Goal: Task Accomplishment & Management: Complete application form

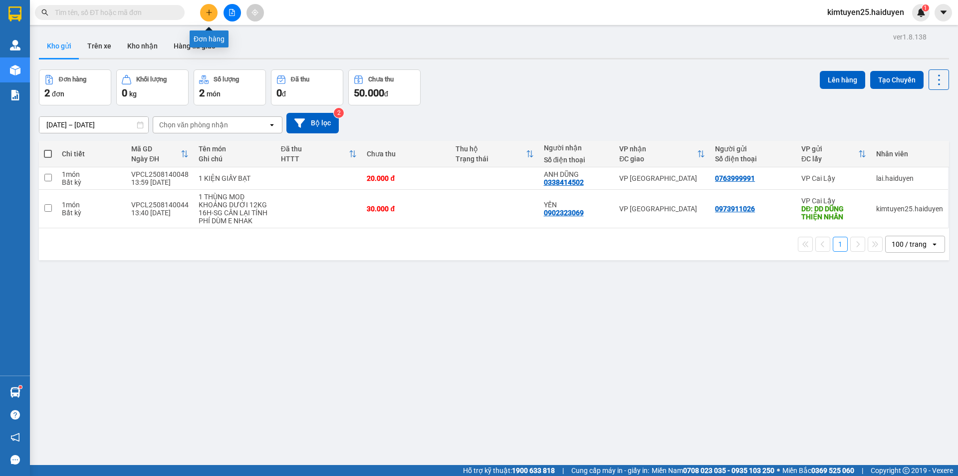
click at [213, 13] on button at bounding box center [208, 12] width 17 height 17
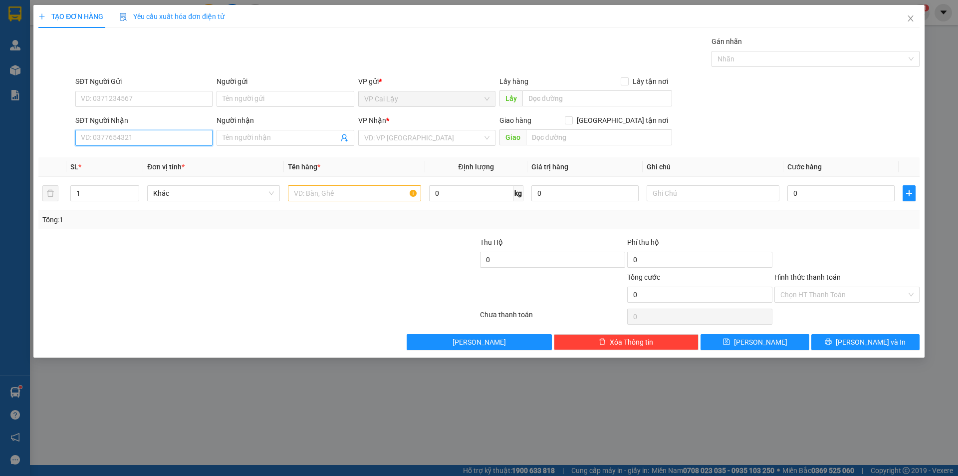
click at [145, 141] on input "SĐT Người Nhận" at bounding box center [143, 138] width 137 height 16
type input "0795487485"
click at [121, 156] on div "0795487485 - KHANG" at bounding box center [143, 157] width 125 height 11
type input "KHANG"
type input "20.000"
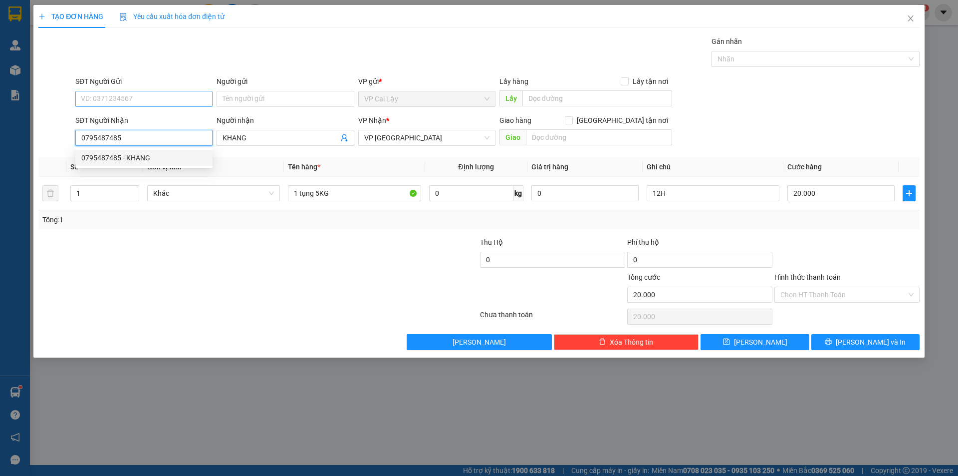
type input "20.000"
type input "0795487485"
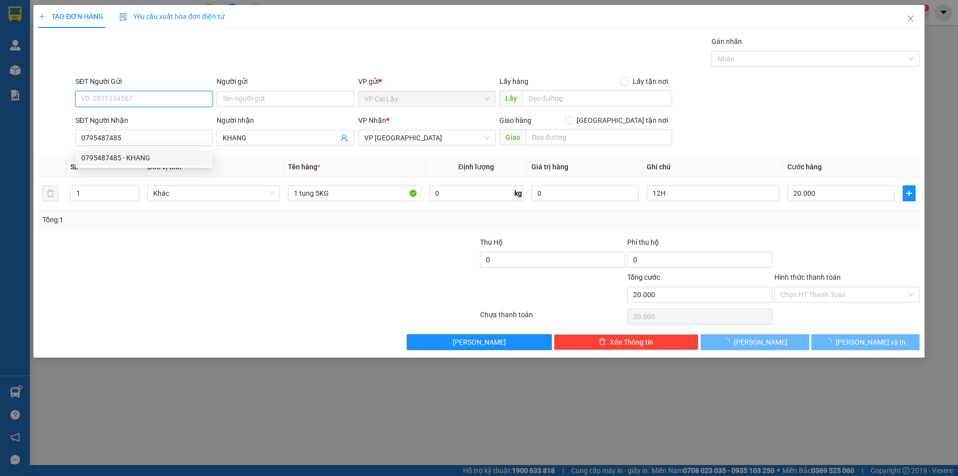
click at [166, 95] on input "SĐT Người Gửi" at bounding box center [143, 99] width 137 height 16
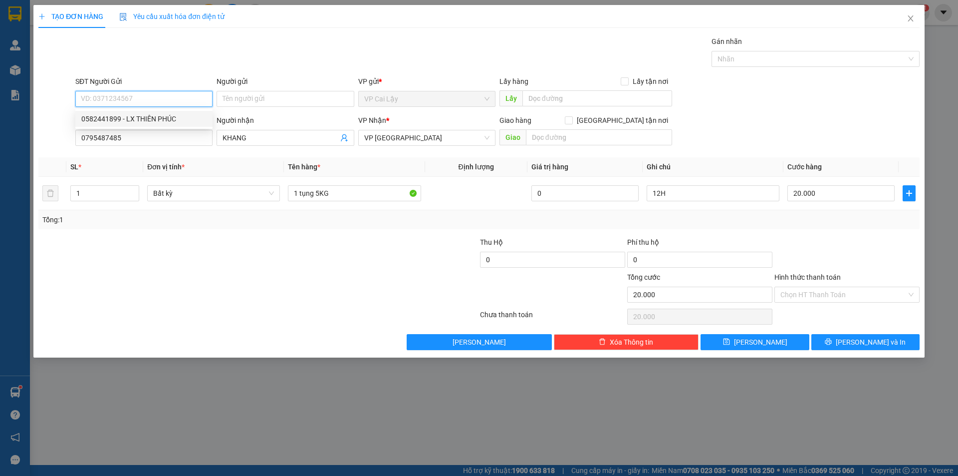
click at [178, 123] on div "0582441899 - LX THIÊN PHÚC" at bounding box center [143, 118] width 125 height 11
type input "0582441899"
type input "LX THIÊN PHÚC"
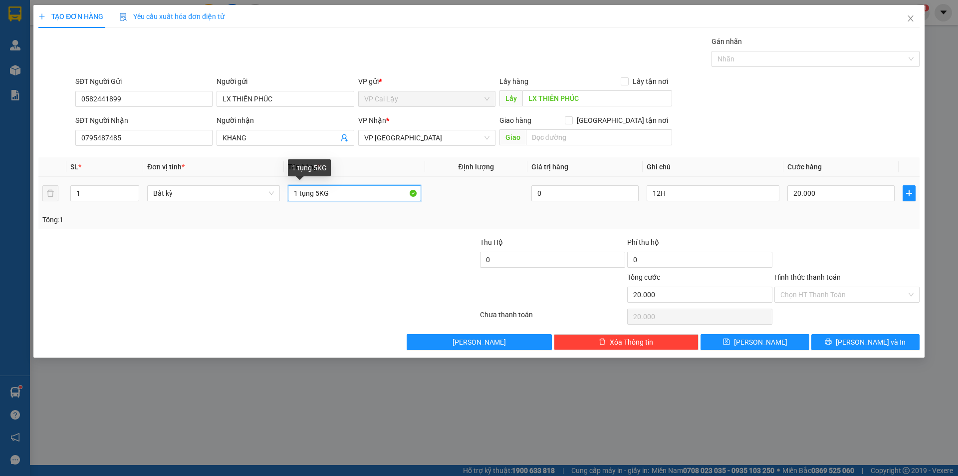
click at [319, 195] on input "1 tụng 5KG" at bounding box center [354, 193] width 133 height 16
type input "1 tụng 5KG"
drag, startPoint x: 680, startPoint y: 193, endPoint x: 634, endPoint y: 193, distance: 45.9
click at [634, 193] on tr "1 Bất kỳ 1 tụng 5KG 0 12H 20.000" at bounding box center [478, 193] width 881 height 33
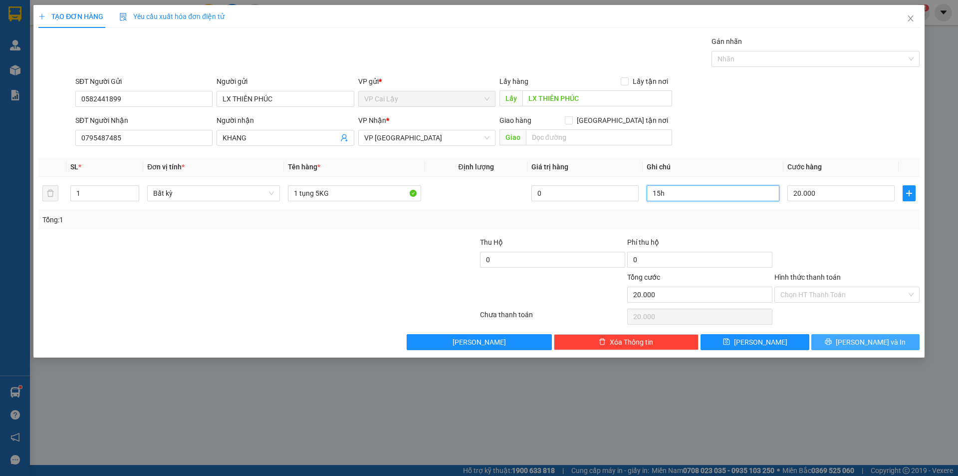
type input "15h"
click at [845, 341] on button "[PERSON_NAME] và In" at bounding box center [865, 342] width 108 height 16
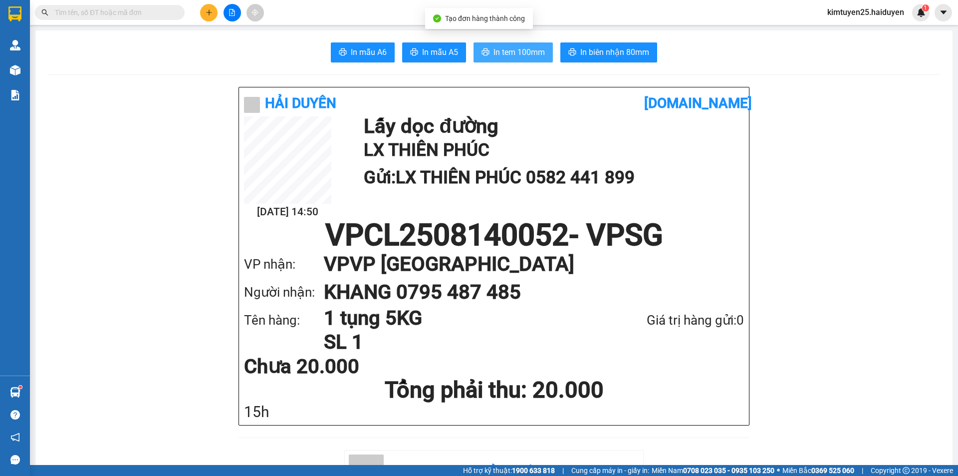
click at [519, 49] on span "In tem 100mm" at bounding box center [519, 52] width 51 height 12
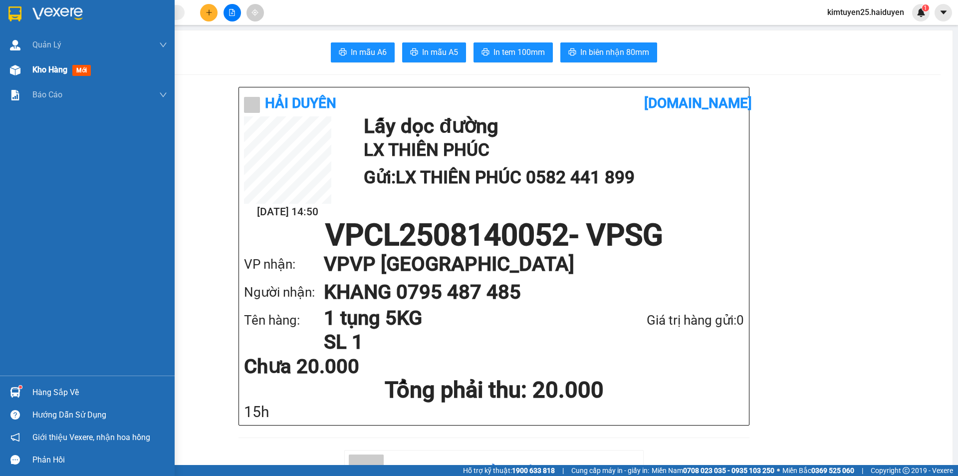
click at [16, 68] on img at bounding box center [15, 70] width 10 height 10
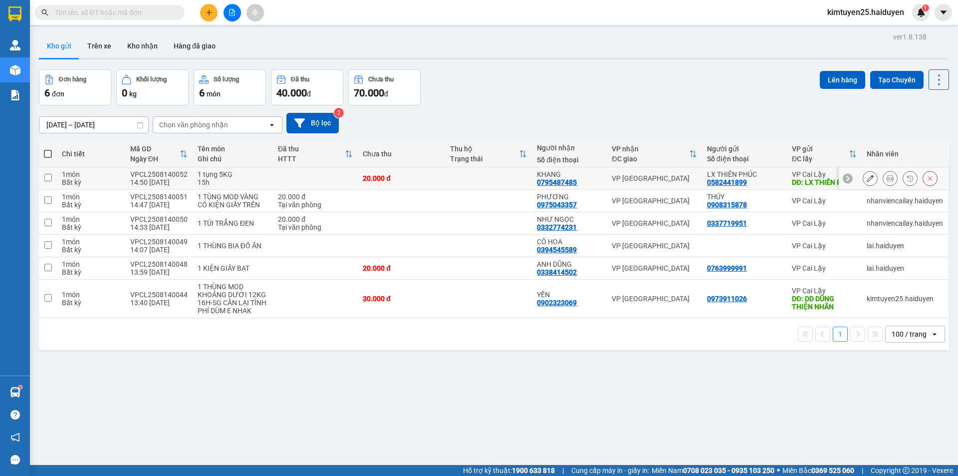
click at [656, 187] on td "VP [GEOGRAPHIC_DATA]" at bounding box center [654, 178] width 95 height 22
checkbox input "true"
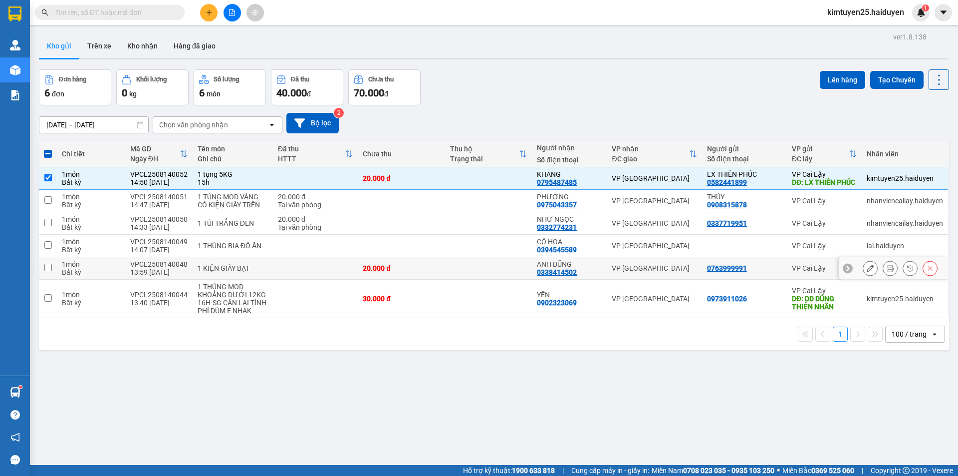
click at [454, 272] on td at bounding box center [488, 268] width 87 height 22
checkbox input "true"
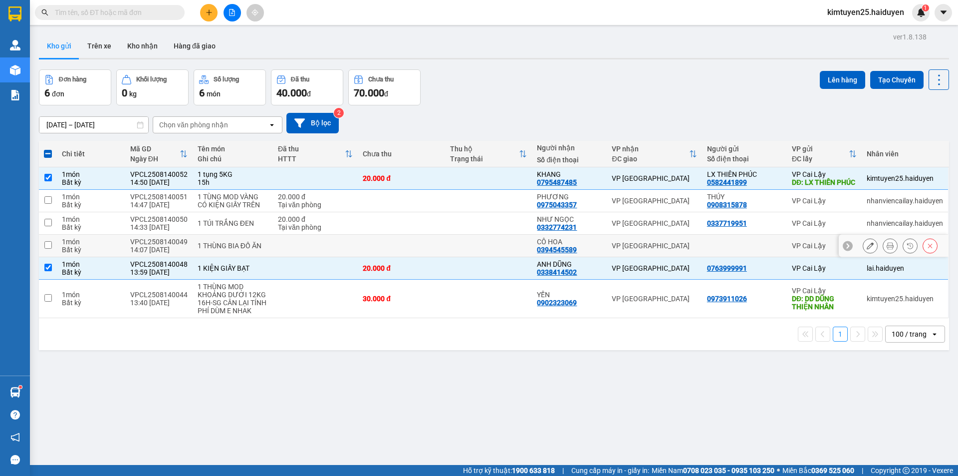
click at [459, 248] on td at bounding box center [488, 246] width 87 height 22
checkbox input "true"
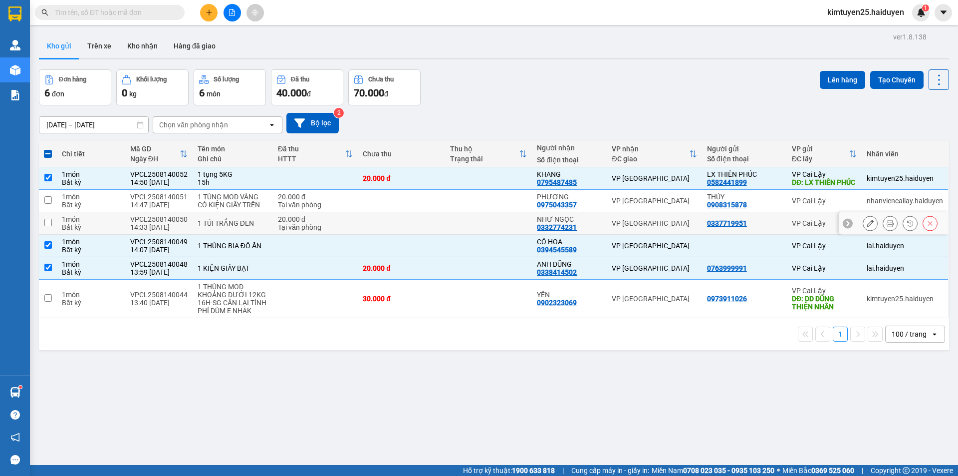
click at [465, 230] on td at bounding box center [488, 223] width 87 height 22
checkbox input "true"
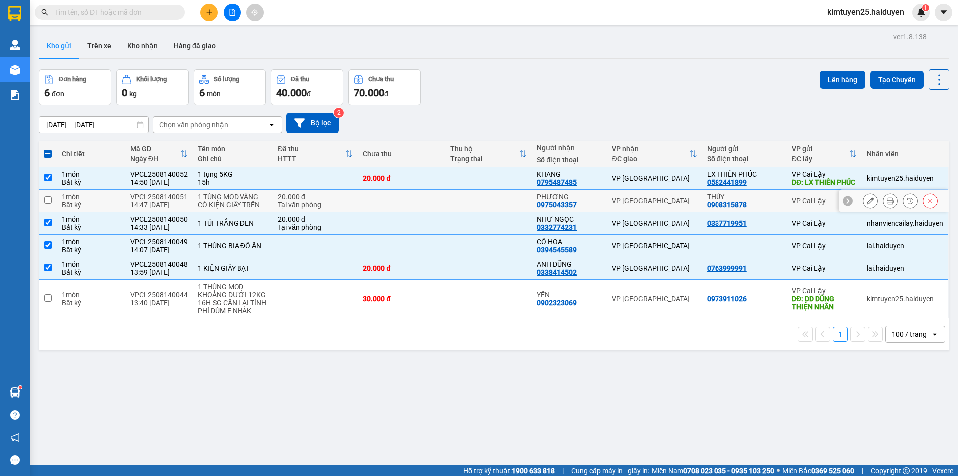
click at [494, 212] on td at bounding box center [488, 201] width 87 height 22
checkbox input "true"
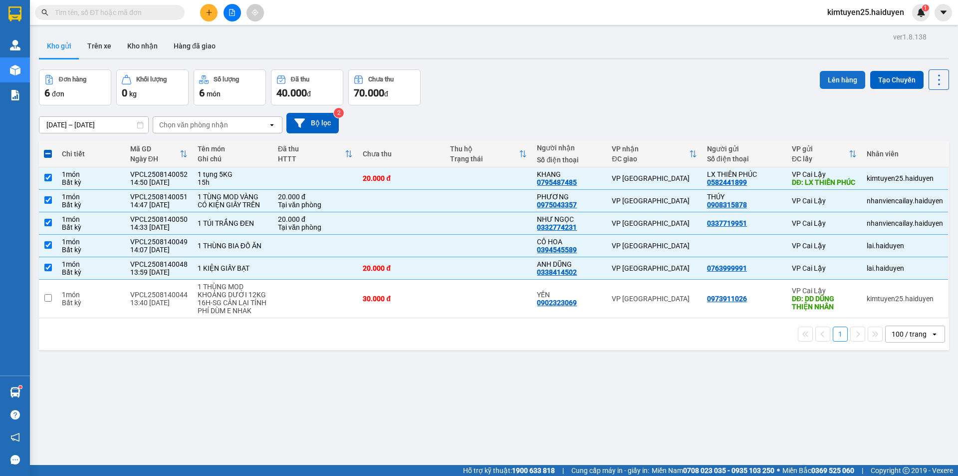
click at [822, 82] on button "Lên hàng" at bounding box center [842, 80] width 45 height 18
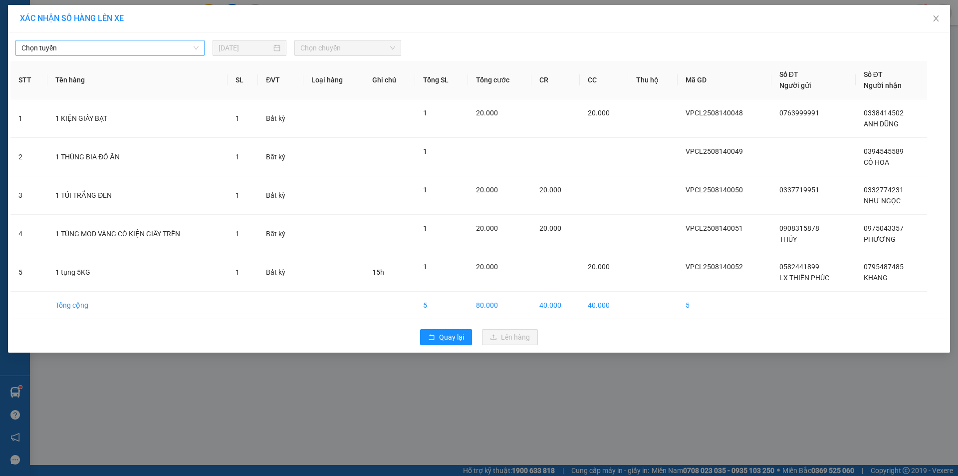
click at [117, 48] on span "Chọn tuyến" at bounding box center [109, 47] width 177 height 15
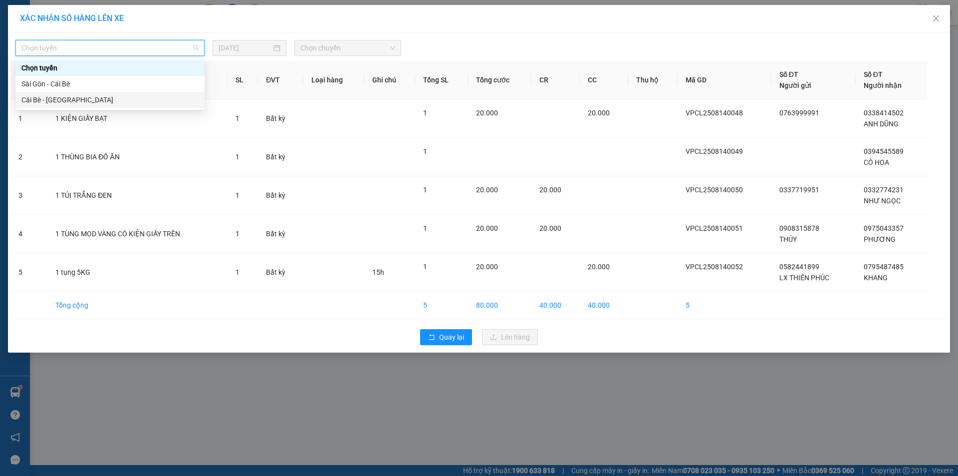
click at [96, 97] on div "Cái Bè - [GEOGRAPHIC_DATA]" at bounding box center [109, 99] width 177 height 11
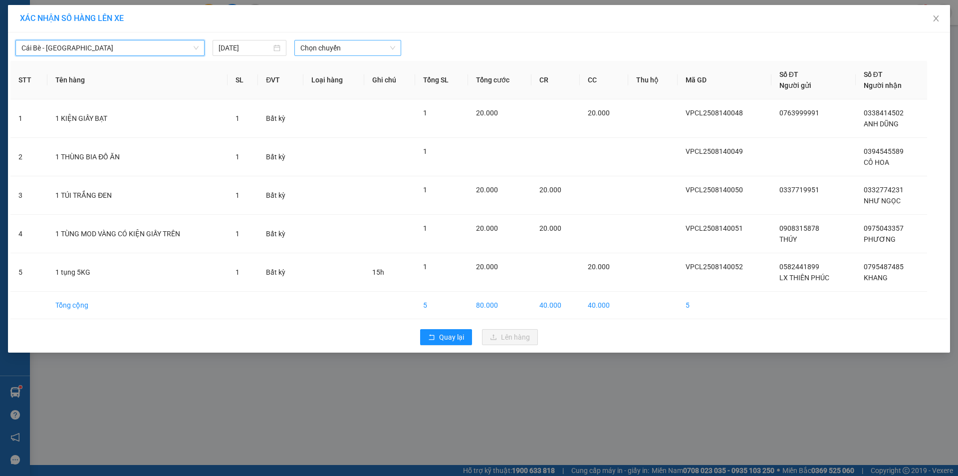
click at [331, 50] on span "Chọn chuyến" at bounding box center [347, 47] width 95 height 15
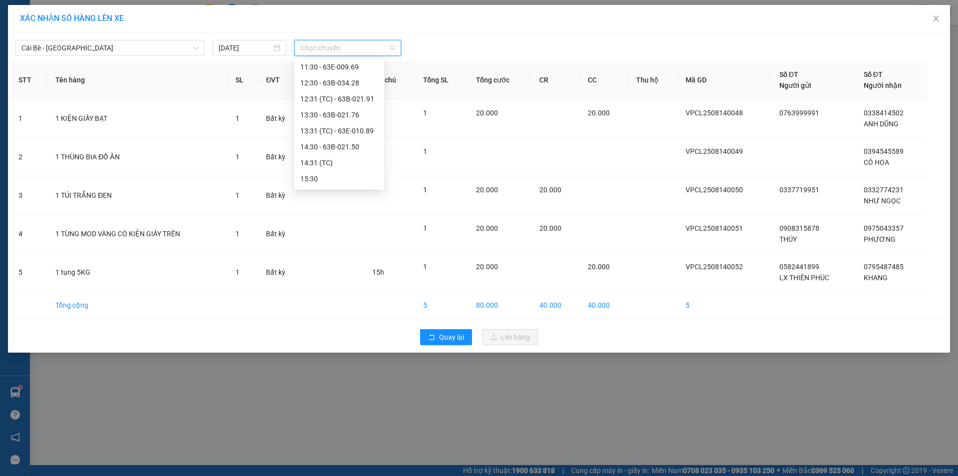
scroll to position [287, 0]
click at [337, 145] on div "14:31 (TC)" at bounding box center [339, 147] width 78 height 11
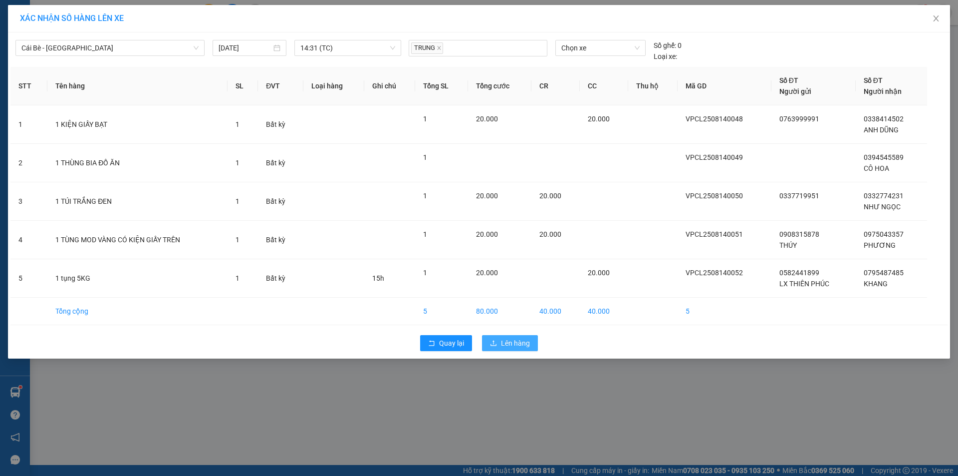
click at [508, 345] on span "Lên hàng" at bounding box center [515, 342] width 29 height 11
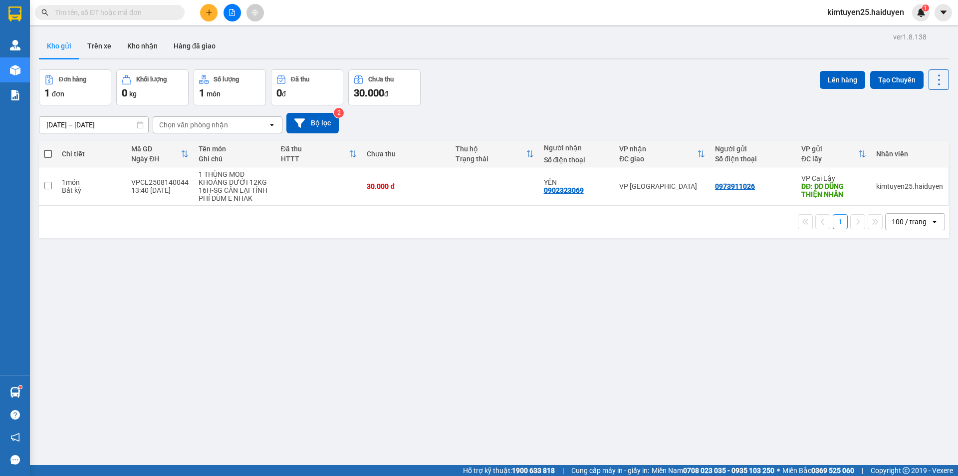
click at [124, 8] on input "text" at bounding box center [114, 12] width 118 height 11
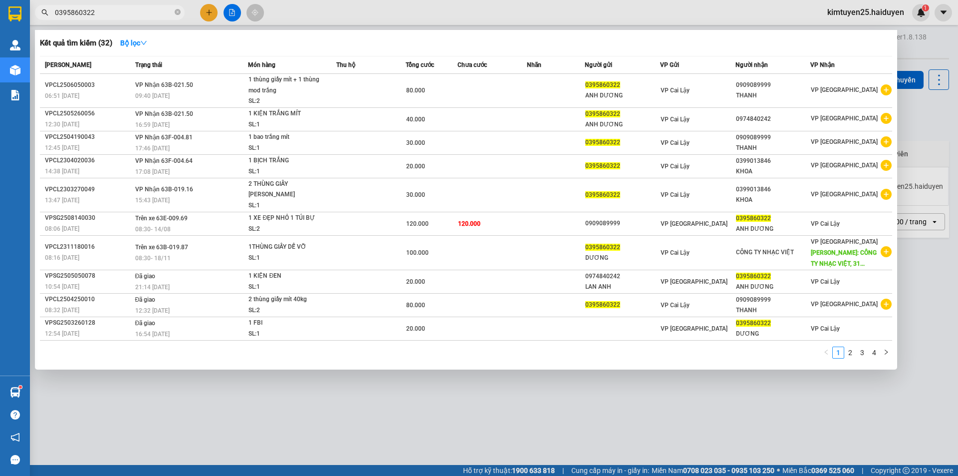
type input "0395860322"
click at [542, 8] on div at bounding box center [479, 238] width 958 height 476
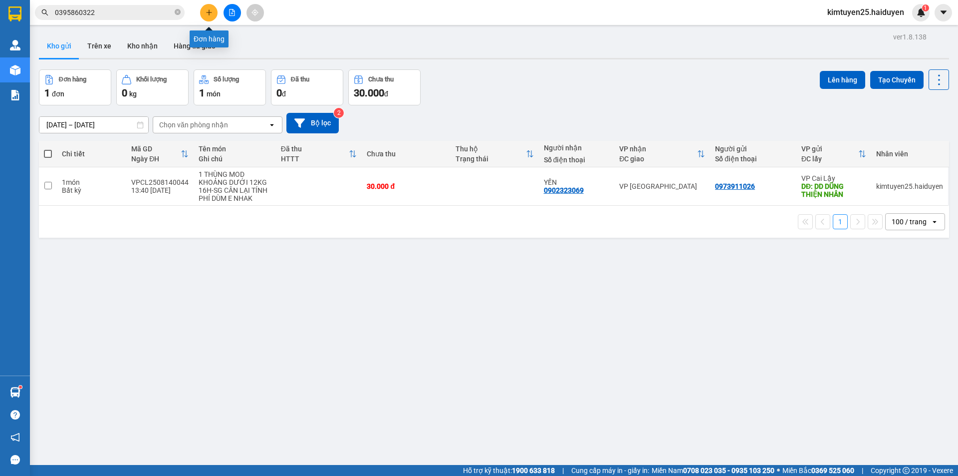
click at [209, 13] on icon "plus" at bounding box center [209, 11] width 0 height 5
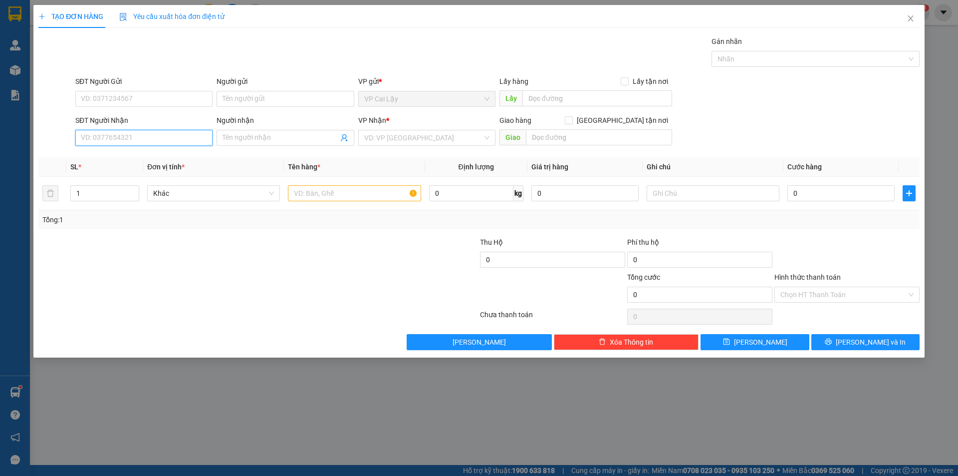
click at [114, 143] on input "SĐT Người Nhận" at bounding box center [143, 138] width 137 height 16
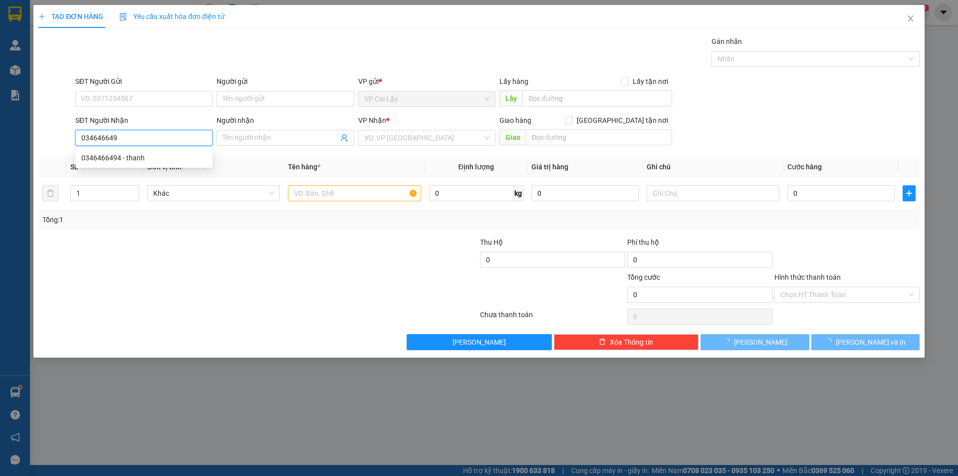
type input "0346466494"
click at [170, 158] on div "0346466494 - thanh" at bounding box center [143, 157] width 125 height 11
type input "thanh"
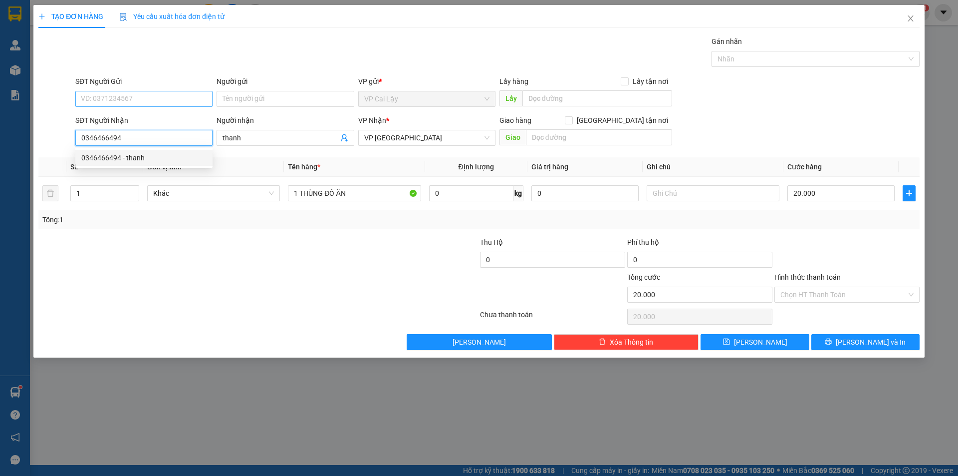
type input "20.000"
type input "0346466494"
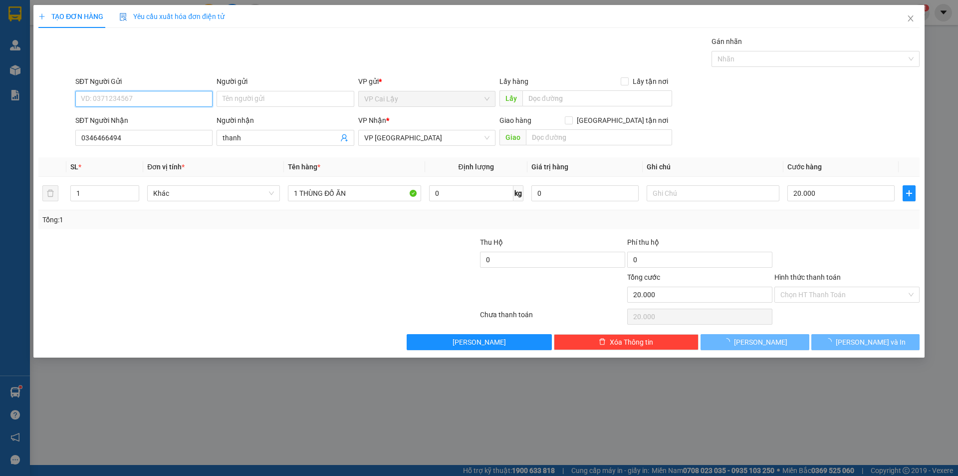
click at [153, 102] on input "SĐT Người Gửi" at bounding box center [143, 99] width 137 height 16
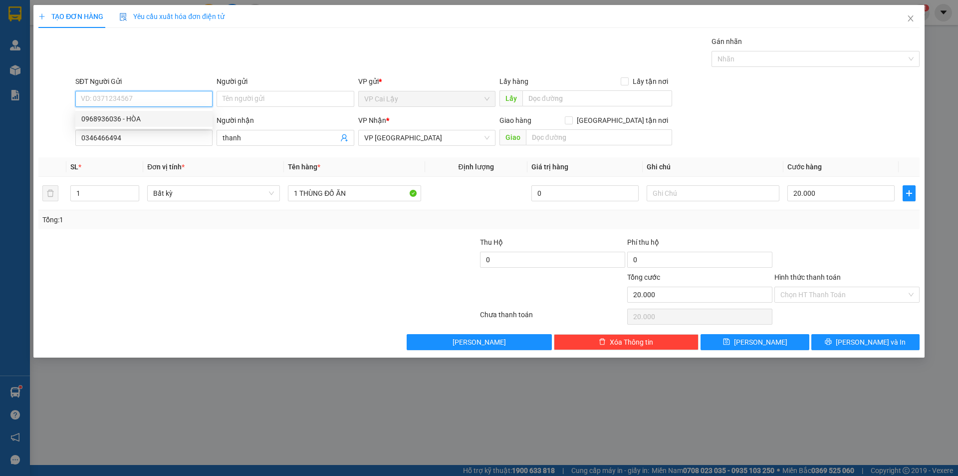
click at [169, 118] on div "0968936036 - HÒA" at bounding box center [143, 118] width 125 height 11
type input "0968936036"
type input "HÒA"
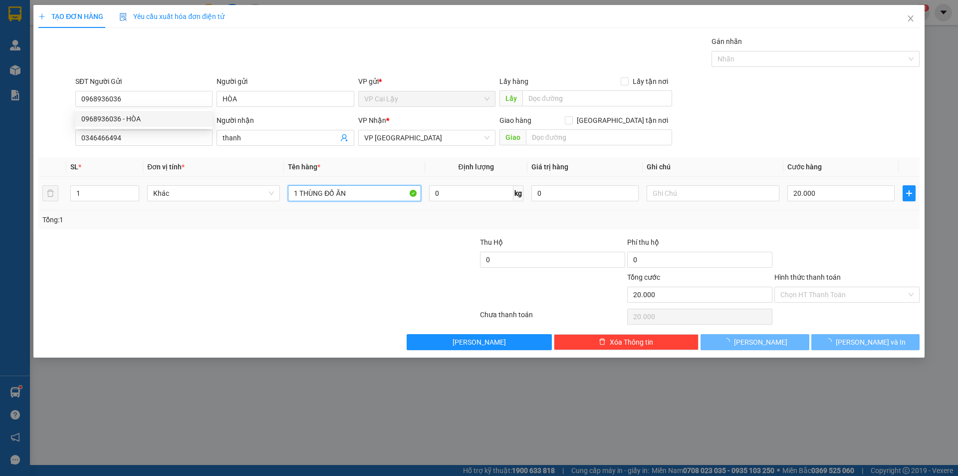
click at [358, 190] on input "1 THÙNG ĐỒ ĂN" at bounding box center [354, 193] width 133 height 16
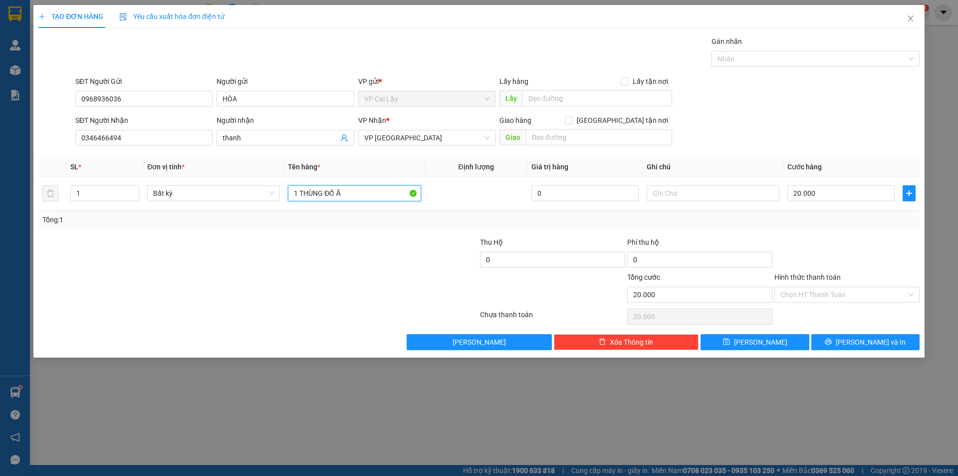
type input "1 THÙNG ĐỒ ĂN"
click at [824, 295] on input "Hình thức thanh toán" at bounding box center [843, 294] width 126 height 15
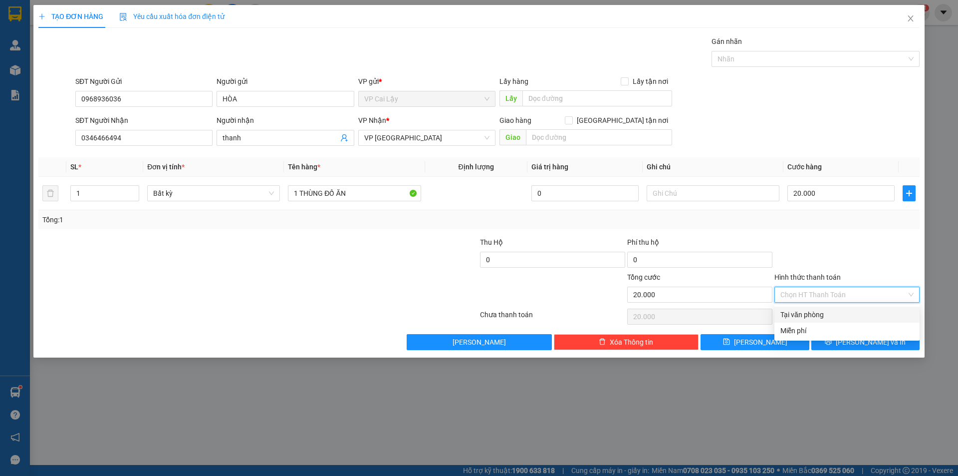
click at [817, 316] on div "Tại văn phòng" at bounding box center [846, 314] width 133 height 11
type input "0"
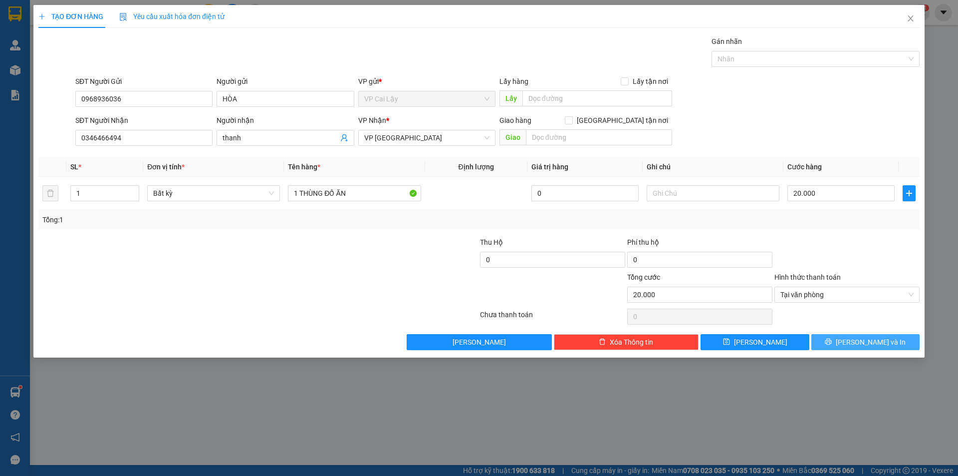
click at [868, 348] on button "[PERSON_NAME] và In" at bounding box center [865, 342] width 108 height 16
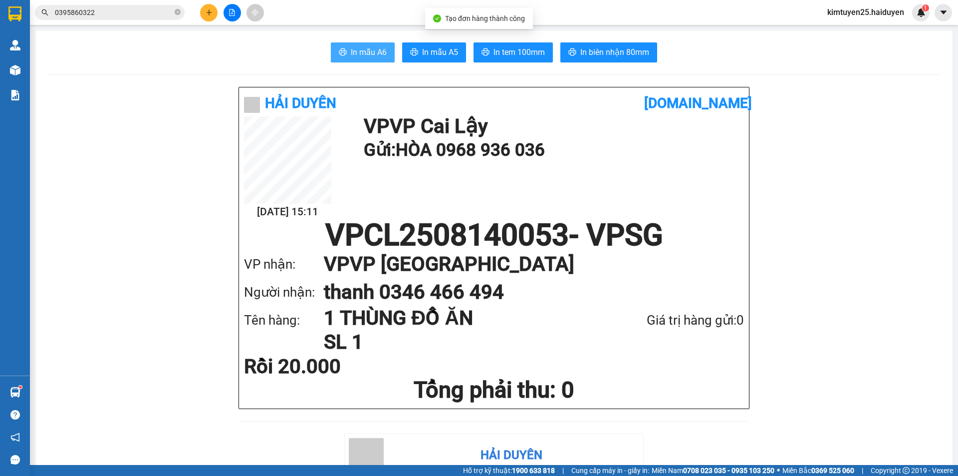
click at [362, 55] on span "In mẫu A6" at bounding box center [369, 52] width 36 height 12
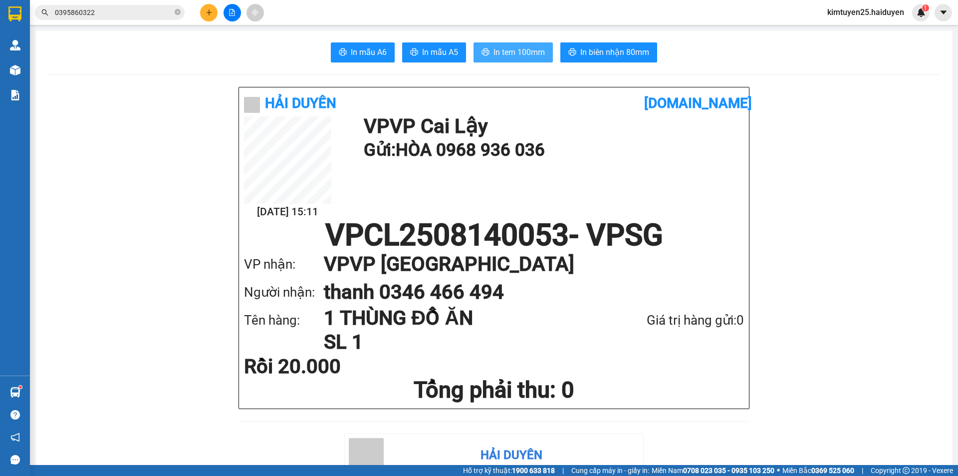
drag, startPoint x: 521, startPoint y: 52, endPoint x: 597, endPoint y: 232, distance: 194.5
click at [521, 52] on span "In tem 100mm" at bounding box center [519, 52] width 51 height 12
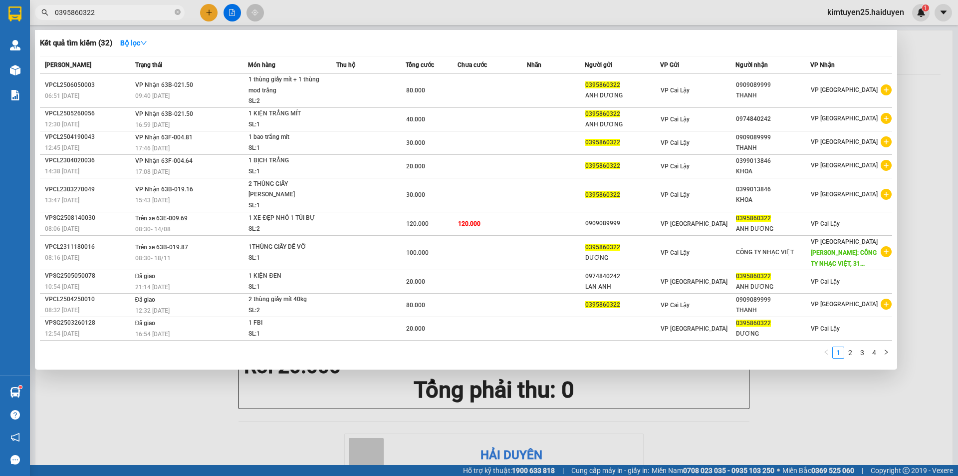
drag, startPoint x: 145, startPoint y: 10, endPoint x: 42, endPoint y: 15, distance: 102.9
click at [42, 15] on div "0395860322" at bounding box center [97, 12] width 195 height 15
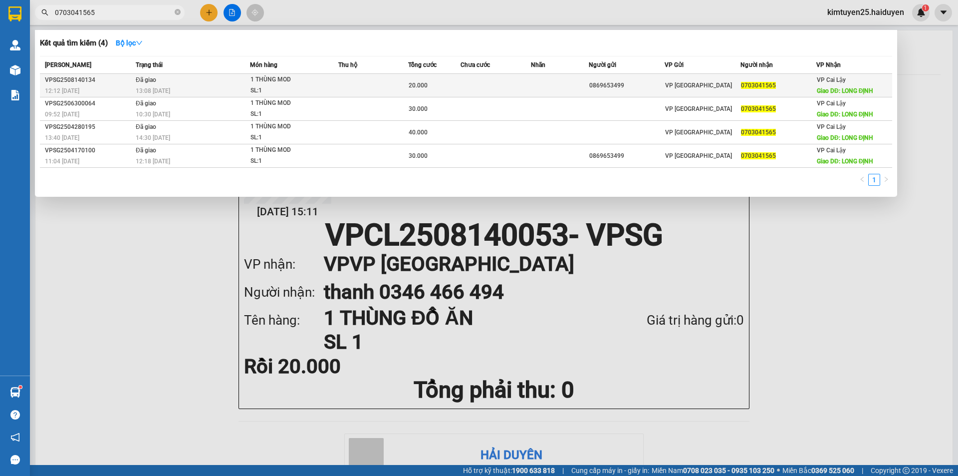
type input "0703041565"
click at [173, 80] on td "Đã giao 13:08 [DATE]" at bounding box center [191, 85] width 117 height 23
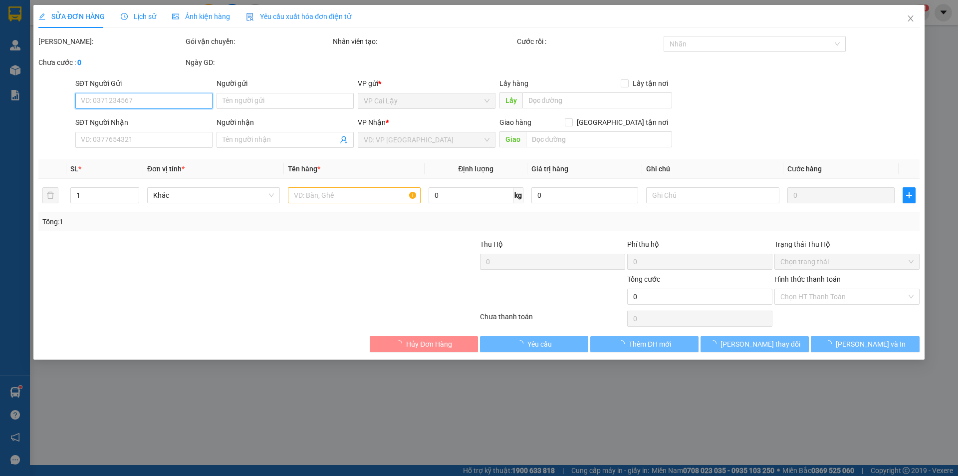
type input "0869653499"
type input "0703041565"
type input "LONG ĐỊNH"
type input "20.000"
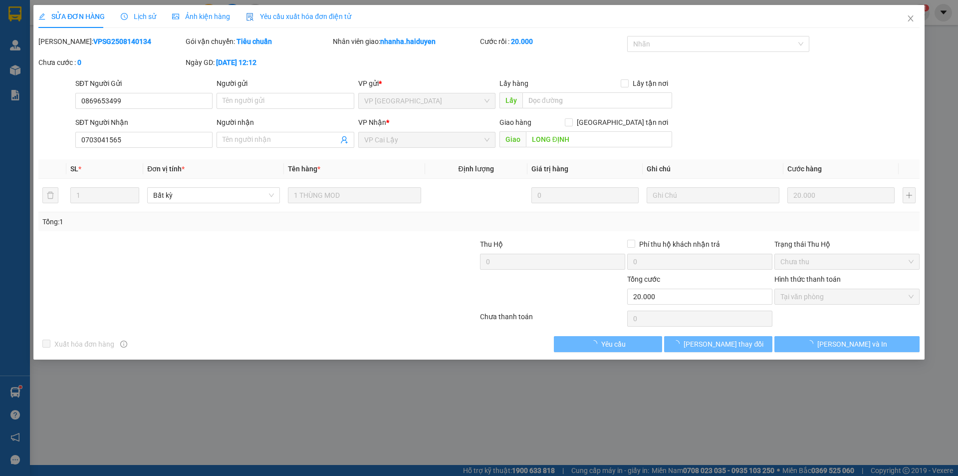
click at [138, 16] on span "Lịch sử" at bounding box center [138, 16] width 35 height 8
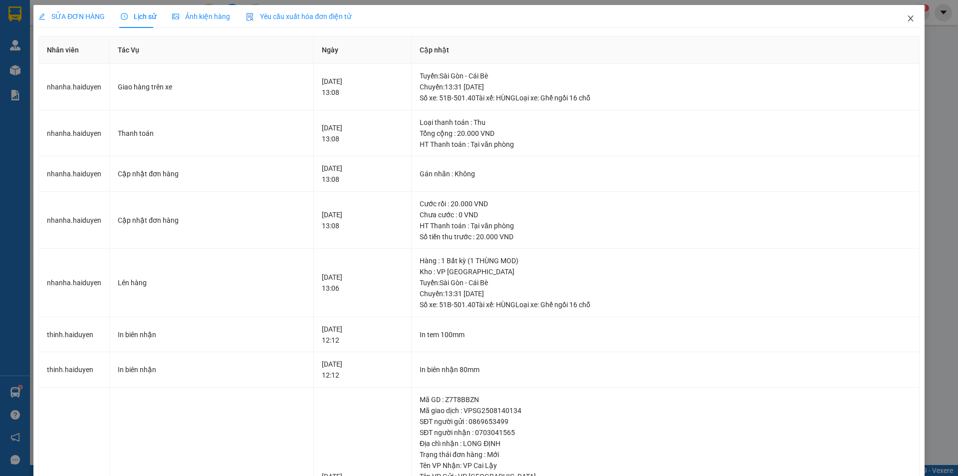
click at [907, 16] on icon "close" at bounding box center [911, 18] width 8 height 8
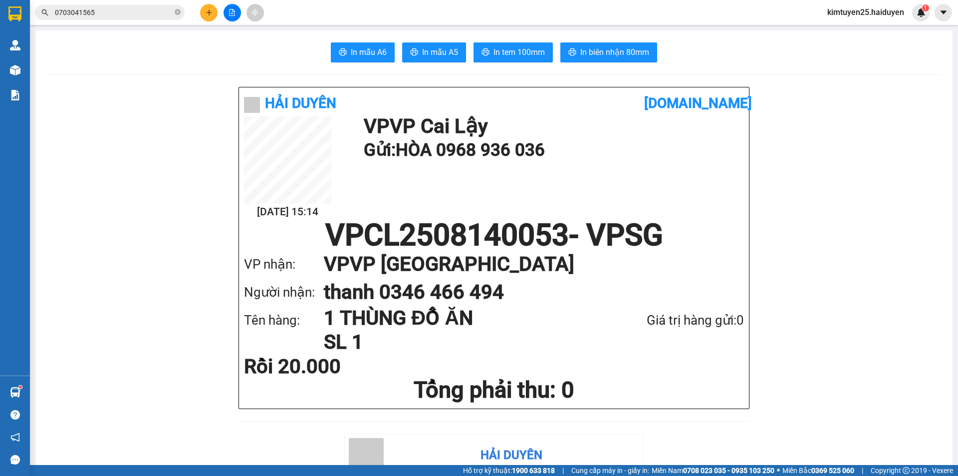
click at [118, 10] on input "0703041565" at bounding box center [114, 12] width 118 height 11
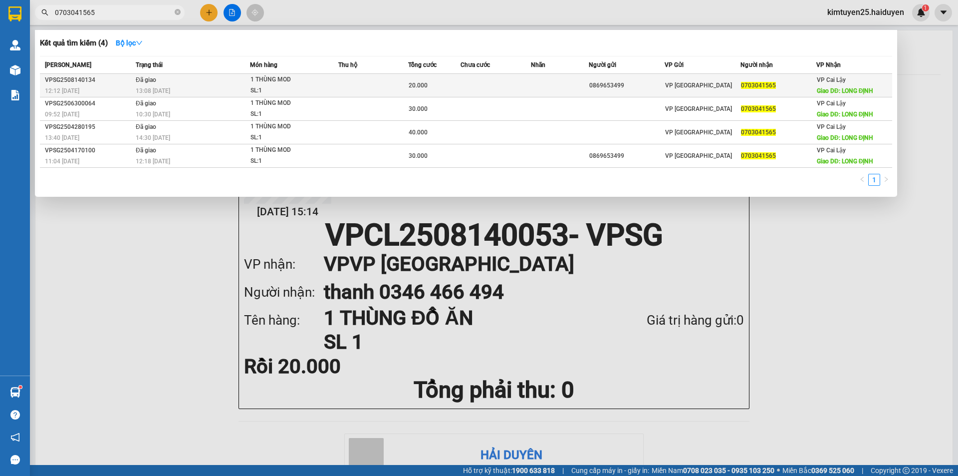
click at [180, 83] on td "Đã giao 13:08 [DATE]" at bounding box center [191, 85] width 117 height 23
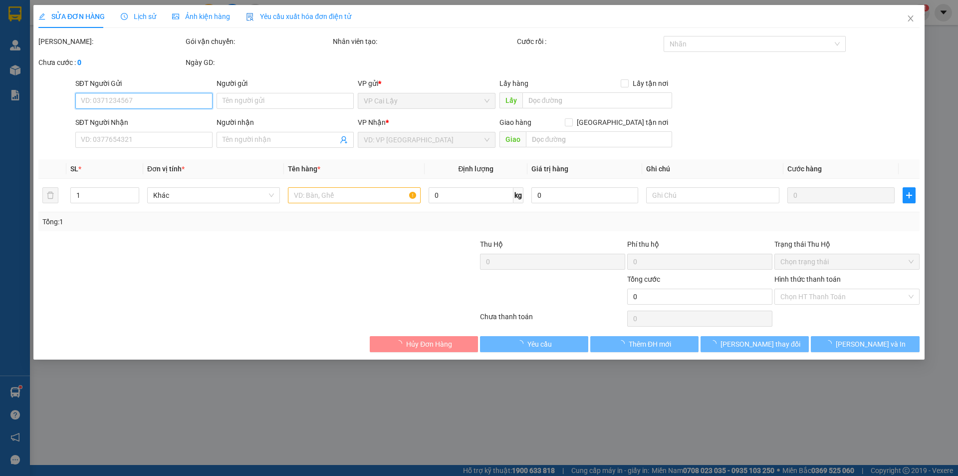
type input "0869653499"
type input "0703041565"
type input "LONG ĐỊNH"
type input "20.000"
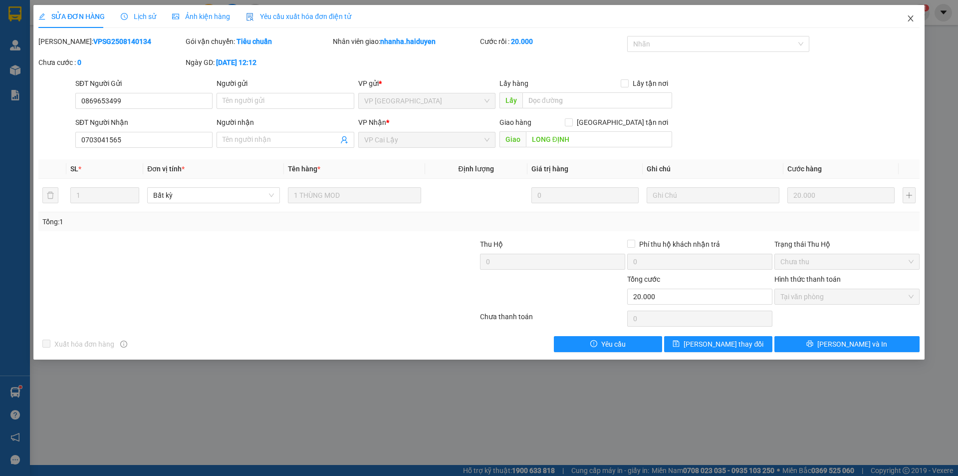
click at [911, 15] on icon "close" at bounding box center [911, 18] width 8 height 8
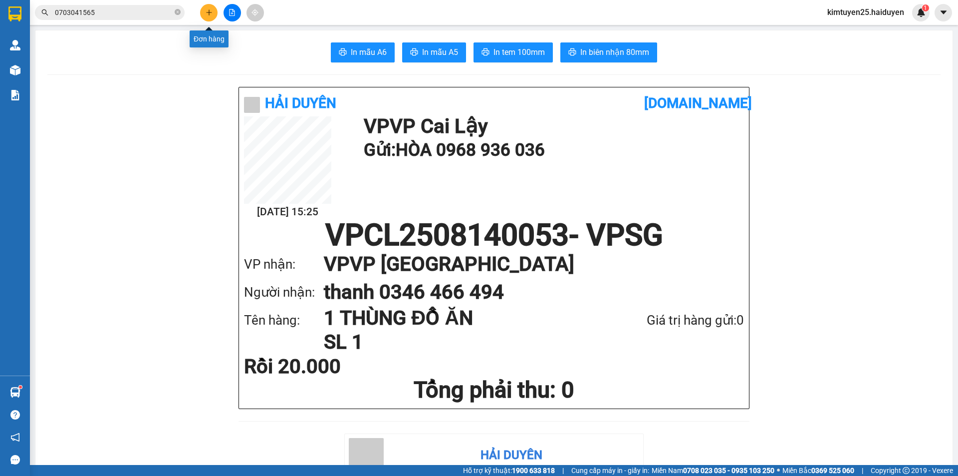
click at [208, 16] on button at bounding box center [208, 12] width 17 height 17
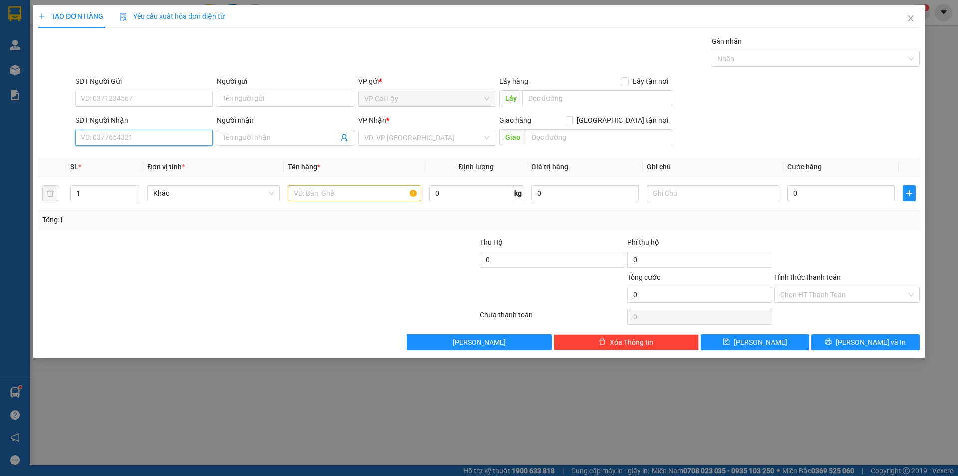
click at [98, 143] on input "SĐT Người Nhận" at bounding box center [143, 138] width 137 height 16
click at [124, 100] on input "SĐT Người Gửi" at bounding box center [143, 99] width 137 height 16
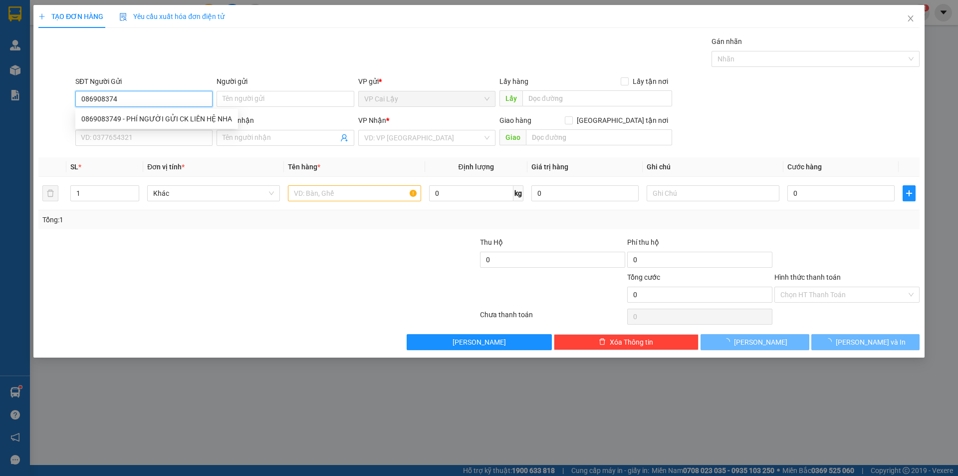
type input "0869083749"
click at [111, 117] on div "0869083749 - PHÍ NGƯỜI GỬI CK LIÊN HỆ NHA" at bounding box center [156, 118] width 151 height 11
type input "PHÍ NGƯỜI GỬI CK LIÊN HỆ NHA"
type input "NHÀ TRỌ 123"
type input "0906770850"
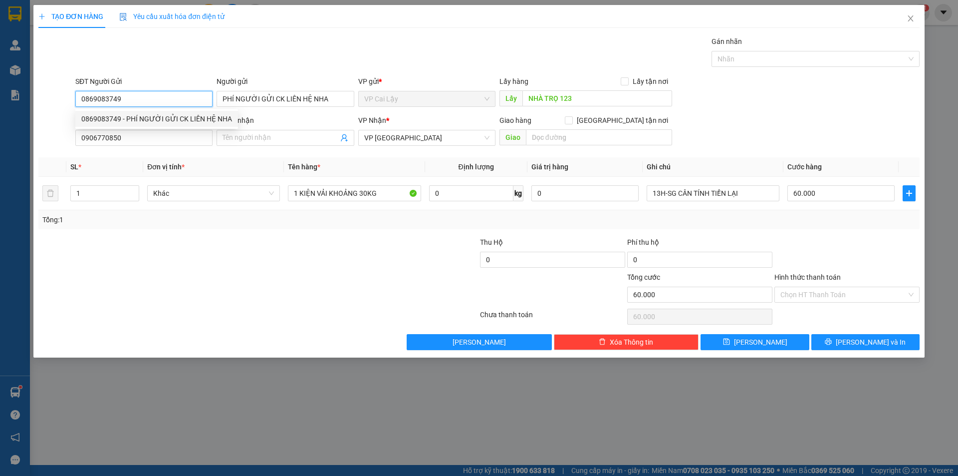
type input "60.000"
type input "0869083749"
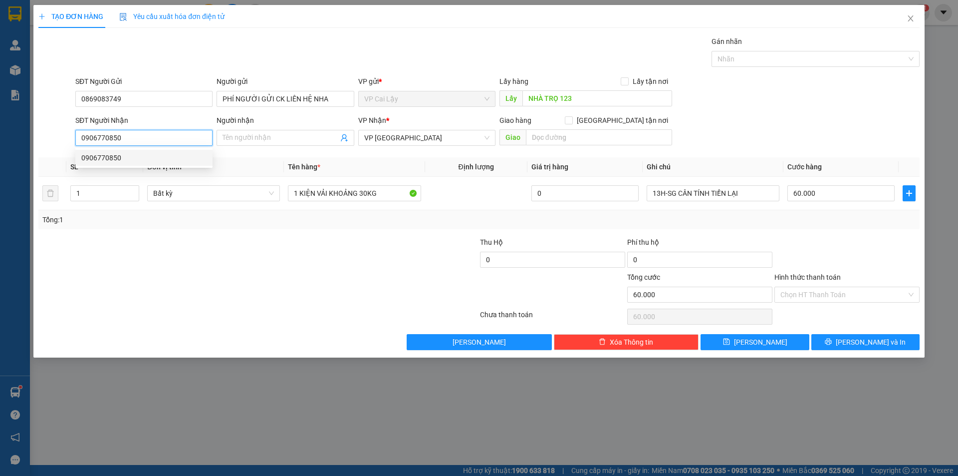
drag, startPoint x: 147, startPoint y: 140, endPoint x: 50, endPoint y: 165, distance: 100.0
click at [50, 165] on div "Transit Pickup Surcharge Ids Transit Deliver Surcharge Ids Transit Deliver Surc…" at bounding box center [478, 193] width 881 height 314
type input "0927750536"
click at [257, 132] on input "Người nhận" at bounding box center [280, 137] width 115 height 11
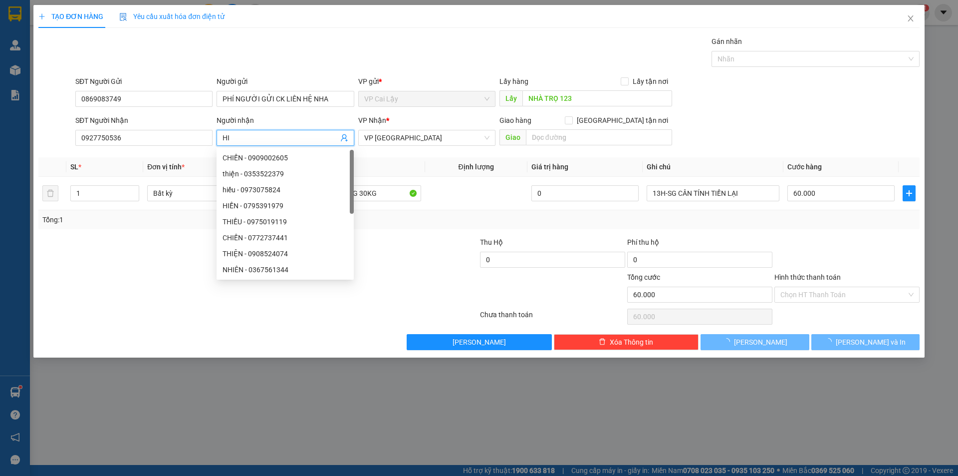
type input "H"
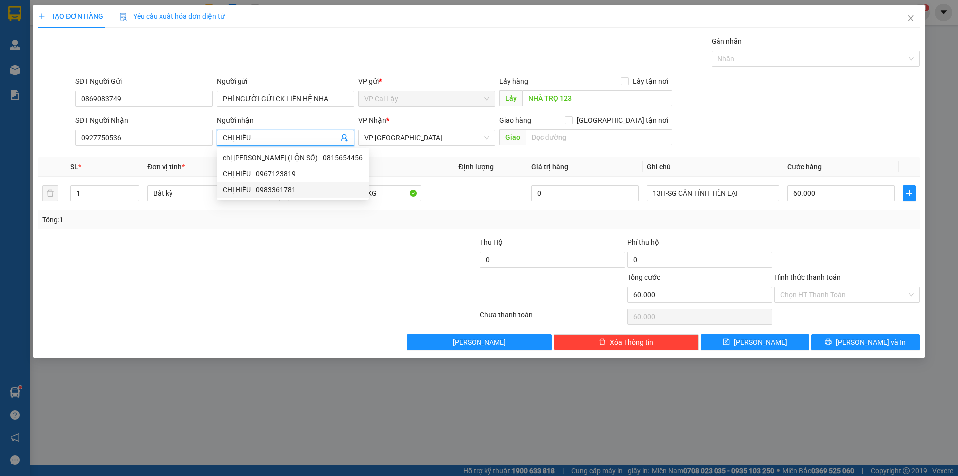
type input "CHỊ HIẾU"
click at [339, 265] on div at bounding box center [405, 254] width 147 height 35
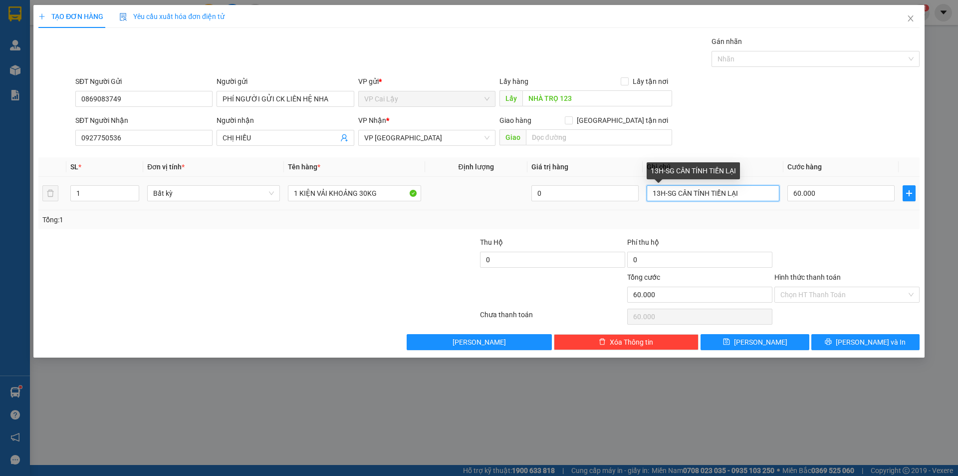
click at [660, 189] on input "13H-SG CÂN TÍNH TIỀN LẠI" at bounding box center [713, 193] width 133 height 16
type input "16H-SG CÂN TÍNH TIỀN LẠI"
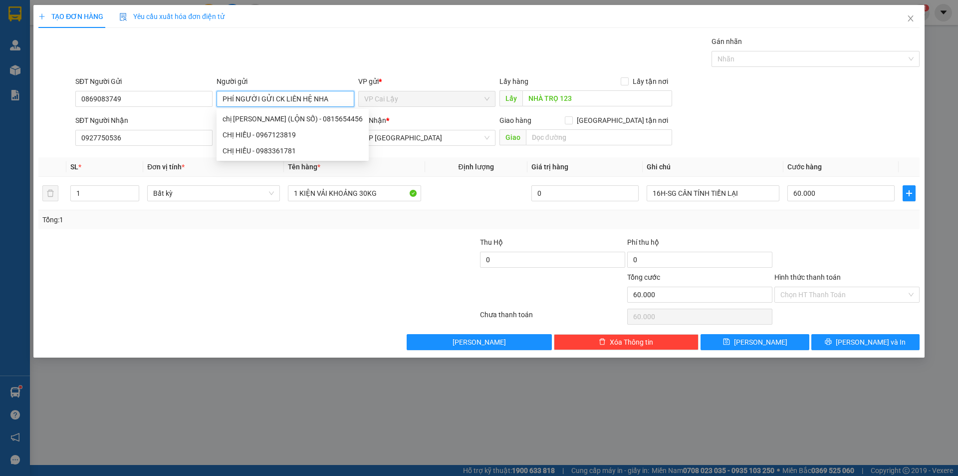
drag, startPoint x: 326, startPoint y: 98, endPoint x: 220, endPoint y: 93, distance: 106.9
click at [220, 93] on input "PHÍ NGƯỜI GỬI CK LIÊN HỆ NHA" at bounding box center [285, 99] width 137 height 16
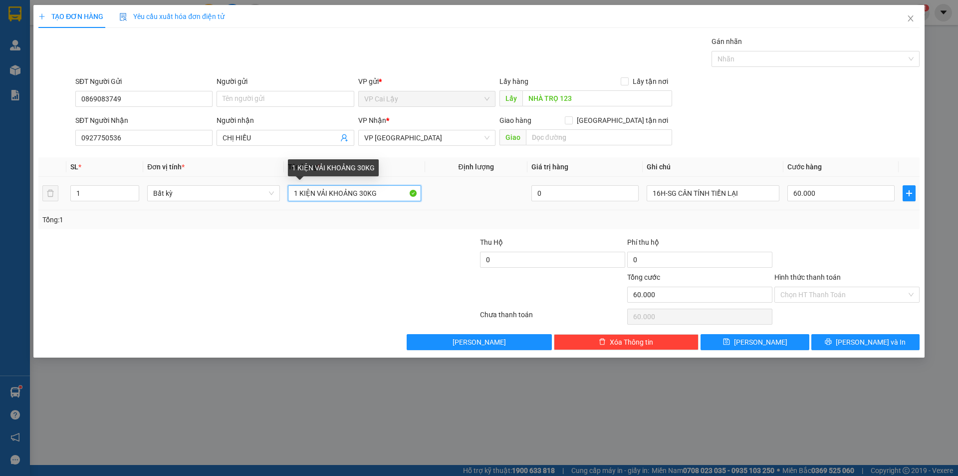
click at [366, 194] on input "1 KIỆN VẢI KHOẢNG 30KG" at bounding box center [354, 193] width 133 height 16
drag, startPoint x: 314, startPoint y: 192, endPoint x: 300, endPoint y: 196, distance: 14.7
click at [300, 196] on input "1 KIỆN VẢI KHOẢNG 3KG" at bounding box center [354, 193] width 133 height 16
click at [326, 189] on input "1 CỤC VẢI KHOẢNG 3KG" at bounding box center [354, 193] width 133 height 16
click at [329, 191] on input "1 CỤC VẢI KHOẢNG 3KG" at bounding box center [354, 193] width 133 height 16
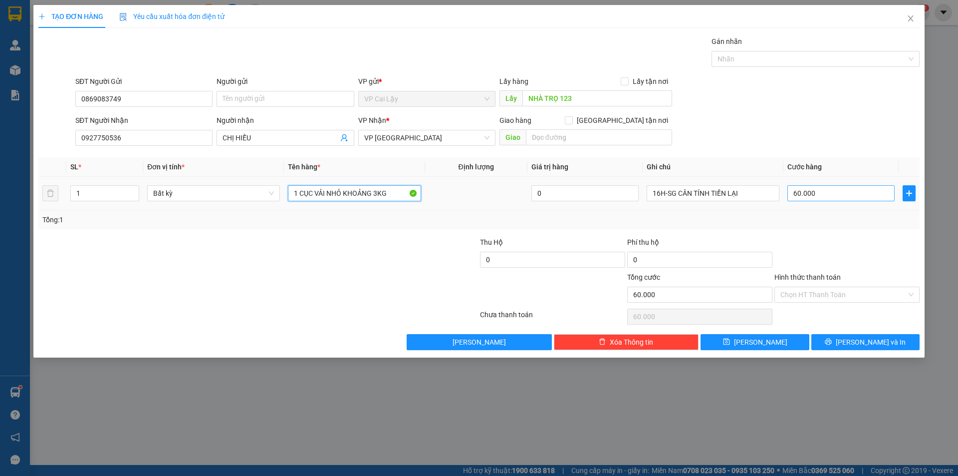
type input "1 CỤC VẢI NHỎ KHOẢNG 3KG"
click at [841, 198] on input "60.000" at bounding box center [840, 193] width 107 height 16
type input "3"
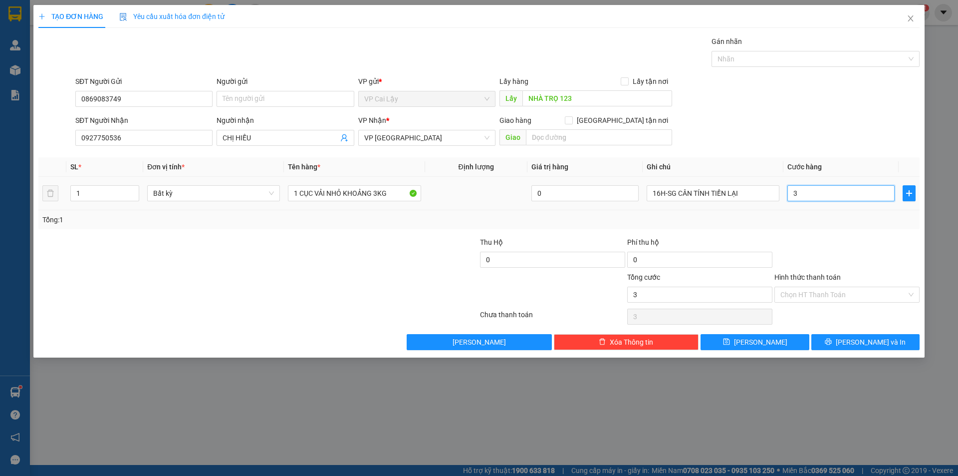
type input "30"
type input "30.000"
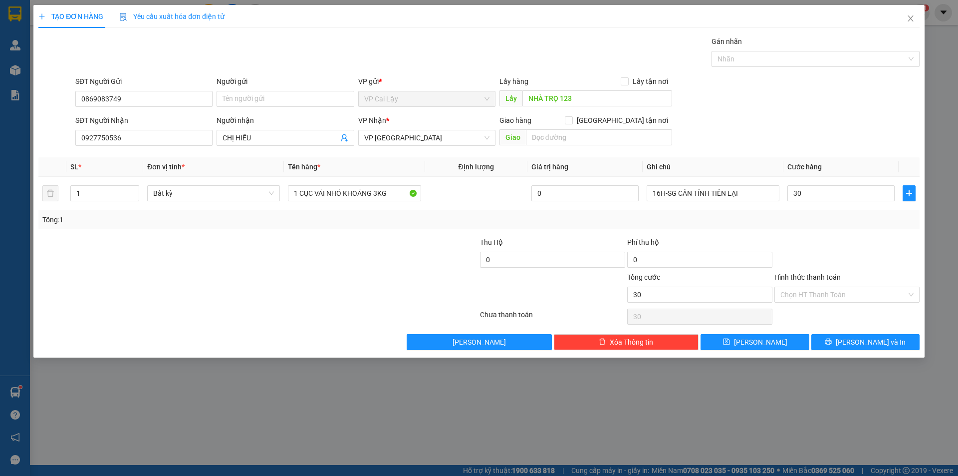
type input "30.000"
drag, startPoint x: 855, startPoint y: 242, endPoint x: 855, endPoint y: 248, distance: 6.5
click at [855, 241] on div at bounding box center [846, 254] width 147 height 35
click at [765, 338] on span "[PERSON_NAME]" at bounding box center [760, 341] width 53 height 11
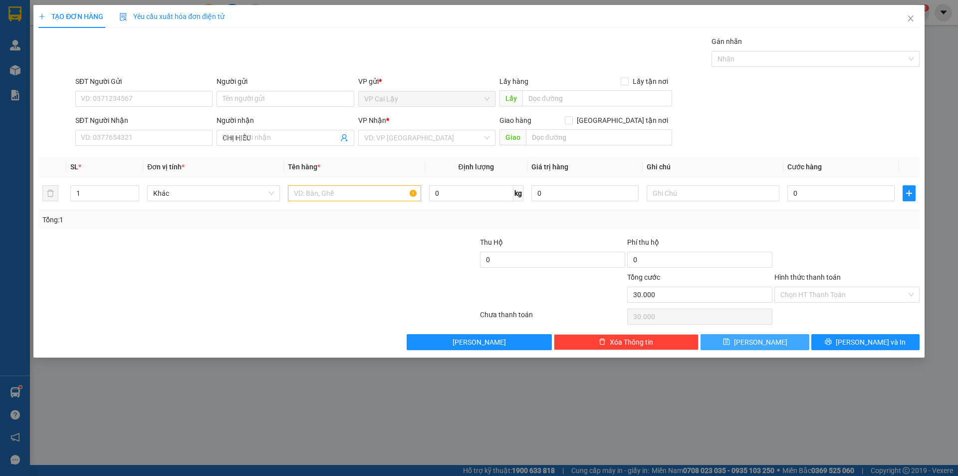
type input "0"
click at [910, 16] on icon "close" at bounding box center [911, 18] width 8 height 8
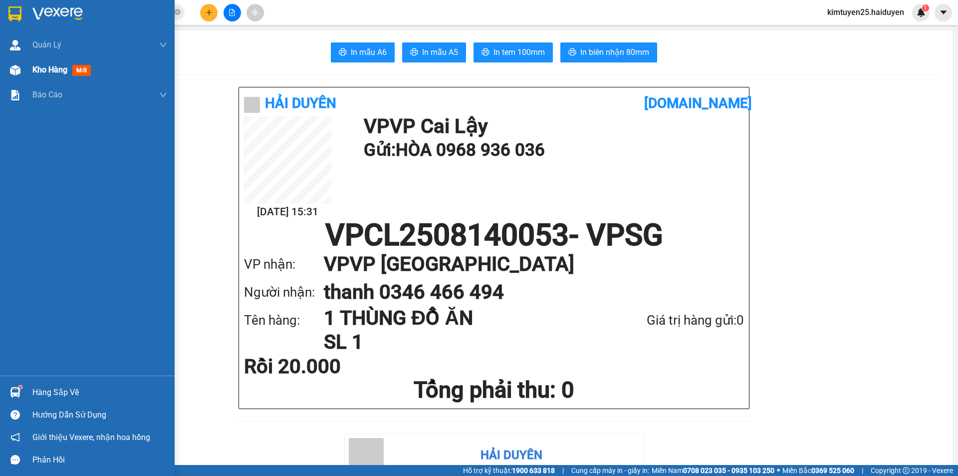
click at [43, 70] on span "Kho hàng" at bounding box center [49, 69] width 35 height 9
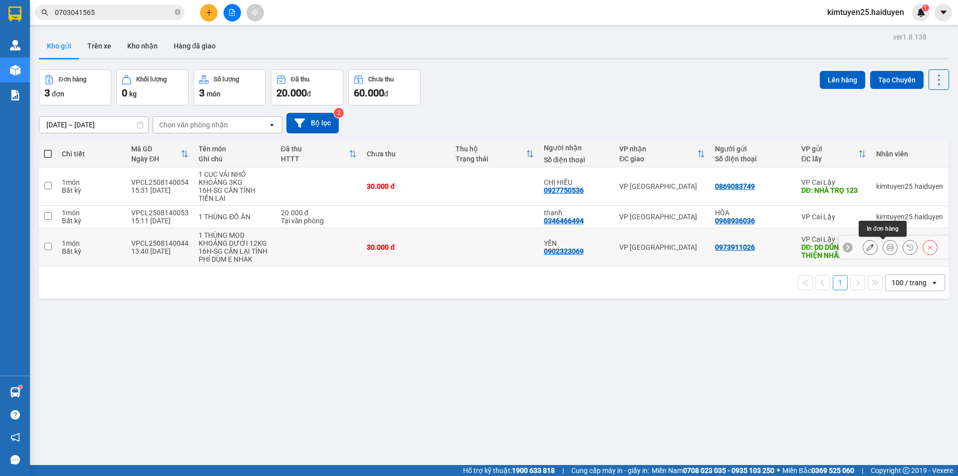
click at [887, 245] on icon at bounding box center [890, 247] width 7 height 7
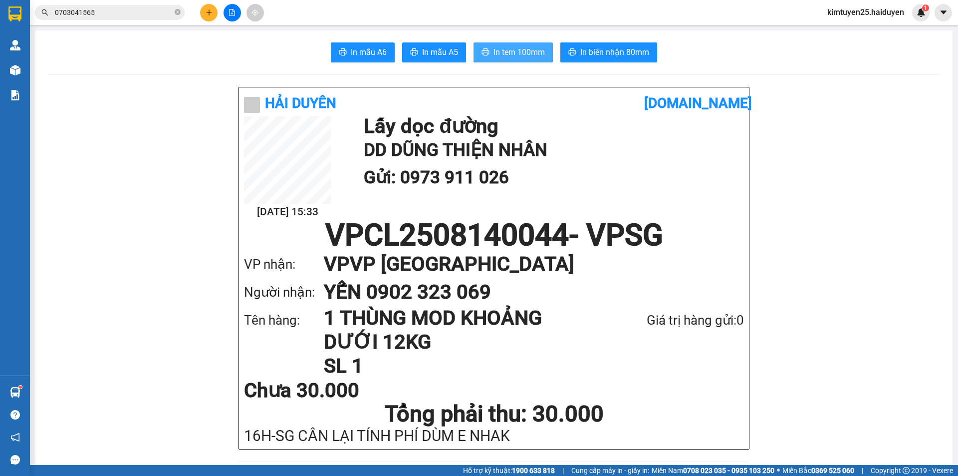
click at [534, 45] on button "In tem 100mm" at bounding box center [513, 52] width 79 height 20
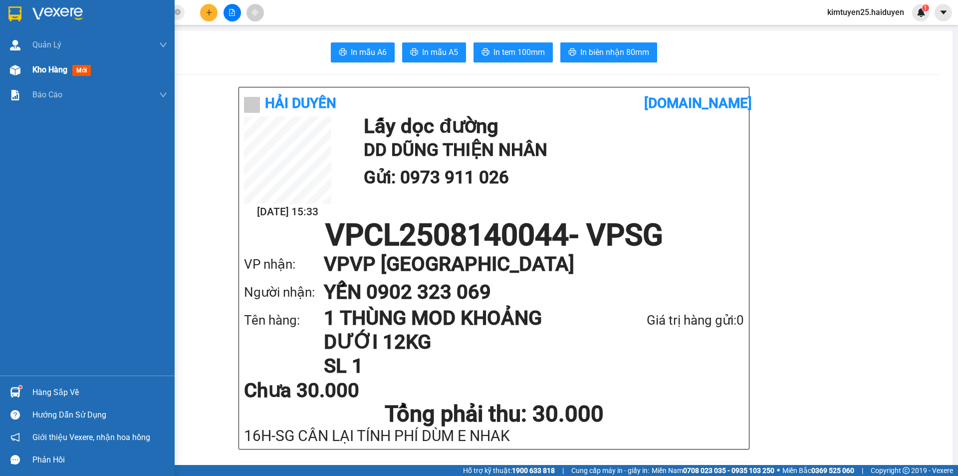
click at [27, 68] on div "Kho hàng mới" at bounding box center [87, 69] width 175 height 25
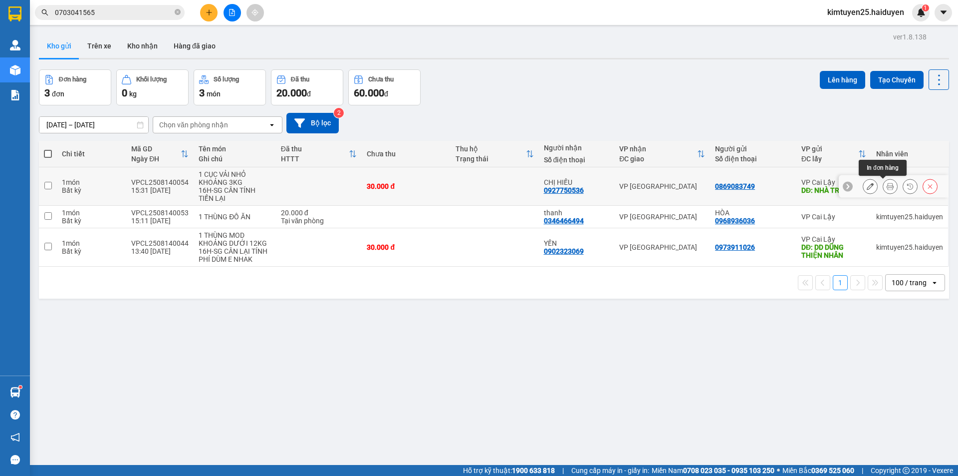
click at [888, 188] on button at bounding box center [890, 186] width 14 height 17
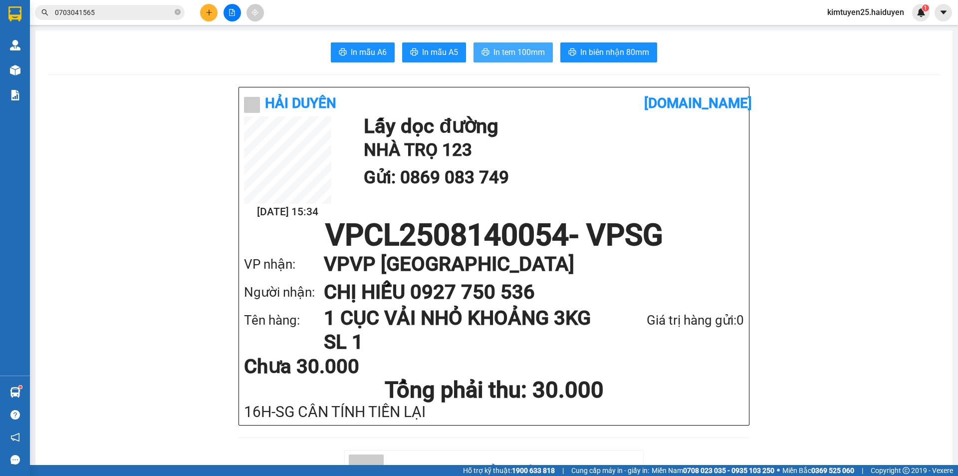
click at [501, 53] on span "In tem 100mm" at bounding box center [519, 52] width 51 height 12
click at [203, 12] on button at bounding box center [208, 12] width 17 height 17
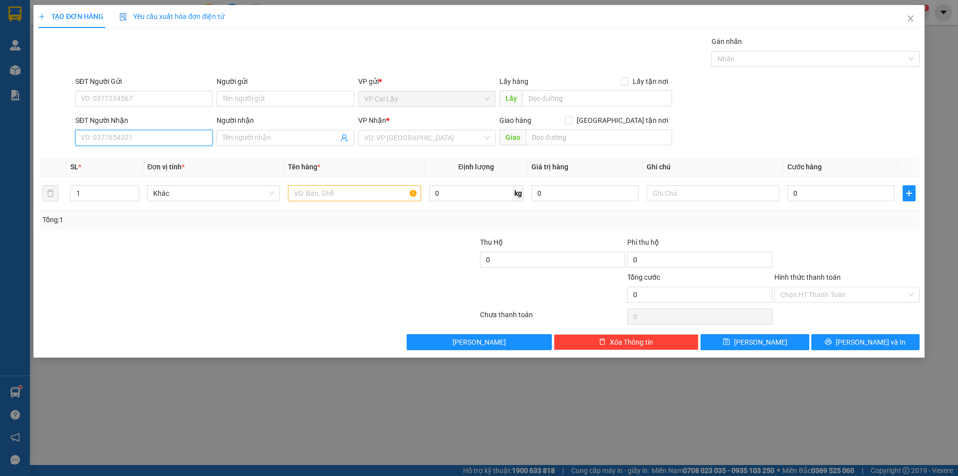
click at [112, 138] on input "SĐT Người Nhận" at bounding box center [143, 138] width 137 height 16
click at [111, 130] on input "SĐT Người Nhận" at bounding box center [143, 138] width 137 height 16
click at [911, 14] on span "Close" at bounding box center [911, 19] width 28 height 28
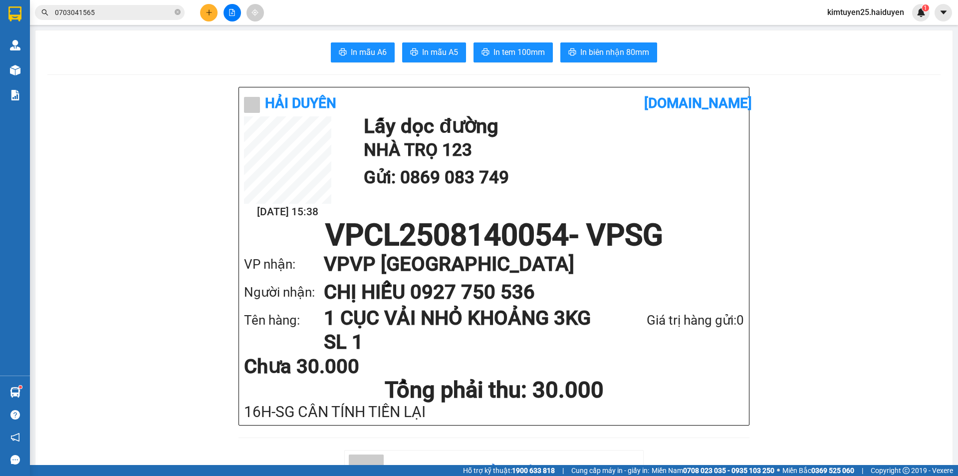
click at [108, 13] on input "0703041565" at bounding box center [114, 12] width 118 height 11
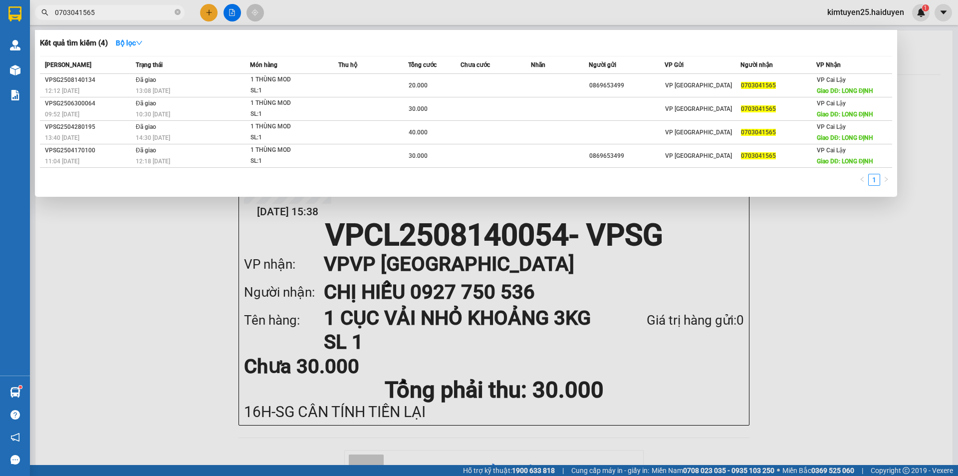
click at [209, 15] on div at bounding box center [479, 238] width 958 height 476
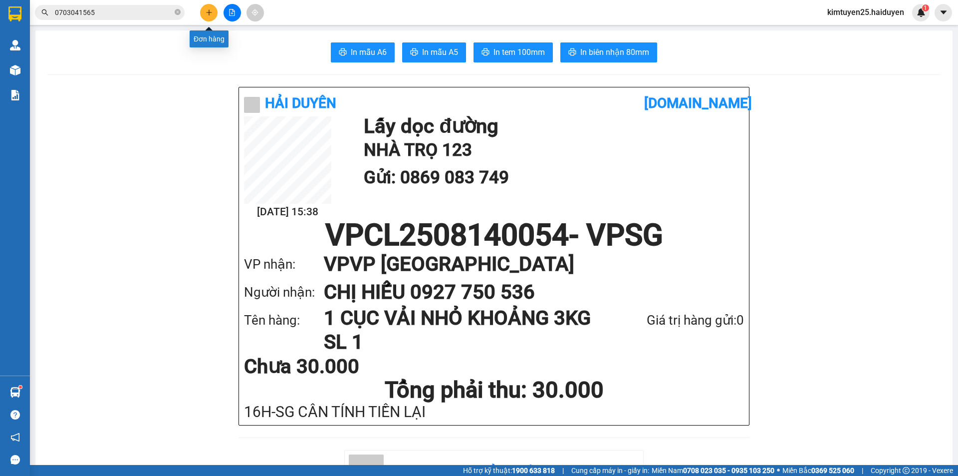
click at [207, 18] on button at bounding box center [208, 12] width 17 height 17
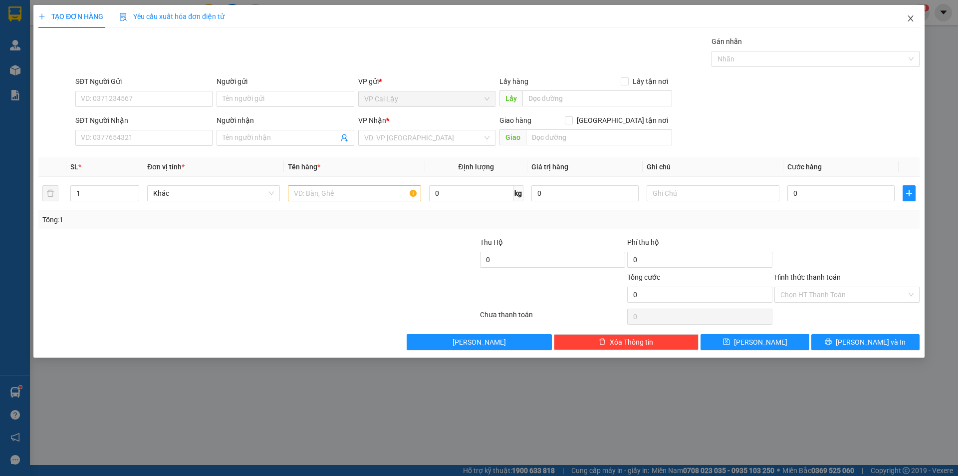
click at [910, 19] on icon "close" at bounding box center [910, 18] width 5 height 6
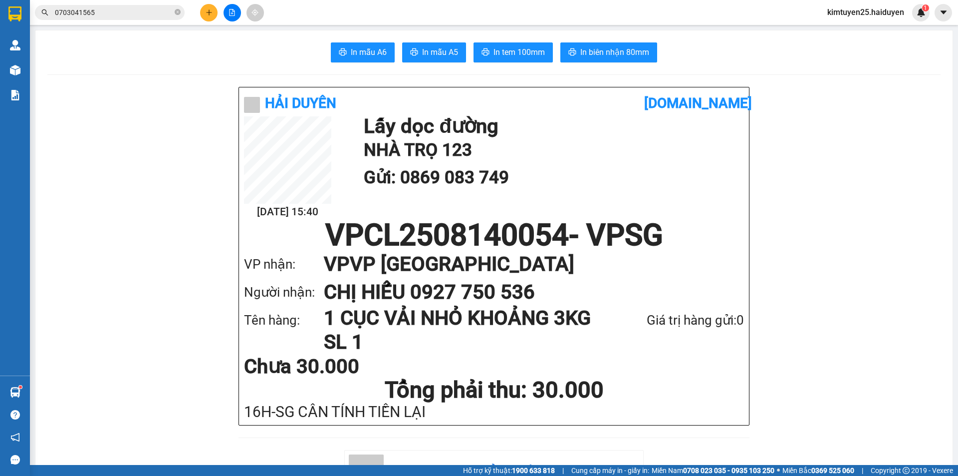
click at [211, 10] on icon "plus" at bounding box center [209, 12] width 7 height 7
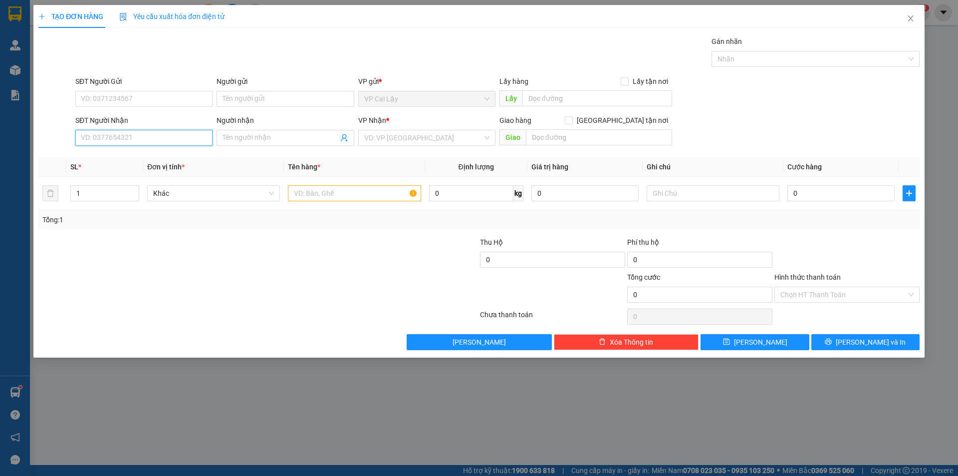
click at [119, 136] on input "SĐT Người Nhận" at bounding box center [143, 138] width 137 height 16
type input "0931833984"
click at [154, 156] on div "0931833984 - MINH" at bounding box center [143, 157] width 125 height 11
type input "MINH"
type input "30.000"
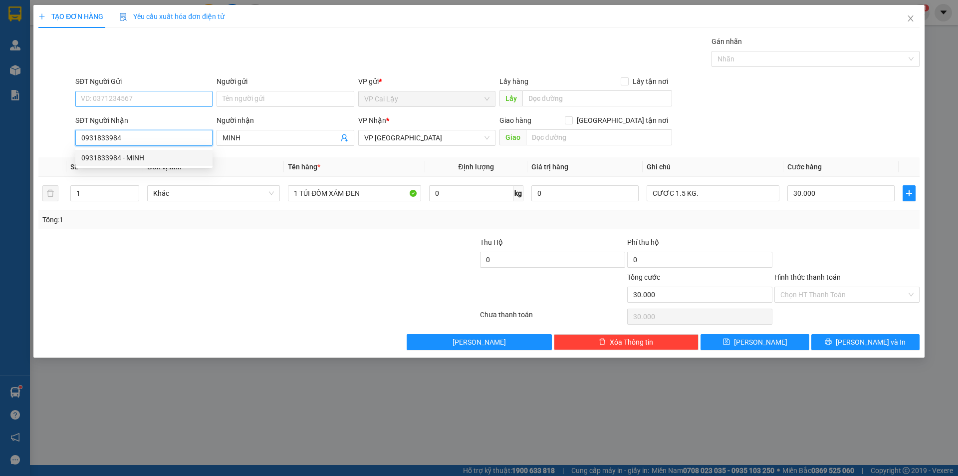
type input "30.000"
type input "0931833984"
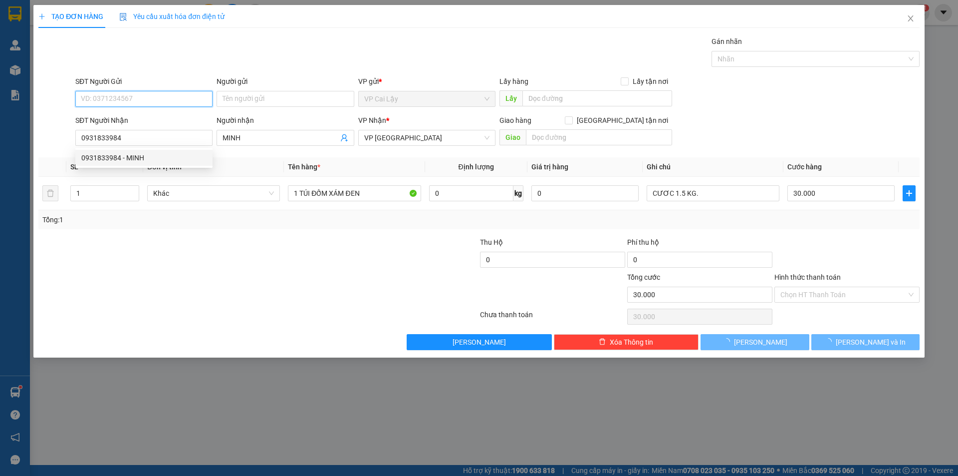
click at [192, 96] on input "SĐT Người Gửi" at bounding box center [143, 99] width 137 height 16
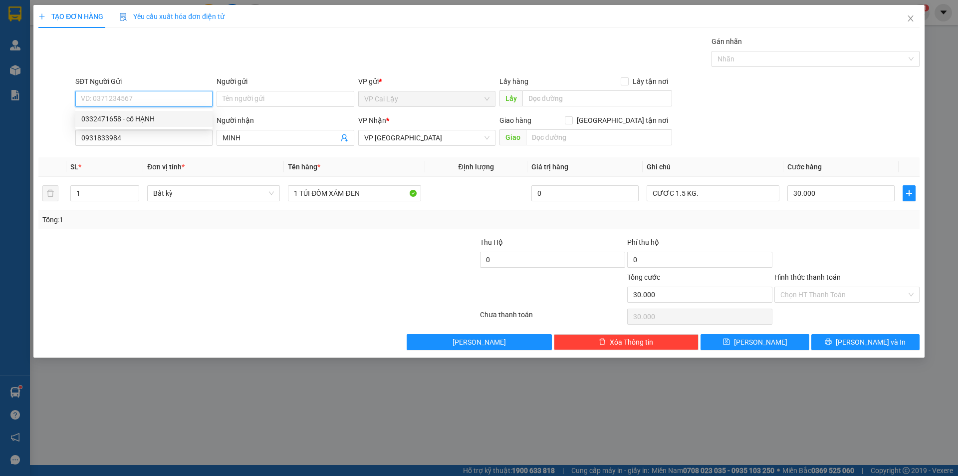
click at [179, 125] on div "0332471658 - cô HẠNH" at bounding box center [143, 119] width 137 height 16
type input "0332471658"
type input "cô HẠNH"
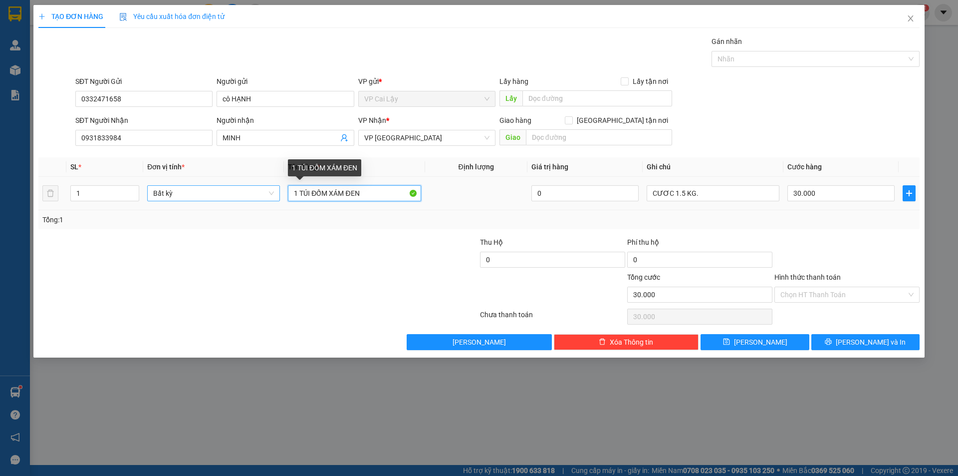
drag, startPoint x: 368, startPoint y: 194, endPoint x: 220, endPoint y: 196, distance: 147.7
click at [220, 196] on tr "1 Bất kỳ 1 TÚI ĐỐM XÁM ĐEN 0 CƯƠC 1.5 KG. 30.000" at bounding box center [478, 193] width 881 height 33
type input "2 TỤNG MÍT + TẮC"
type input "2"
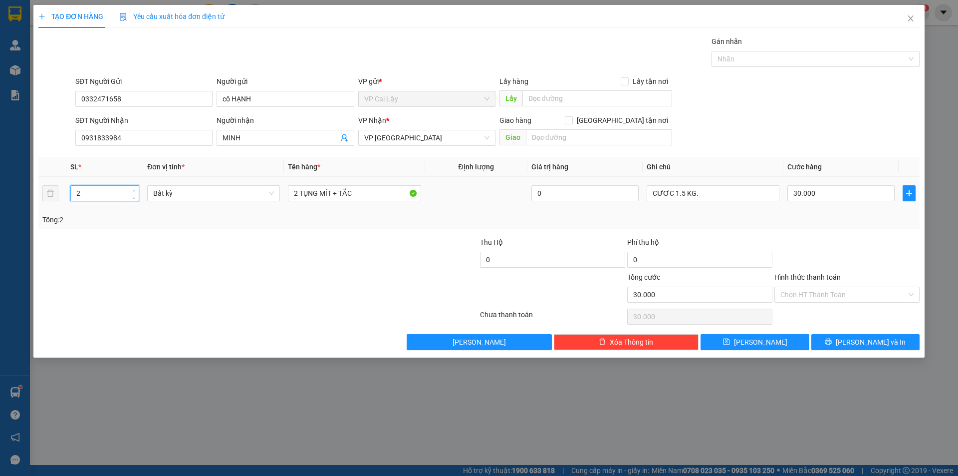
click at [133, 189] on icon "up" at bounding box center [133, 190] width 3 height 3
click at [854, 196] on input "30.000" at bounding box center [840, 193] width 107 height 16
type input "0"
click at [854, 196] on input "0" at bounding box center [840, 193] width 107 height 16
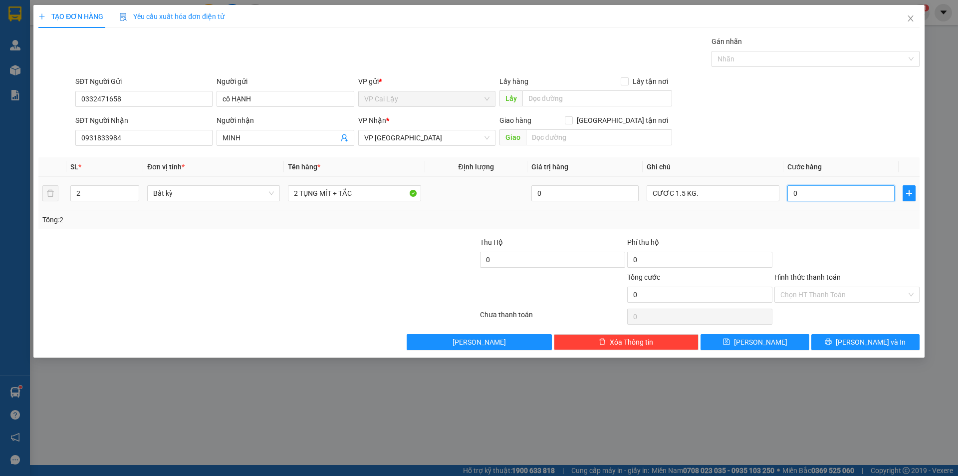
type input "05"
type input "51"
type input "051"
type input "5"
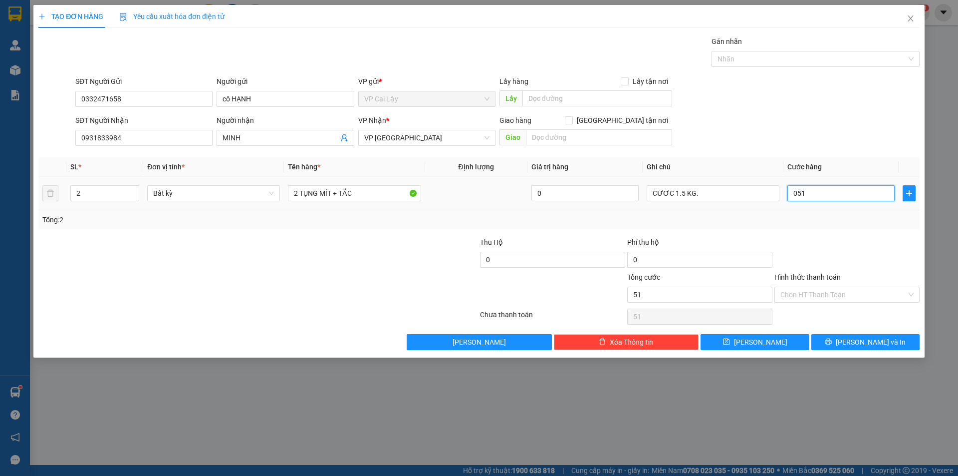
type input "5"
type input "05"
type input "50"
type input "050"
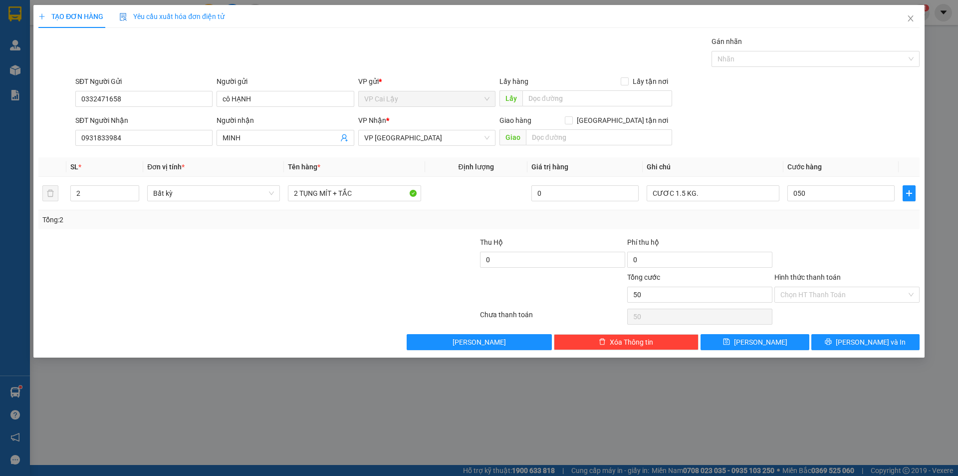
click at [874, 264] on div at bounding box center [846, 254] width 147 height 35
type input "50.000"
click at [839, 301] on input "Hình thức thanh toán" at bounding box center [843, 294] width 126 height 15
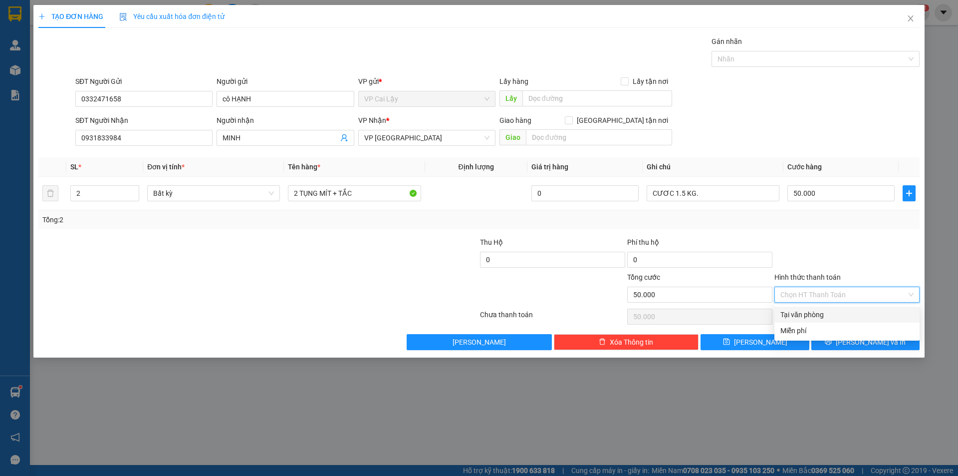
click at [832, 312] on div "Tại văn phòng" at bounding box center [846, 314] width 133 height 11
type input "0"
click at [856, 344] on button "[PERSON_NAME] và In" at bounding box center [865, 342] width 108 height 16
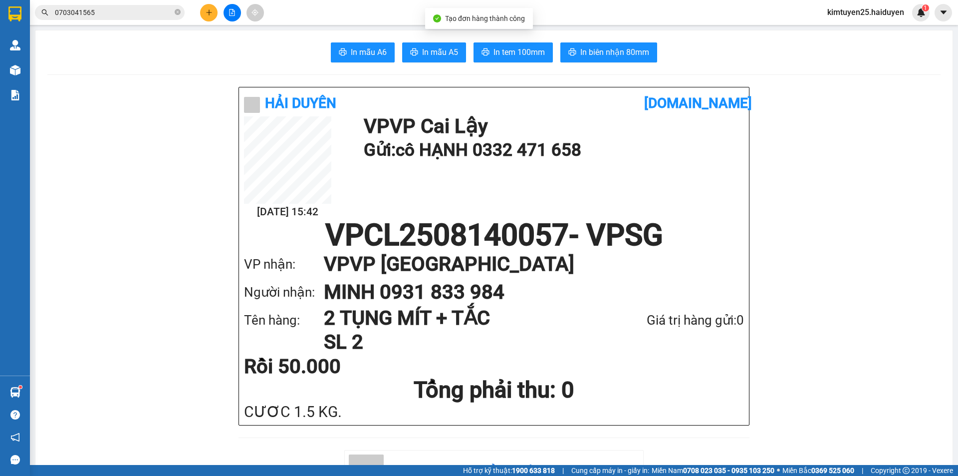
click at [494, 49] on span "In tem 100mm" at bounding box center [519, 52] width 51 height 12
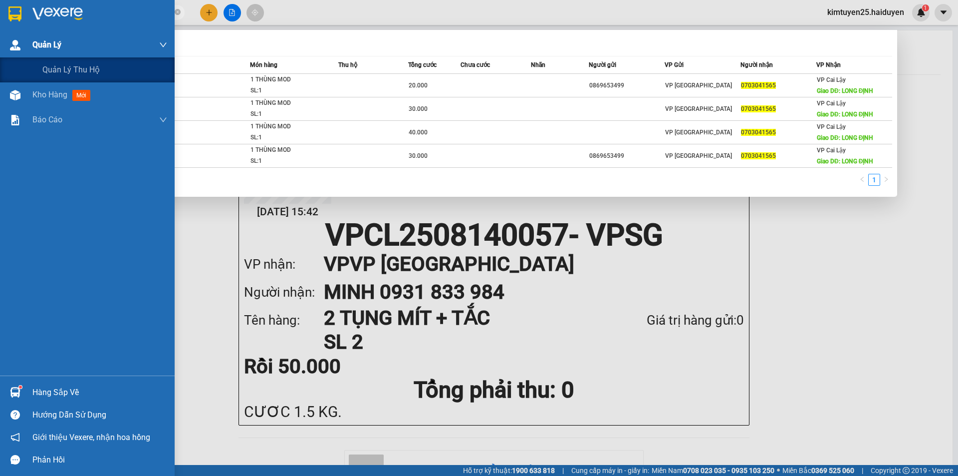
drag, startPoint x: 164, startPoint y: 15, endPoint x: 16, endPoint y: 53, distance: 151.9
click at [16, 53] on section "Kết quả tìm kiếm ( 4 ) Bộ lọc Mã ĐH Trạng thái Món hàng Thu hộ Tổng cước Chưa c…" at bounding box center [479, 238] width 958 height 476
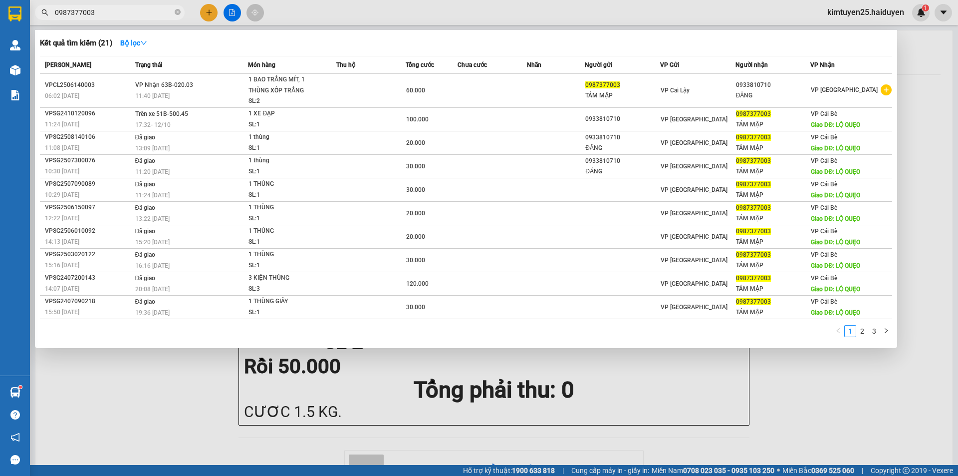
type input "0987377003"
click at [324, 19] on div at bounding box center [479, 238] width 958 height 476
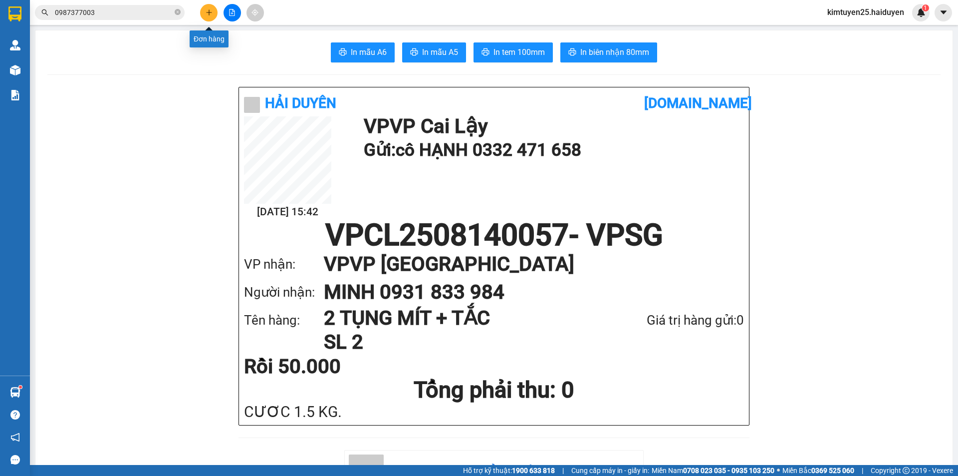
click at [207, 4] on button at bounding box center [208, 12] width 17 height 17
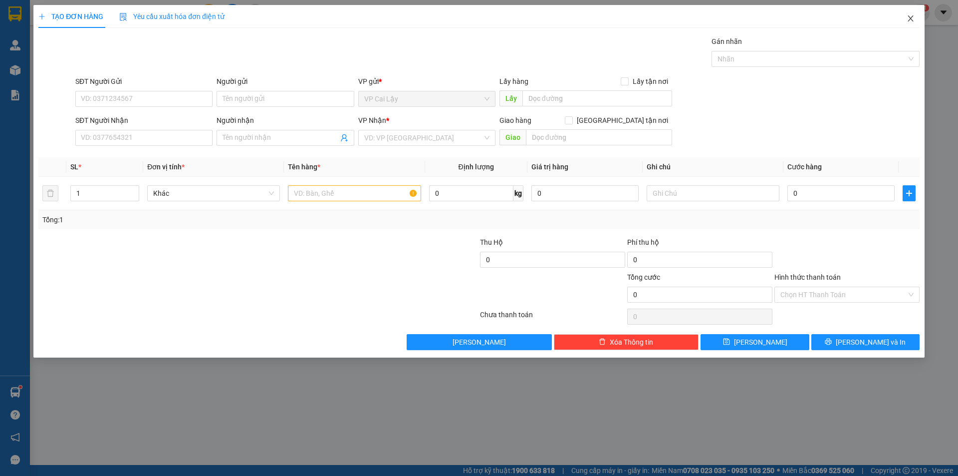
click at [909, 17] on icon "close" at bounding box center [910, 18] width 5 height 6
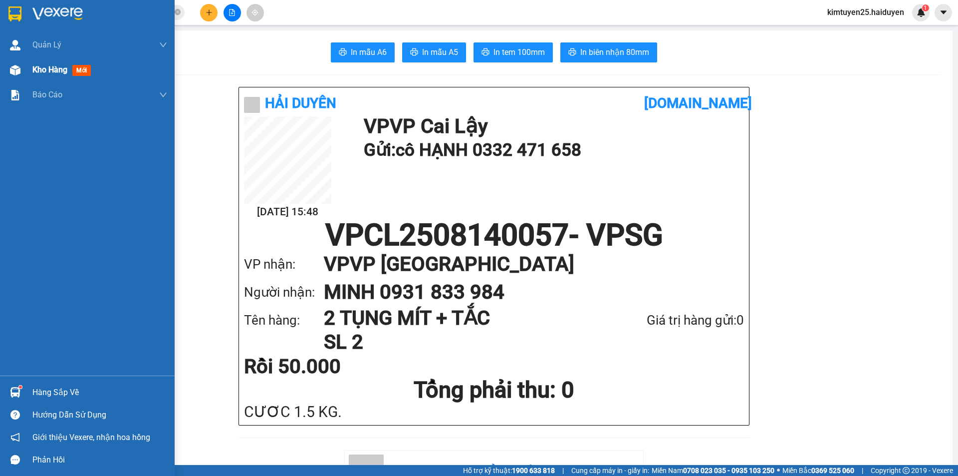
click at [46, 70] on span "Kho hàng" at bounding box center [49, 69] width 35 height 9
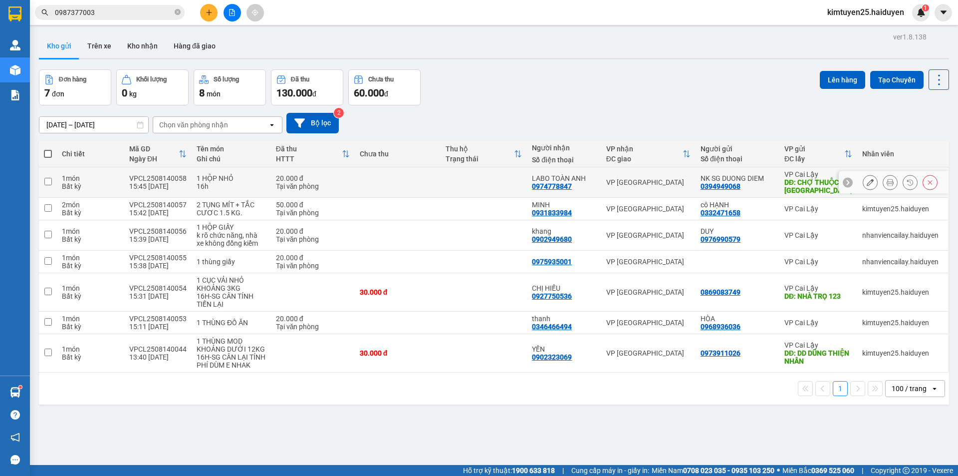
click at [886, 179] on button at bounding box center [890, 182] width 14 height 17
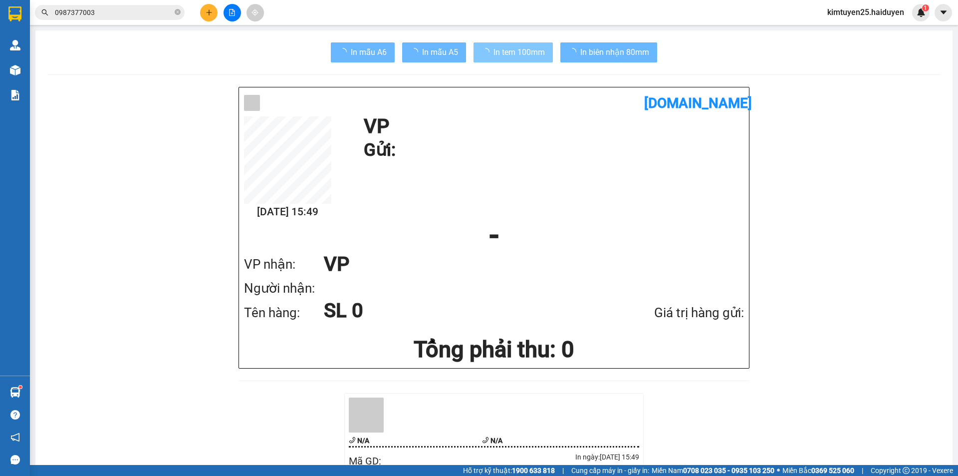
click at [519, 47] on span "In tem 100mm" at bounding box center [519, 52] width 51 height 12
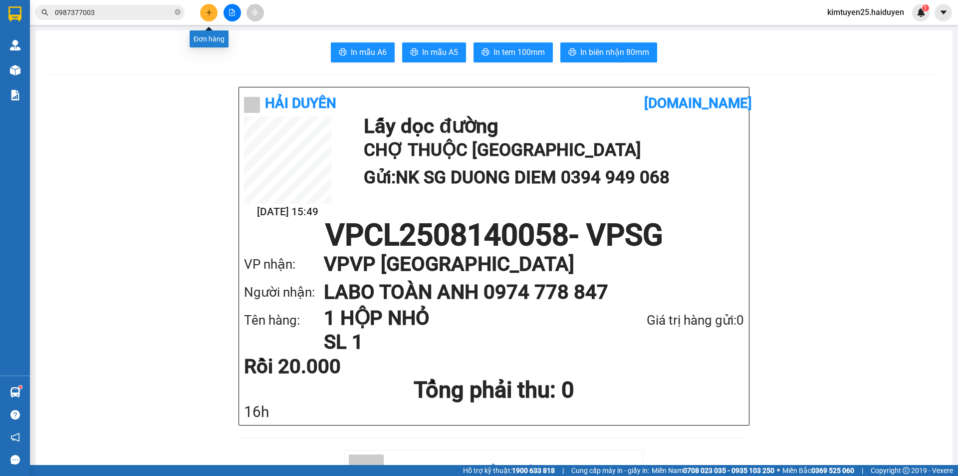
click at [203, 7] on button at bounding box center [208, 12] width 17 height 17
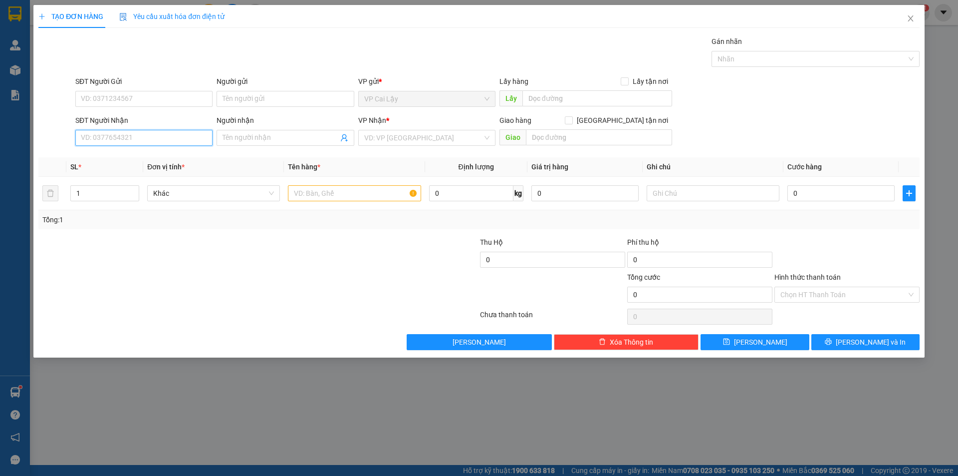
click at [126, 137] on input "SĐT Người Nhận" at bounding box center [143, 138] width 137 height 16
click at [128, 170] on div "0764539591 - DIỄM ANH" at bounding box center [143, 173] width 125 height 11
type input "0764539591"
type input "DIỄM ANH"
type input "60.000"
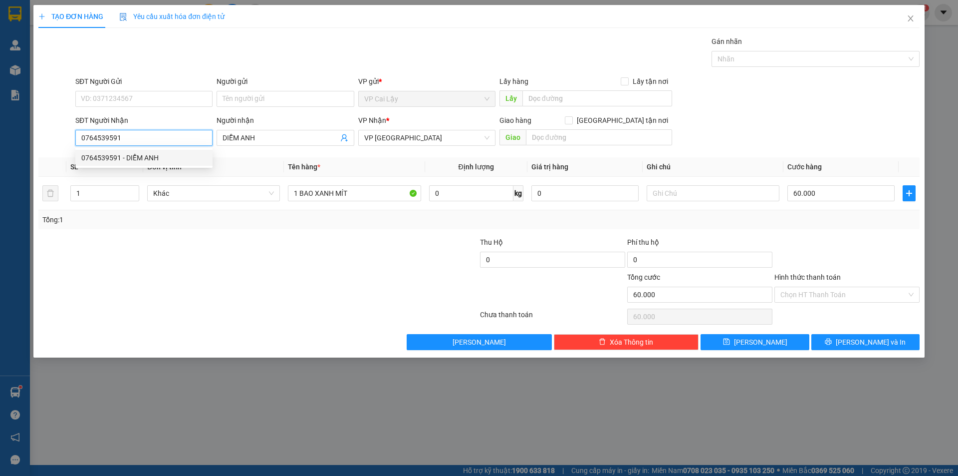
type input "60.000"
type input "0764539591"
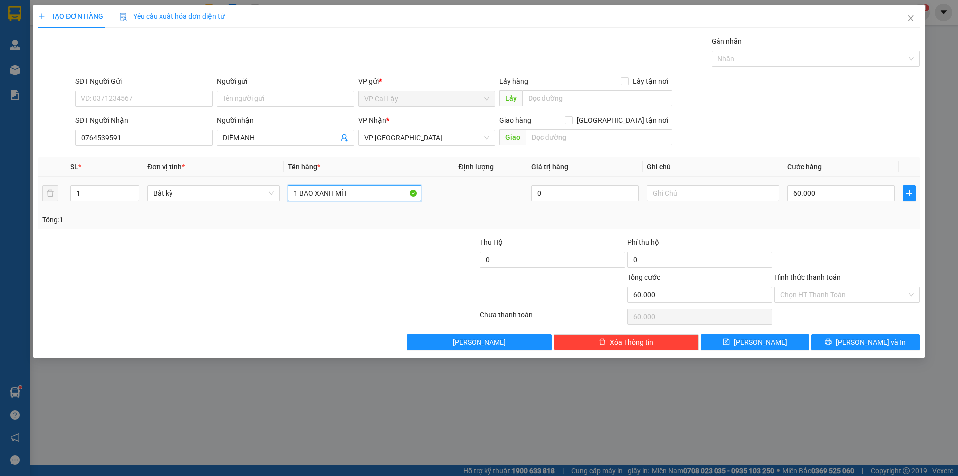
click at [375, 192] on input "1 BAO XANH MÍT" at bounding box center [354, 193] width 133 height 16
type input "1 BAO XANH MÍT 30KG"
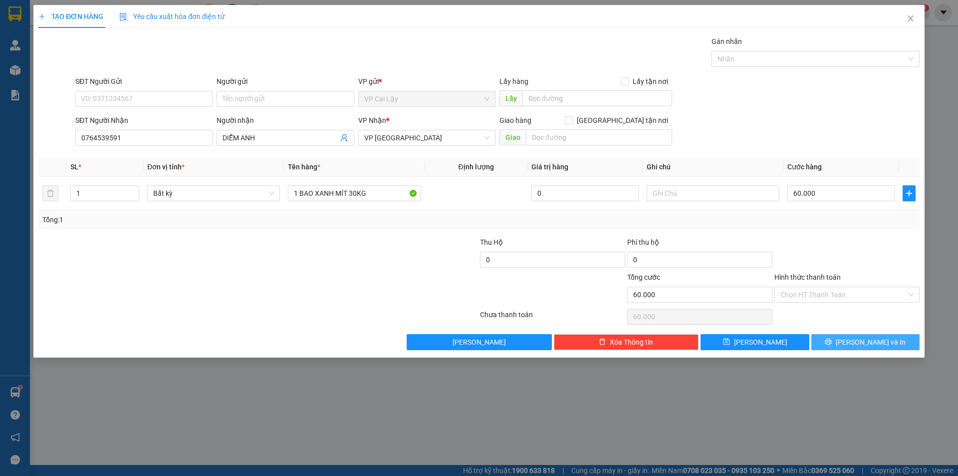
click at [873, 344] on span "[PERSON_NAME] và In" at bounding box center [871, 341] width 70 height 11
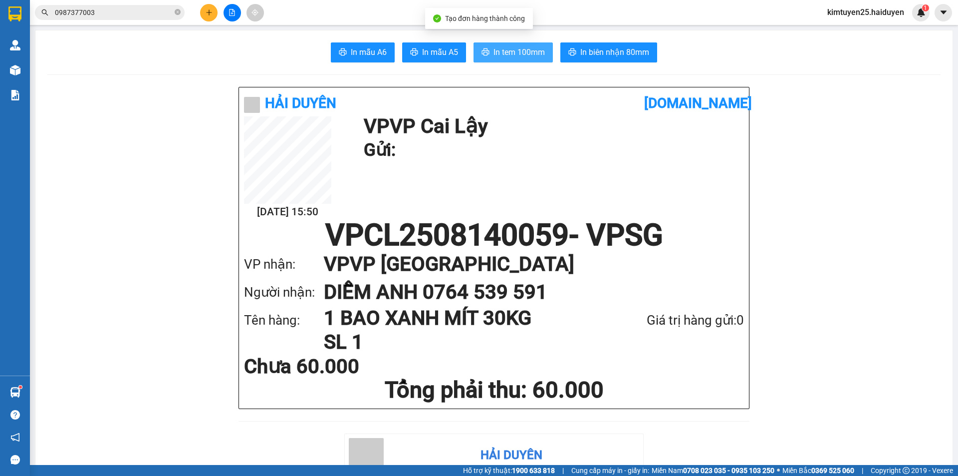
click at [535, 55] on span "In tem 100mm" at bounding box center [519, 52] width 51 height 12
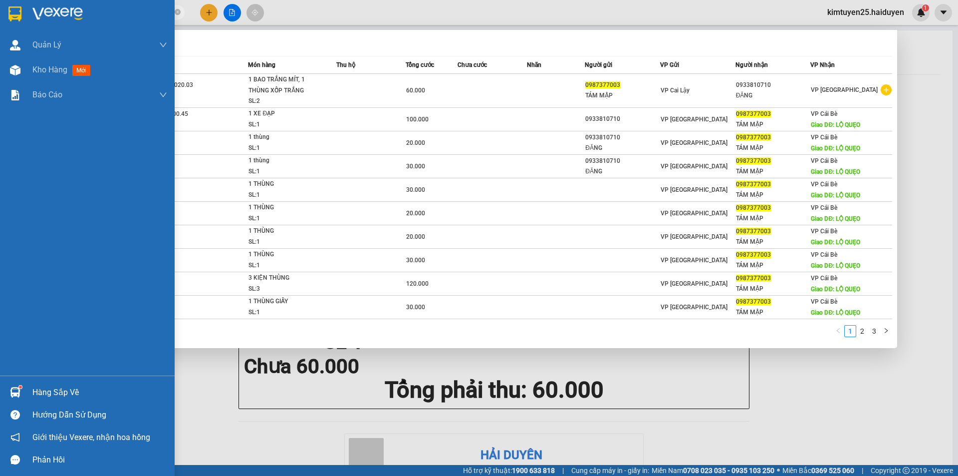
drag, startPoint x: 128, startPoint y: 15, endPoint x: 0, endPoint y: 25, distance: 128.1
click at [0, 25] on section "Kết quả tìm kiếm ( 21 ) Bộ lọc Mã ĐH Trạng thái Món hàng Thu hộ Tổng cước Chưa …" at bounding box center [479, 238] width 958 height 476
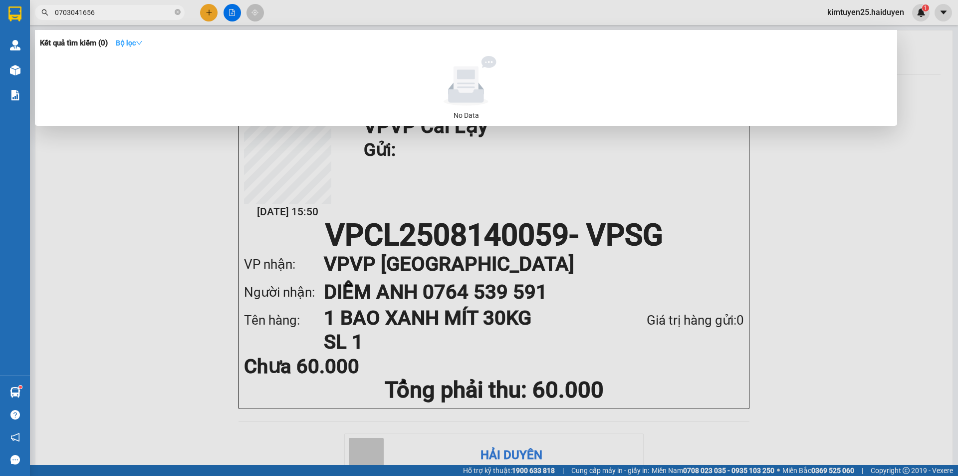
click at [140, 37] on button "Bộ lọc" at bounding box center [129, 43] width 43 height 16
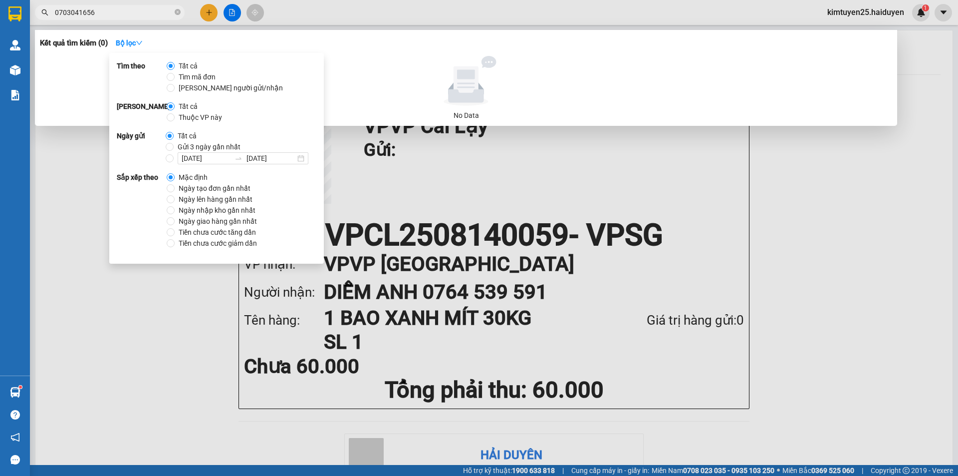
click at [403, 17] on div at bounding box center [479, 238] width 958 height 476
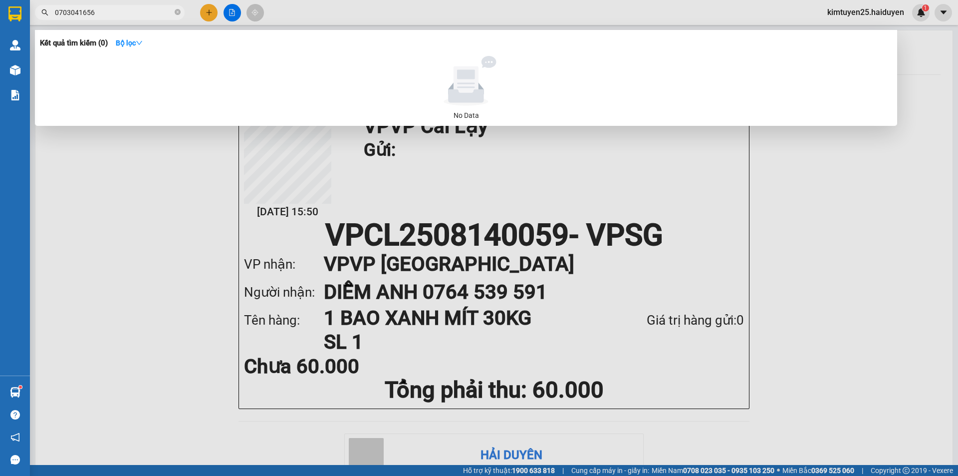
click at [131, 5] on span "0703041656" at bounding box center [110, 12] width 150 height 15
click at [135, 10] on input "0703041656" at bounding box center [114, 12] width 118 height 11
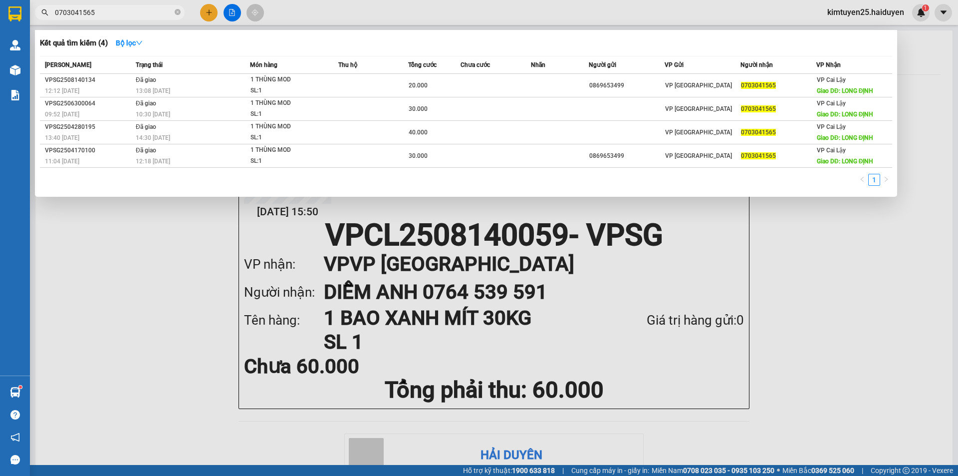
type input "0703041565"
click at [211, 14] on div at bounding box center [479, 238] width 958 height 476
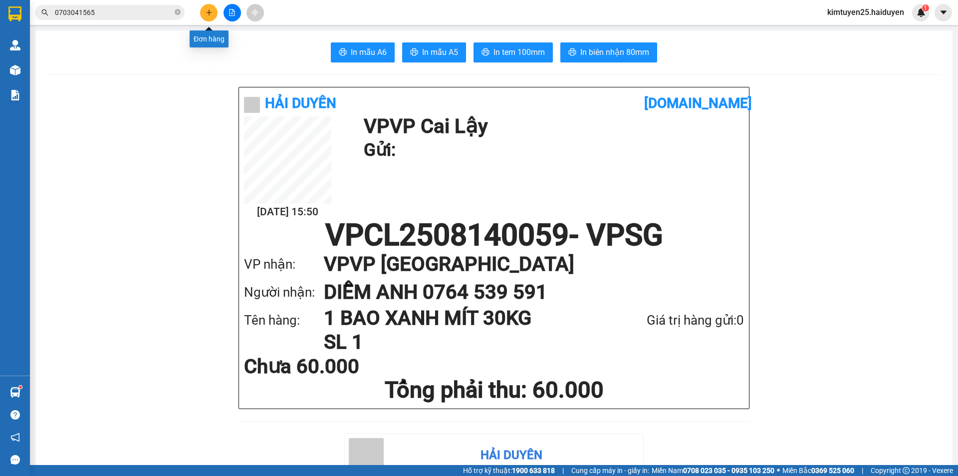
click at [209, 13] on icon "plus" at bounding box center [209, 11] width 0 height 5
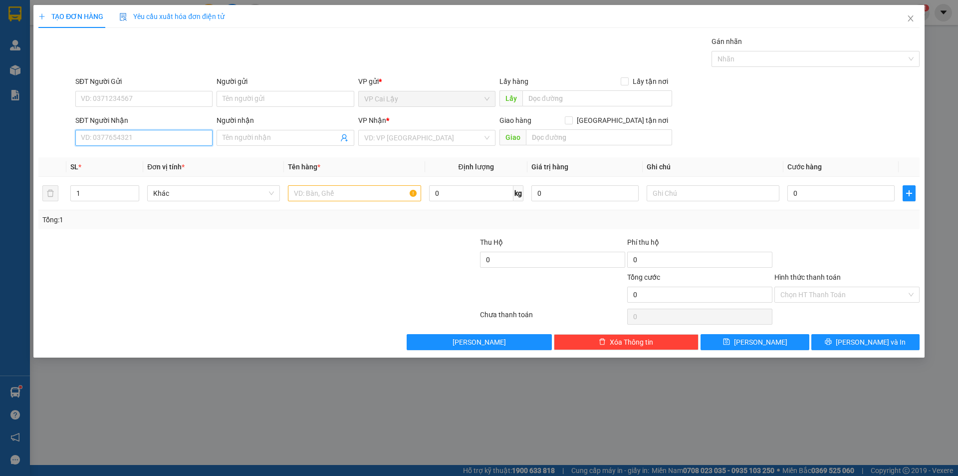
click at [151, 145] on input "SĐT Người Nhận" at bounding box center [143, 138] width 137 height 16
click at [160, 154] on div "0792949417 - DŨNG" at bounding box center [143, 157] width 125 height 11
type input "0792949417"
type input "DŨNG"
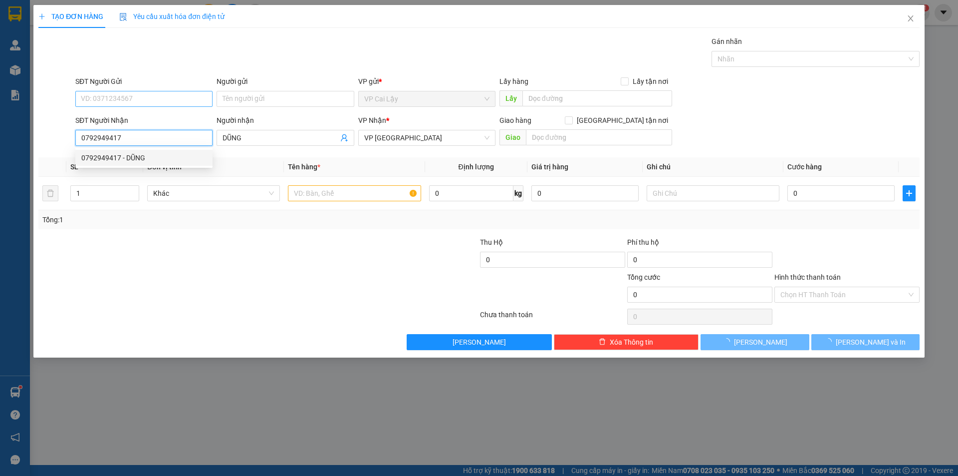
type input "100.000"
type input "0792949417"
click at [154, 102] on input "SĐT Người Gửi" at bounding box center [143, 99] width 137 height 16
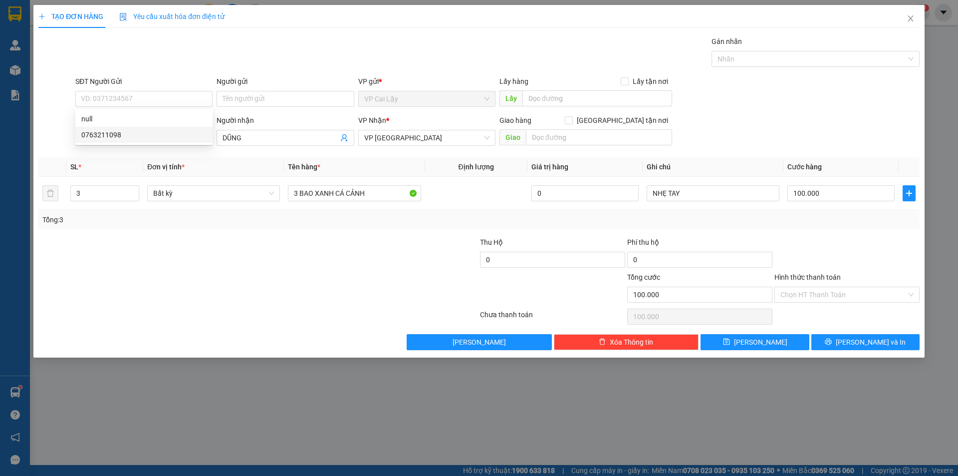
click at [287, 306] on div at bounding box center [258, 316] width 442 height 20
click at [869, 347] on span "[PERSON_NAME] và In" at bounding box center [871, 341] width 70 height 11
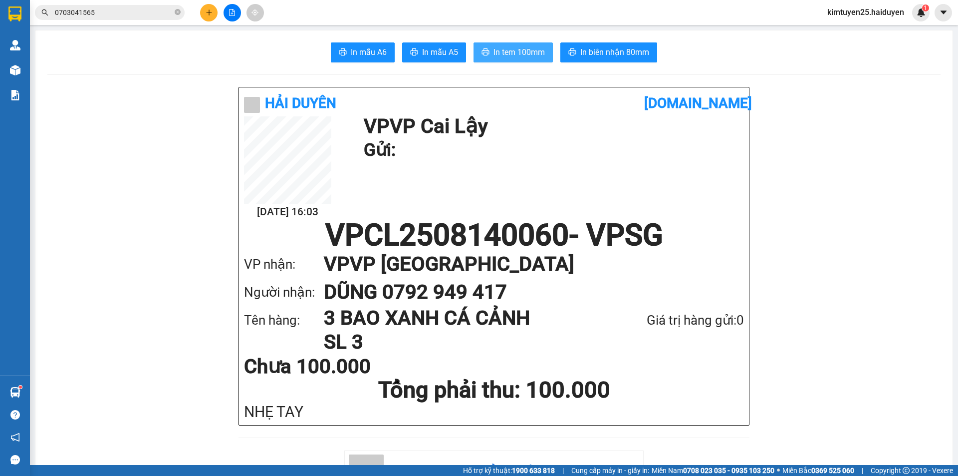
drag, startPoint x: 542, startPoint y: 45, endPoint x: 531, endPoint y: 73, distance: 30.0
click at [542, 47] on button "In tem 100mm" at bounding box center [513, 52] width 79 height 20
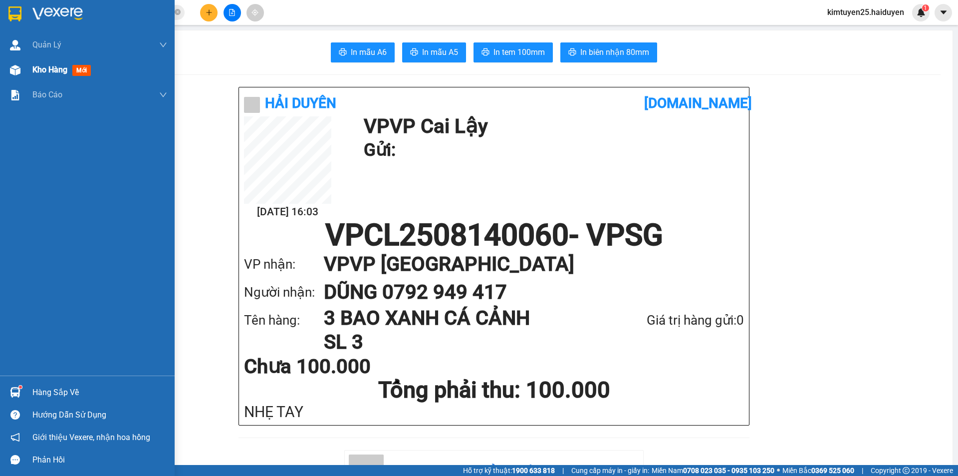
click at [28, 77] on div "Kho hàng mới" at bounding box center [87, 69] width 175 height 25
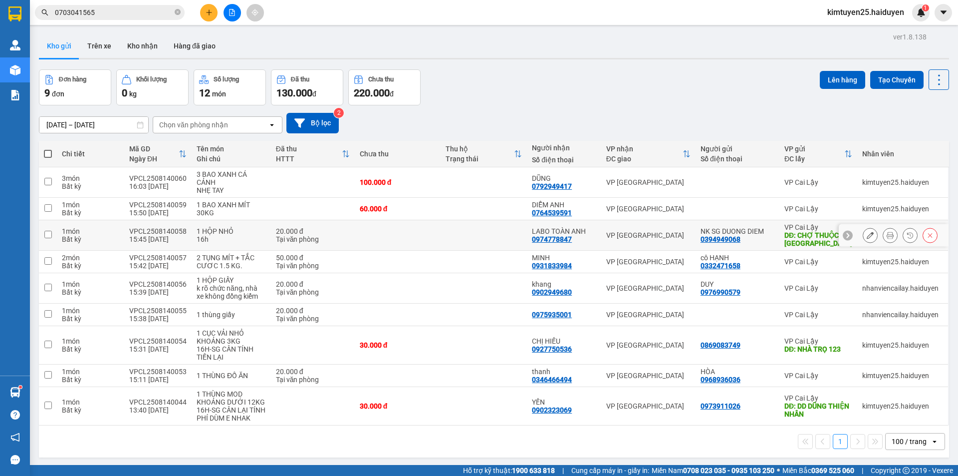
click at [584, 237] on div "LABO TOÀN ANH 0974778847" at bounding box center [564, 235] width 64 height 16
checkbox input "true"
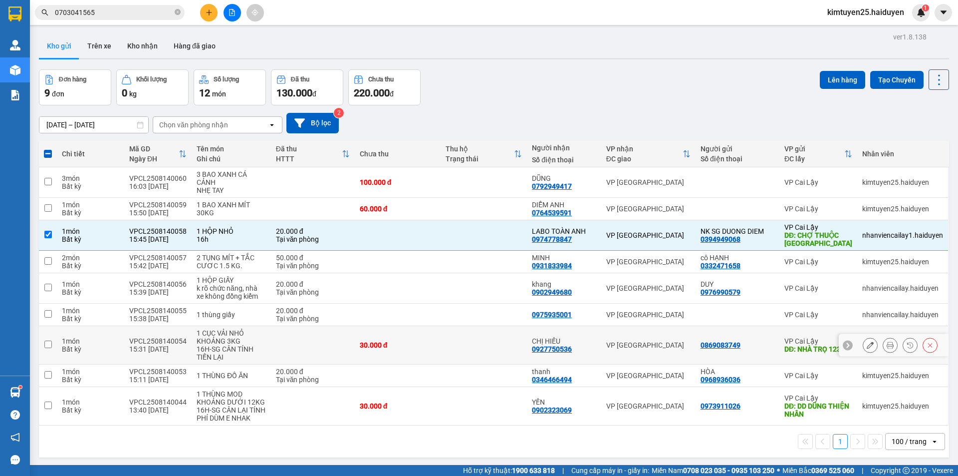
click at [582, 346] on div "CHỊ HIẾU 0927750536" at bounding box center [564, 345] width 64 height 16
checkbox input "true"
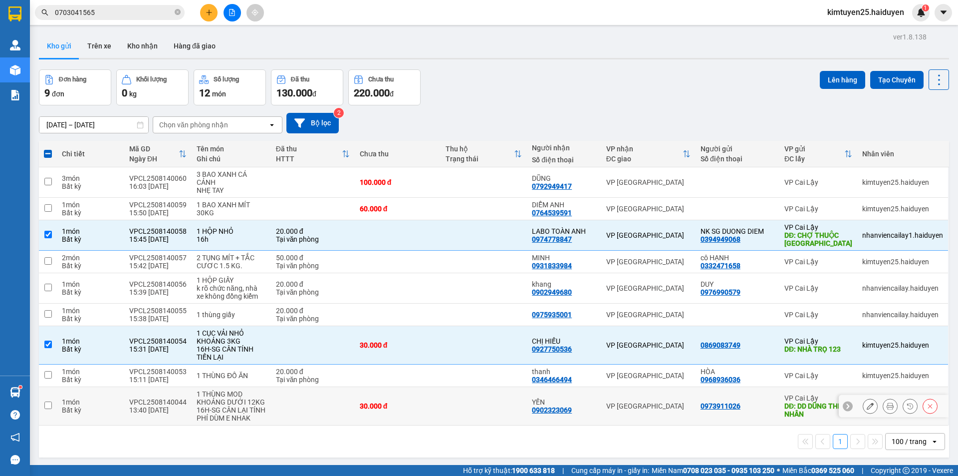
click at [581, 406] on div "YẾN 0902323069" at bounding box center [564, 406] width 64 height 16
checkbox input "true"
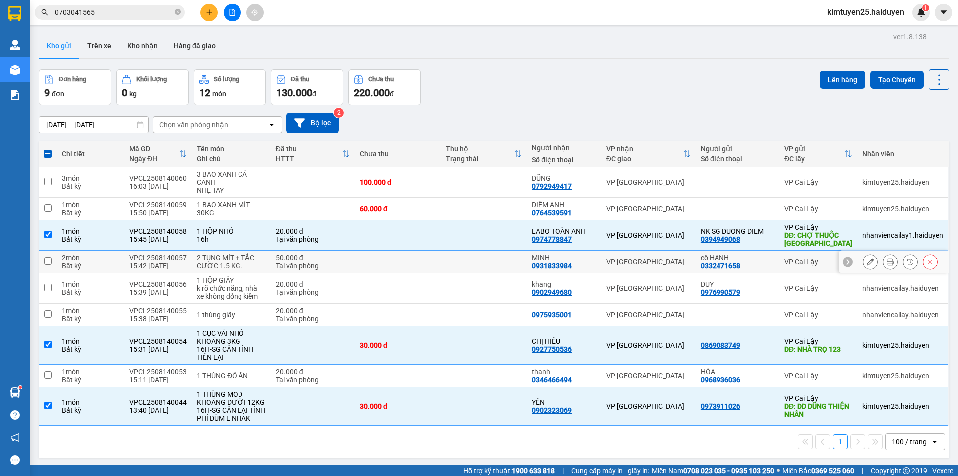
click at [503, 262] on td at bounding box center [484, 261] width 86 height 22
checkbox input "true"
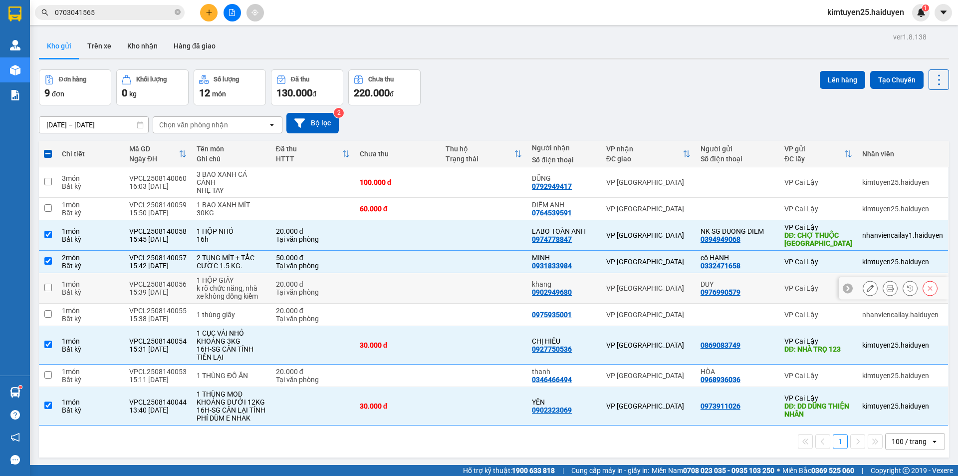
click at [682, 286] on div "VP [GEOGRAPHIC_DATA]" at bounding box center [648, 288] width 84 height 8
checkbox input "true"
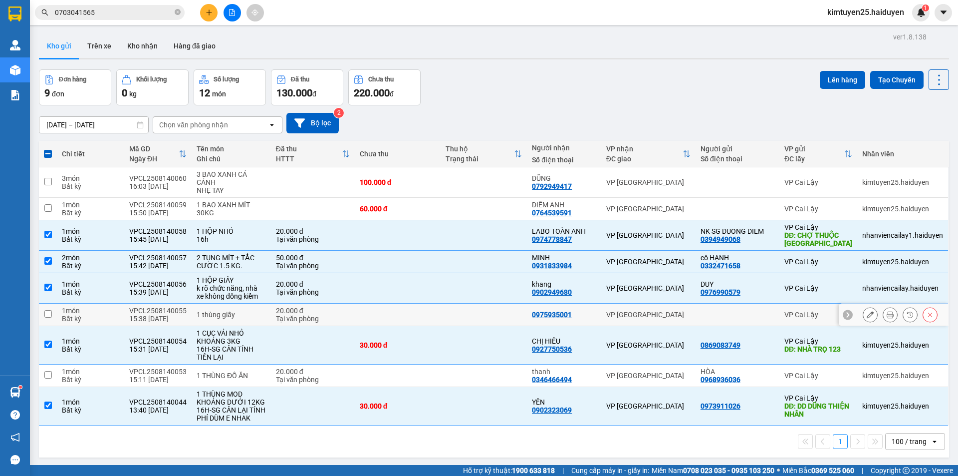
click at [671, 314] on div "VP [GEOGRAPHIC_DATA]" at bounding box center [648, 314] width 84 height 8
checkbox input "true"
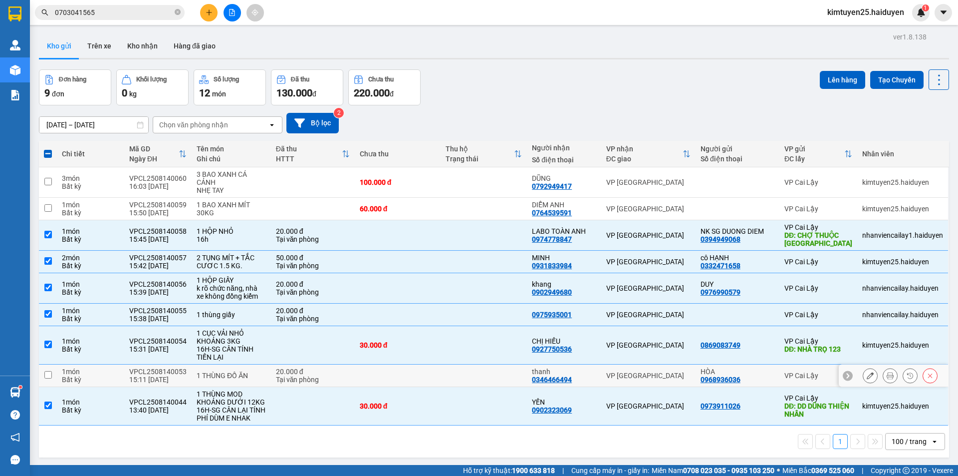
click at [676, 372] on div "VP [GEOGRAPHIC_DATA]" at bounding box center [648, 375] width 84 height 8
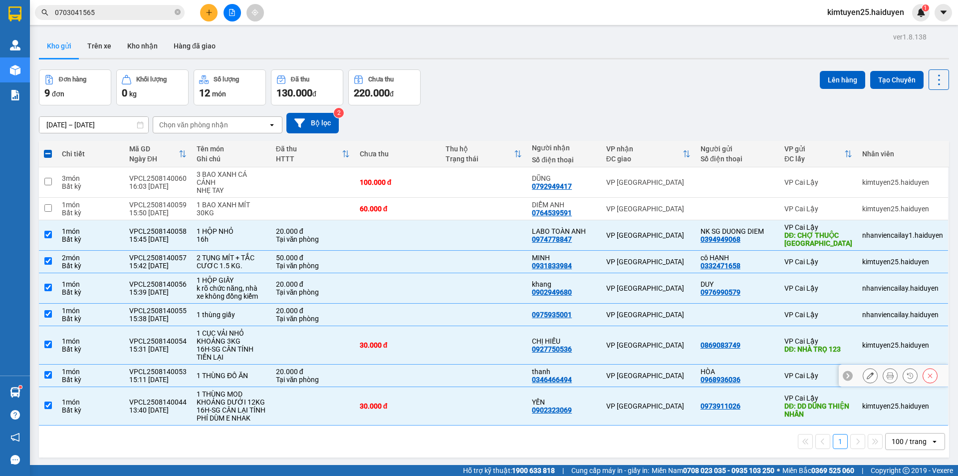
checkbox input "true"
click at [829, 78] on button "Lên hàng" at bounding box center [842, 80] width 45 height 18
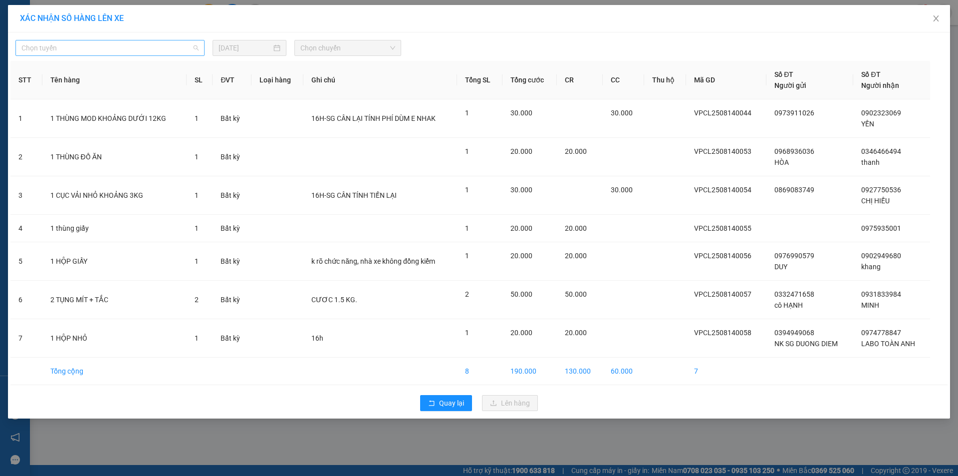
click at [73, 47] on span "Chọn tuyến" at bounding box center [109, 47] width 177 height 15
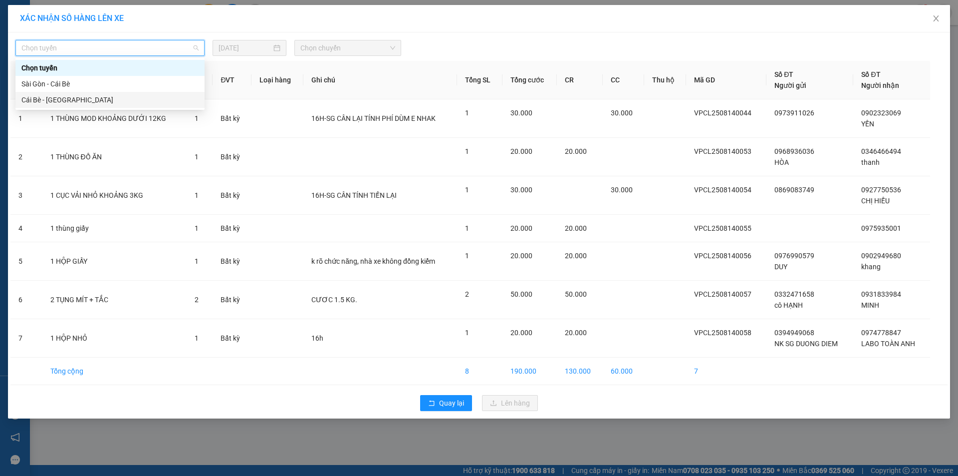
drag, startPoint x: 54, startPoint y: 99, endPoint x: 142, endPoint y: 67, distance: 93.6
click at [55, 99] on div "Cái Bè - [GEOGRAPHIC_DATA]" at bounding box center [109, 99] width 177 height 11
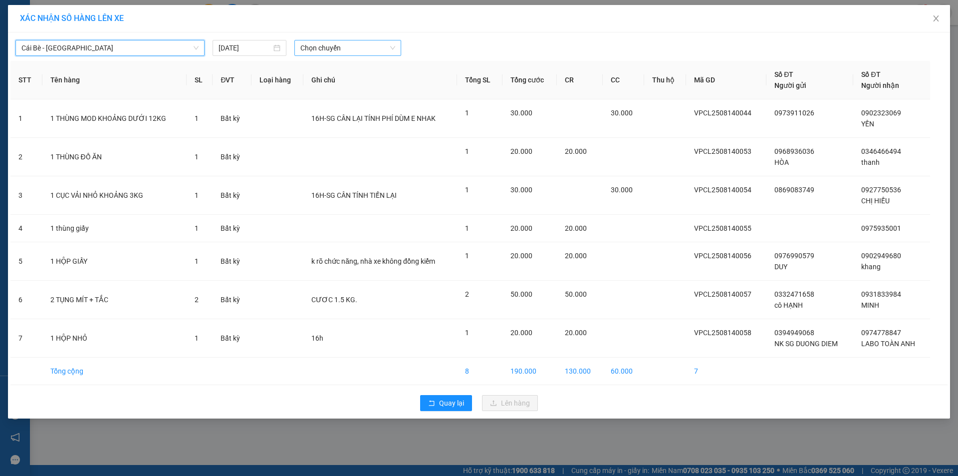
click at [358, 47] on span "Chọn chuyến" at bounding box center [347, 47] width 95 height 15
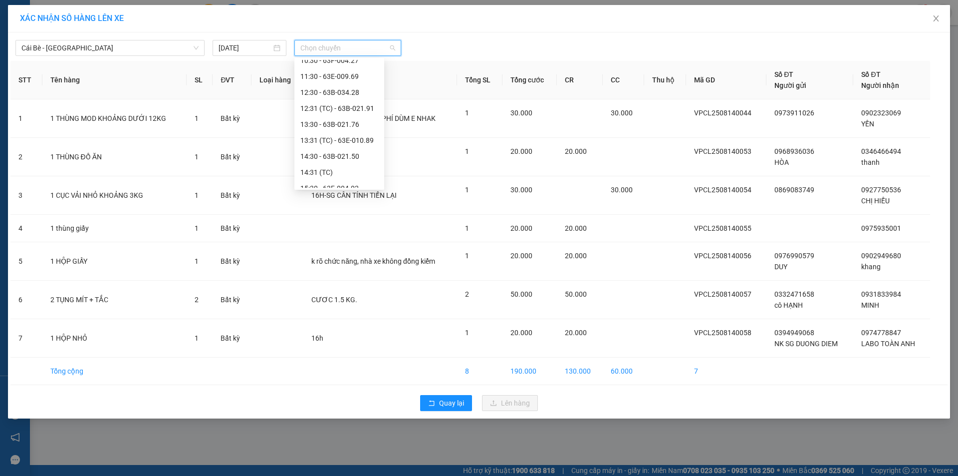
scroll to position [287, 0]
click at [352, 158] on div "15:30 - 63F-004.02" at bounding box center [339, 163] width 78 height 11
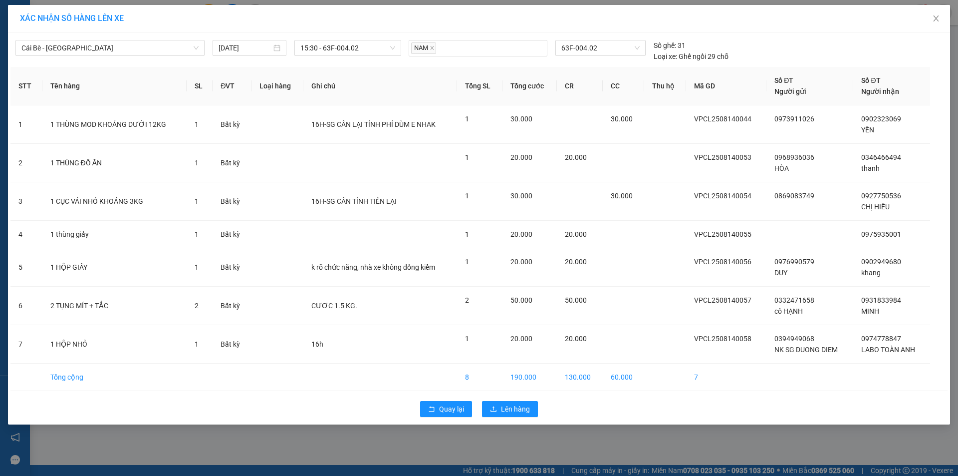
click at [506, 393] on div "Cái Bè - [GEOGRAPHIC_DATA] [DATE] 15:30 - 63F-004.02 NAM 63F-004.02 Số ghế: 31 …" at bounding box center [479, 228] width 942 height 392
click at [511, 409] on span "Lên hàng" at bounding box center [515, 408] width 29 height 11
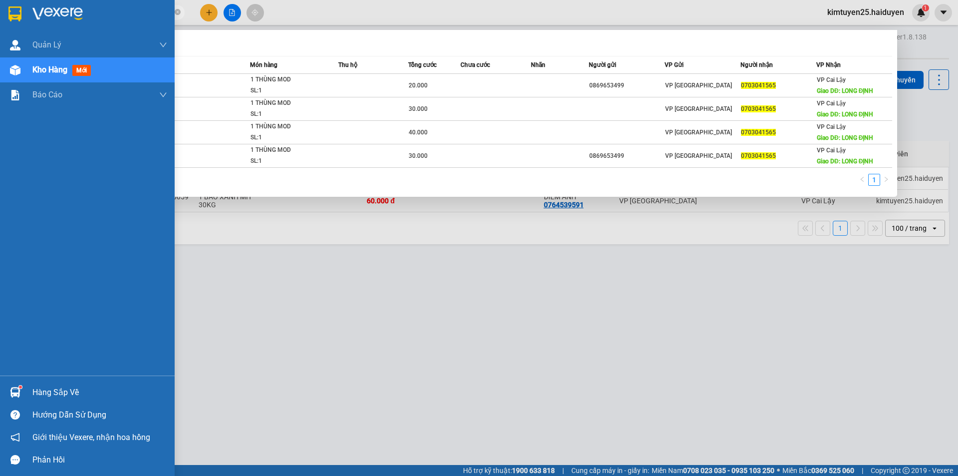
drag, startPoint x: 103, startPoint y: 14, endPoint x: 0, endPoint y: 14, distance: 103.3
click at [0, 14] on section "Kết quả tìm kiếm ( 4 ) Bộ lọc Mã ĐH Trạng thái Món hàng Thu hộ Tổng cước Chưa c…" at bounding box center [479, 238] width 958 height 476
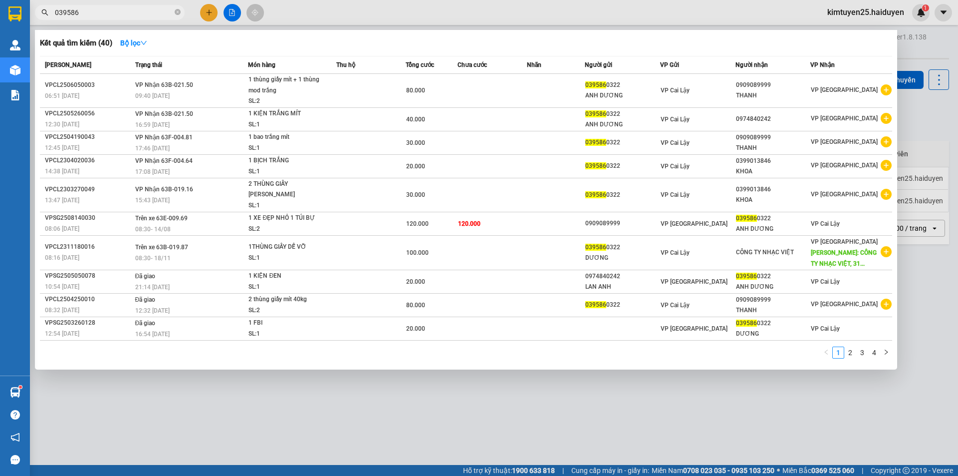
type input "039586"
click at [441, 394] on div at bounding box center [479, 238] width 958 height 476
click at [135, 13] on input "039586" at bounding box center [114, 12] width 118 height 11
click at [660, 228] on div "0909089999" at bounding box center [622, 223] width 74 height 10
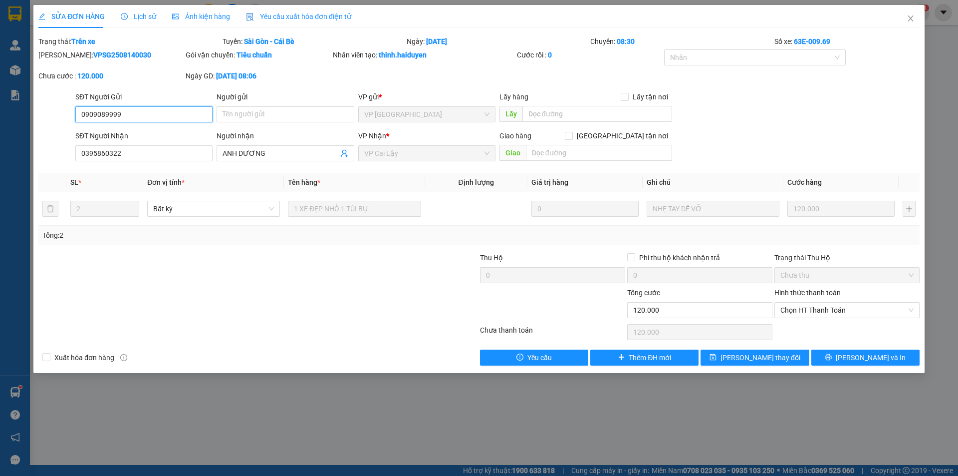
type input "0909089999"
type input "0395860322"
type input "ANH DƯƠNG"
type input "120.000"
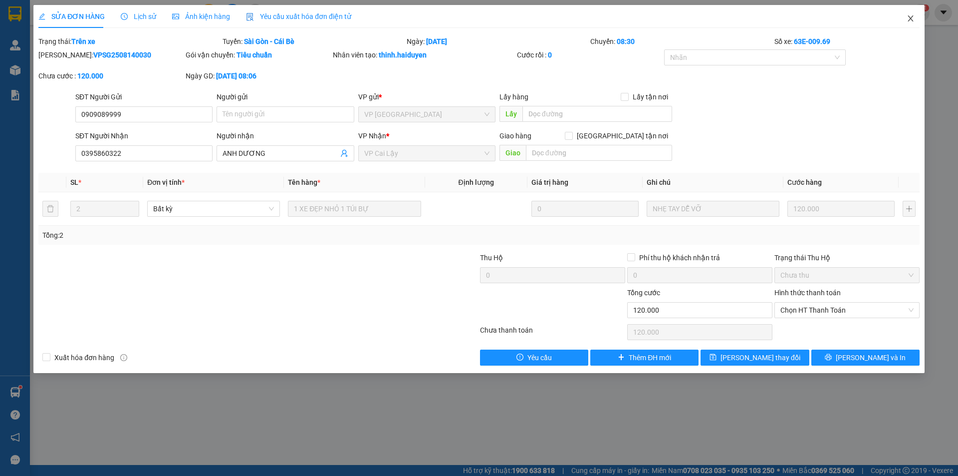
click at [913, 18] on icon "close" at bounding box center [911, 18] width 8 height 8
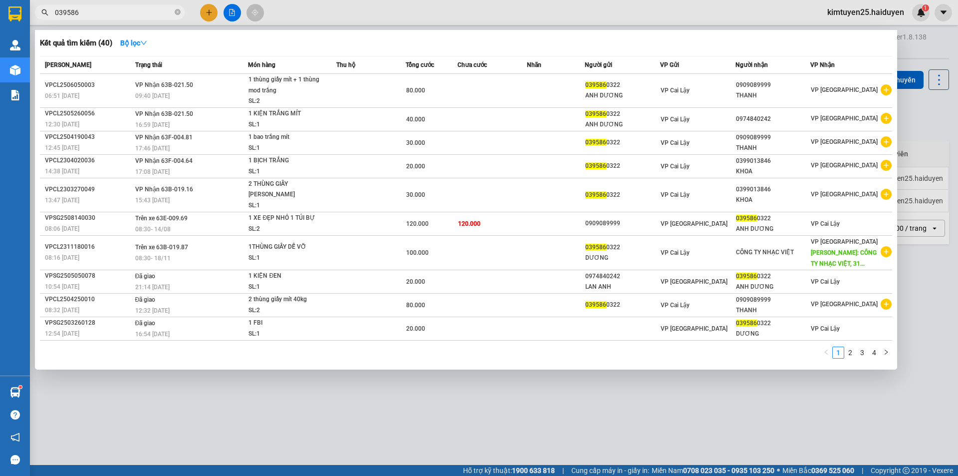
click at [117, 11] on input "039586" at bounding box center [114, 12] width 118 height 11
drag, startPoint x: 117, startPoint y: 11, endPoint x: 32, endPoint y: 17, distance: 85.0
click at [32, 17] on div "039586" at bounding box center [97, 12] width 195 height 15
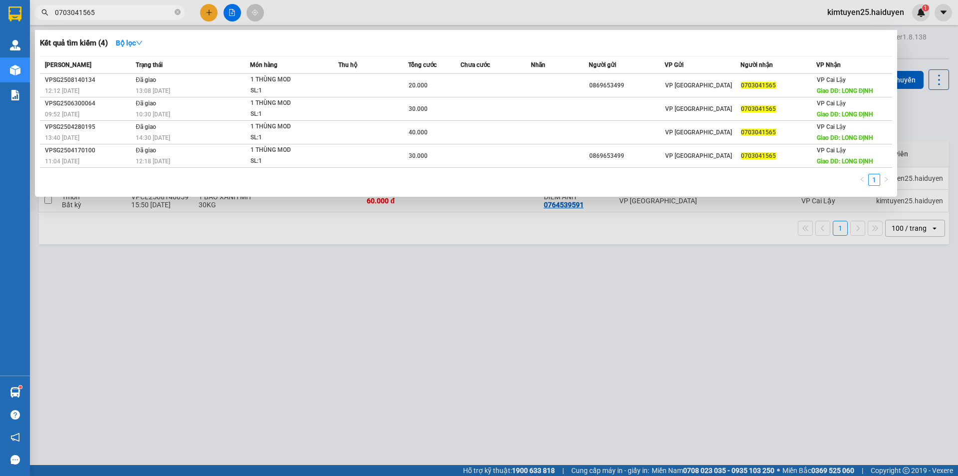
type input "0703041565"
drag, startPoint x: 339, startPoint y: 3, endPoint x: 319, endPoint y: 1, distance: 20.6
click at [335, 3] on div at bounding box center [479, 238] width 958 height 476
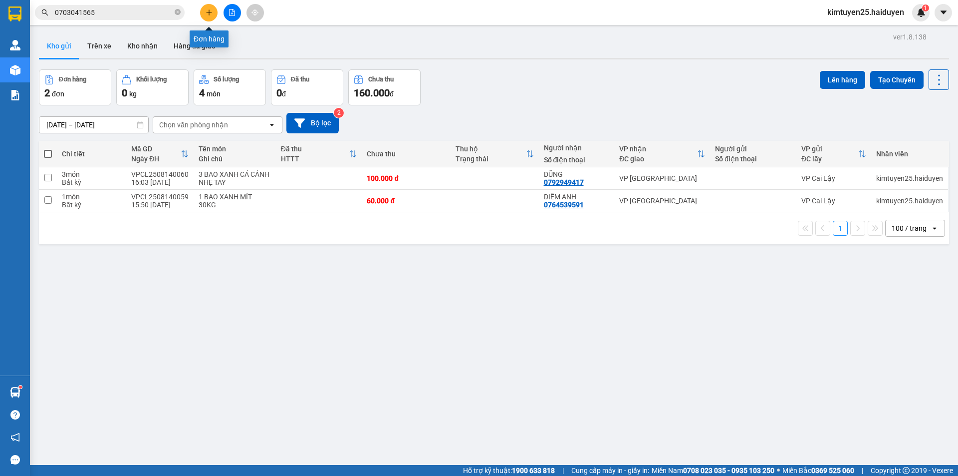
click at [206, 11] on icon "plus" at bounding box center [209, 12] width 7 height 7
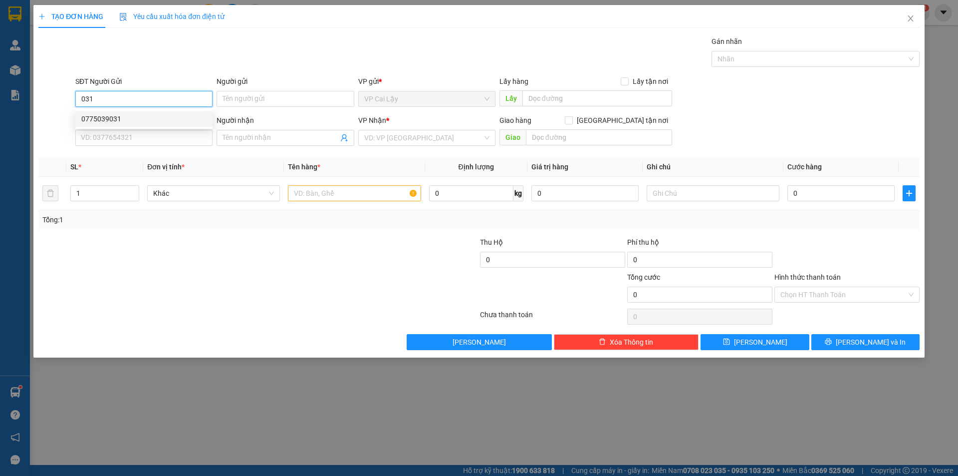
click at [151, 122] on div "0775039031" at bounding box center [143, 118] width 125 height 11
type input "0775039031"
type input "NGÃ 3 NHỊ QUÝ"
type input "0899683877"
type input "TRANG"
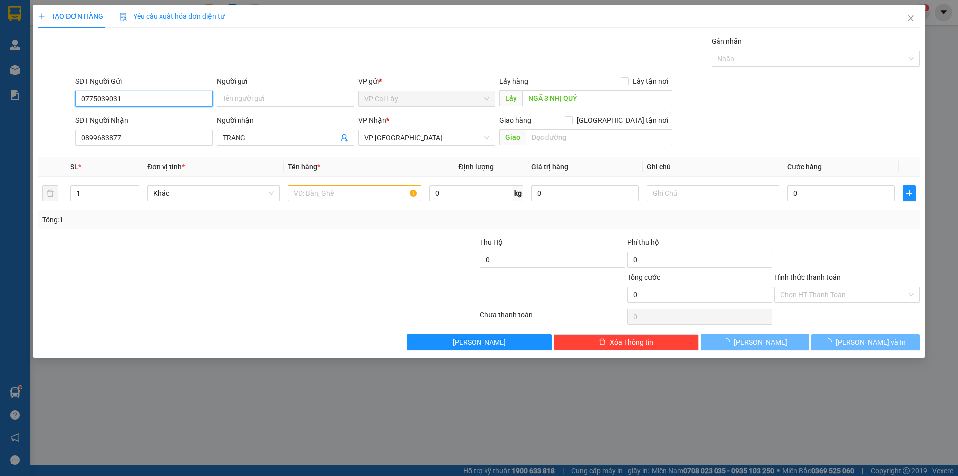
type input "20.000"
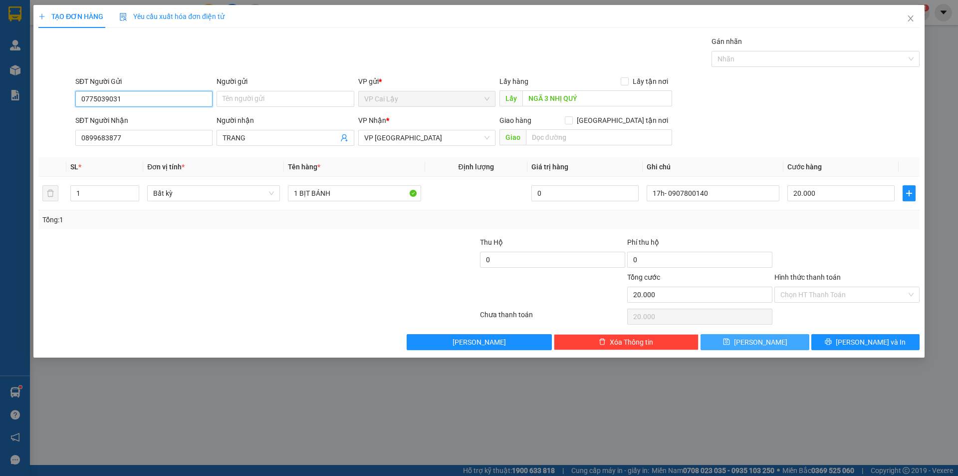
type input "0775039031"
click at [765, 340] on span "[PERSON_NAME]" at bounding box center [760, 341] width 53 height 11
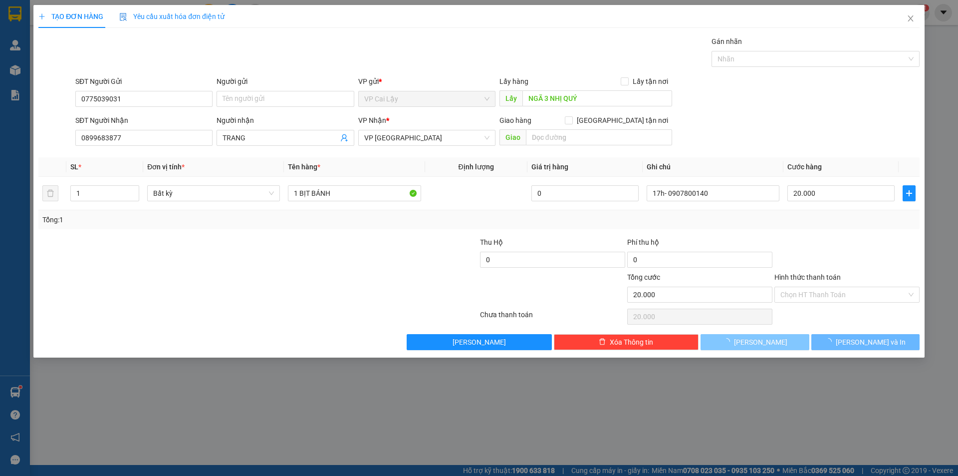
type input "0"
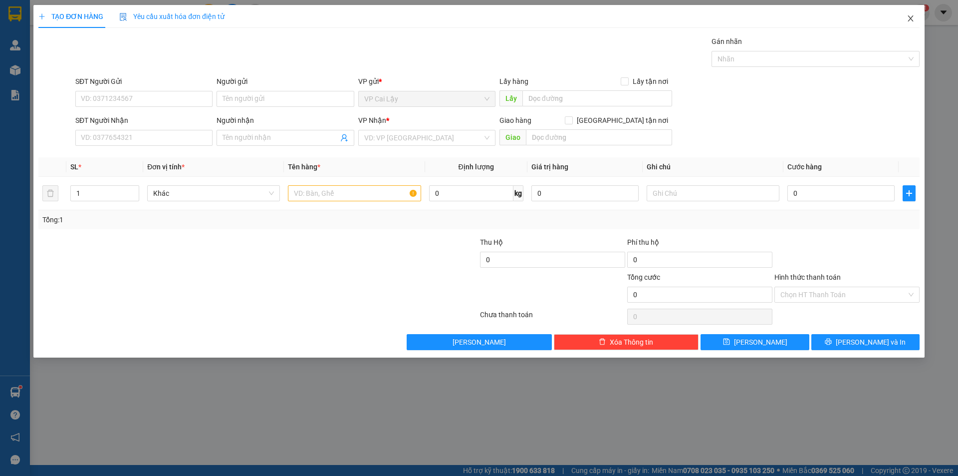
click at [908, 18] on icon "close" at bounding box center [911, 18] width 8 height 8
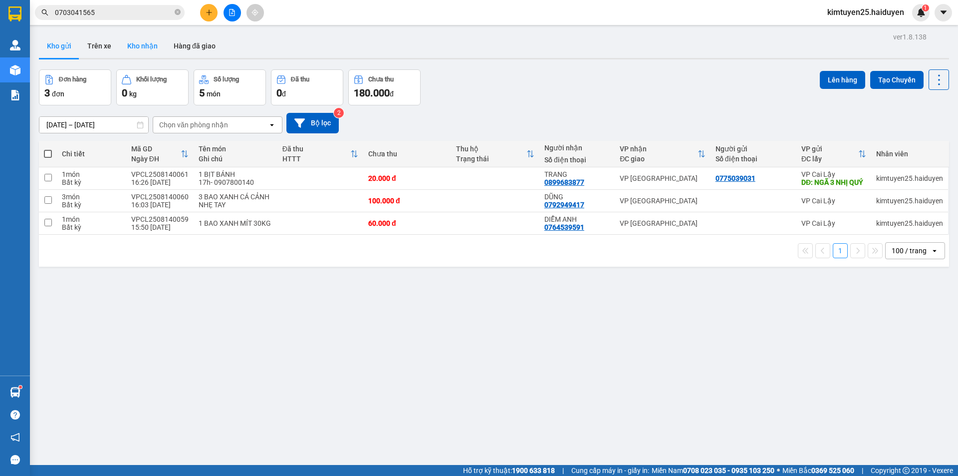
click at [130, 48] on button "Kho nhận" at bounding box center [142, 46] width 46 height 24
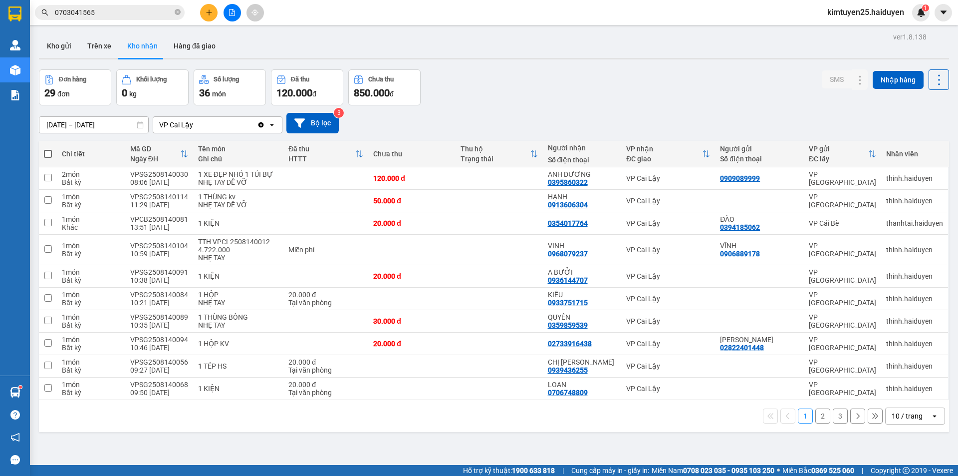
drag, startPoint x: 66, startPoint y: 49, endPoint x: 121, endPoint y: 18, distance: 63.0
click at [65, 48] on button "Kho gửi" at bounding box center [59, 46] width 40 height 24
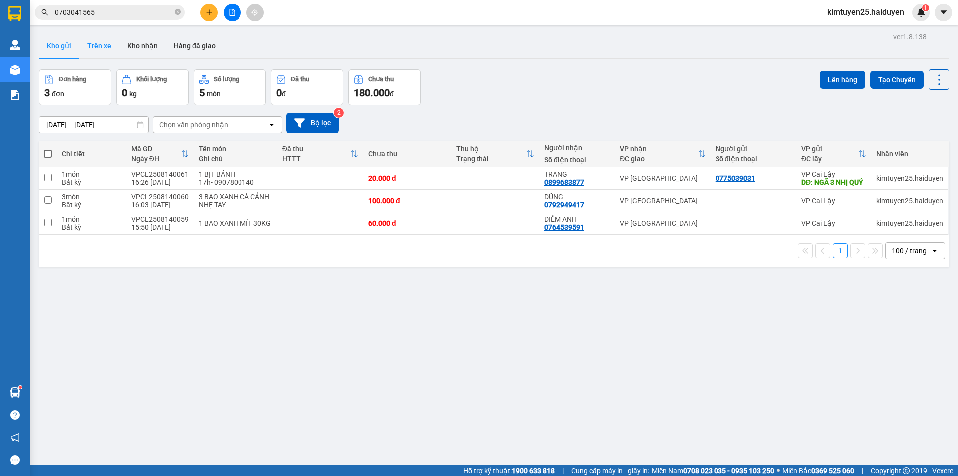
click at [100, 44] on button "Trên xe" at bounding box center [99, 46] width 40 height 24
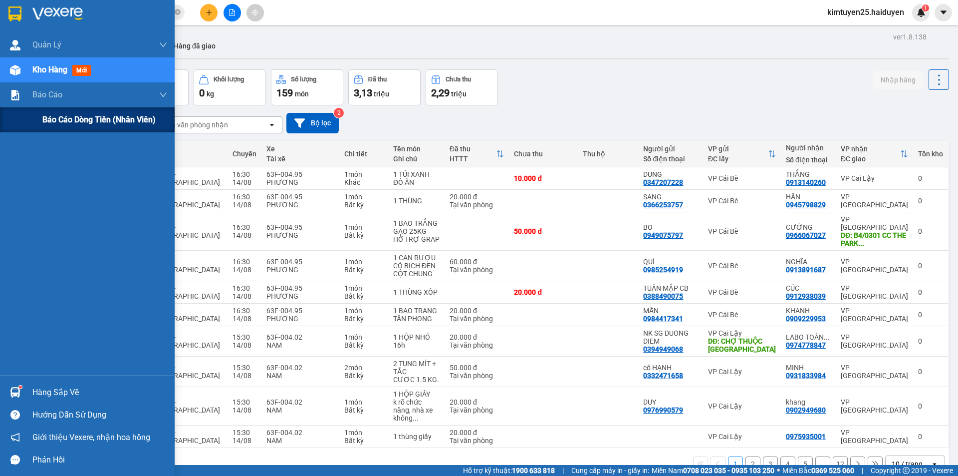
click at [73, 116] on span "Báo cáo dòng tiền (nhân viên)" at bounding box center [98, 119] width 113 height 12
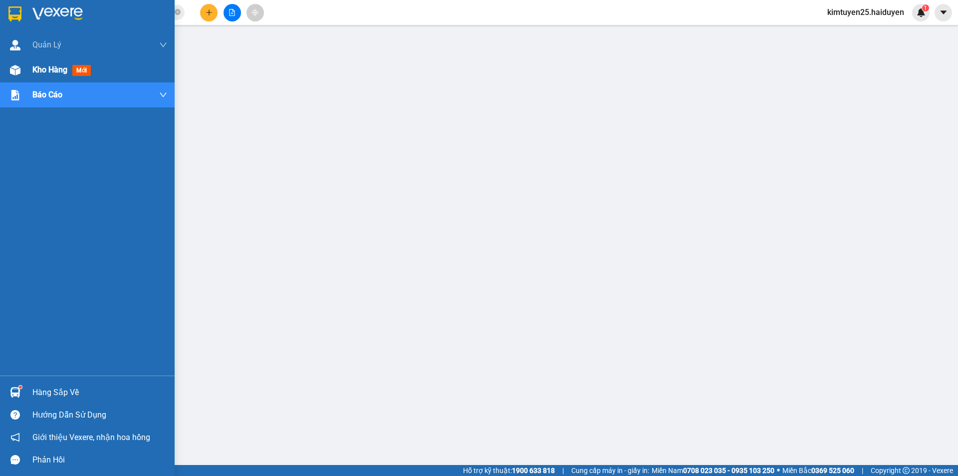
click at [23, 75] on div at bounding box center [14, 69] width 17 height 17
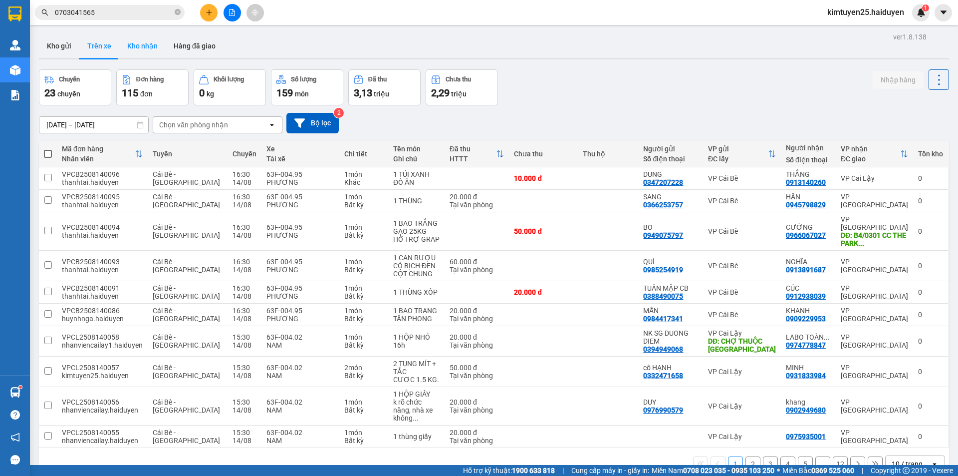
click at [155, 47] on button "Kho nhận" at bounding box center [142, 46] width 46 height 24
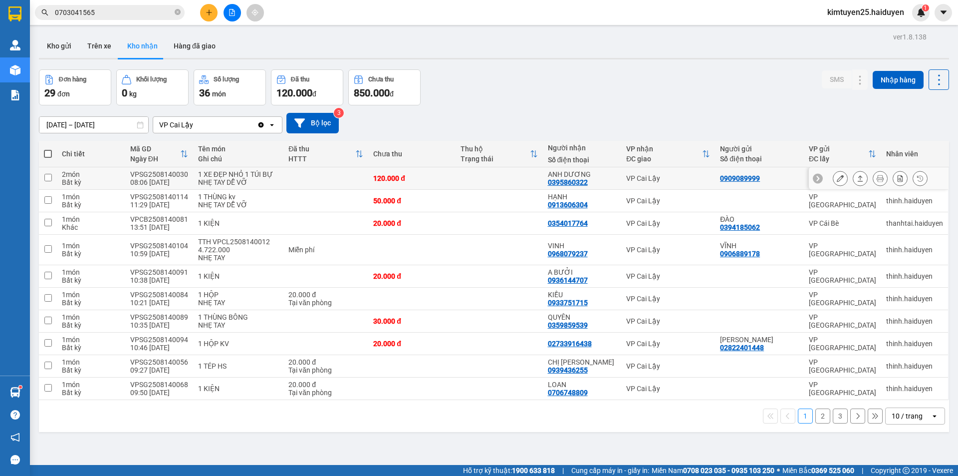
click at [482, 176] on td at bounding box center [499, 178] width 87 height 22
checkbox input "true"
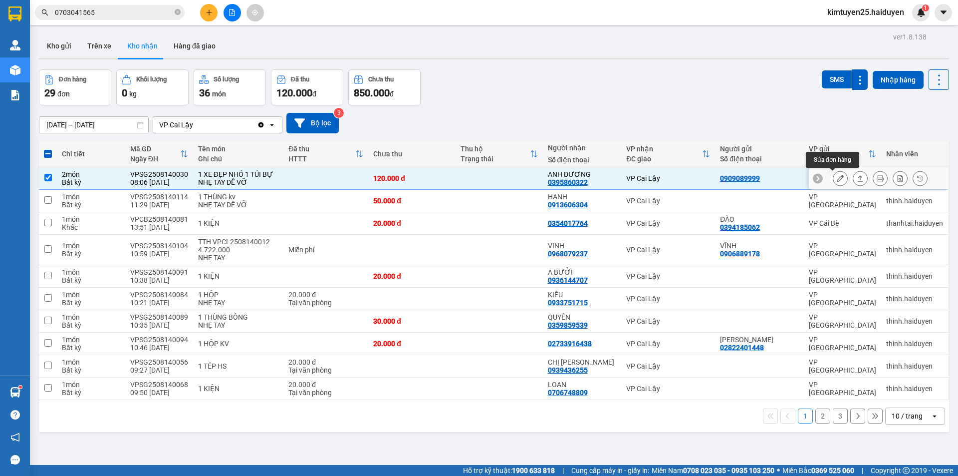
click at [833, 175] on button at bounding box center [840, 178] width 14 height 17
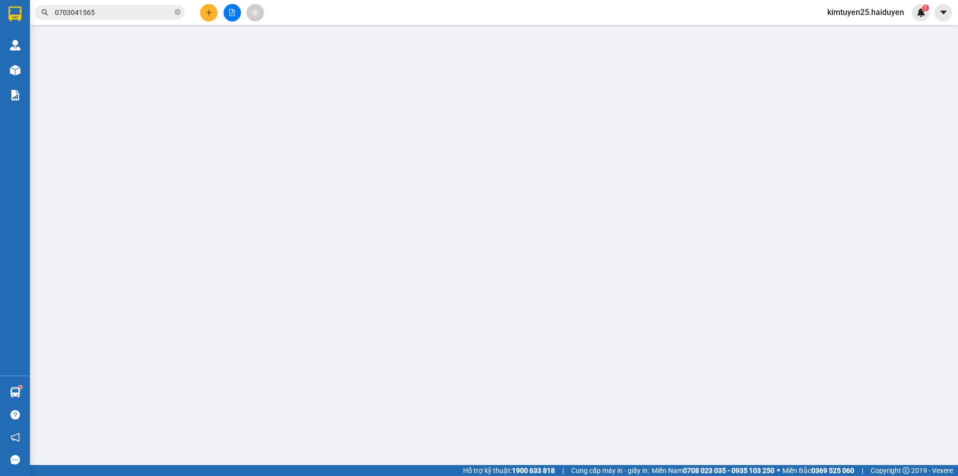
type input "0909089999"
type input "0395860322"
type input "ANH DƯƠNG"
type input "120.000"
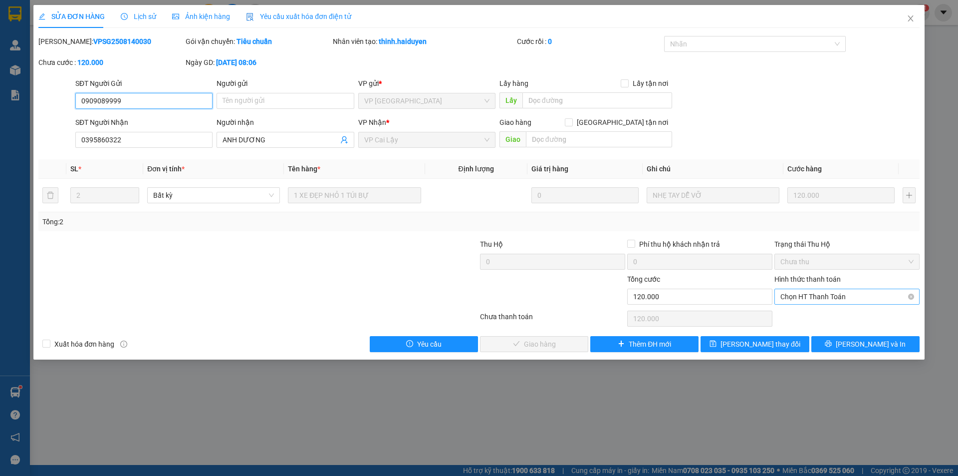
click at [857, 297] on span "Chọn HT Thanh Toán" at bounding box center [846, 296] width 133 height 15
click at [842, 314] on div "Tại văn phòng" at bounding box center [846, 316] width 133 height 11
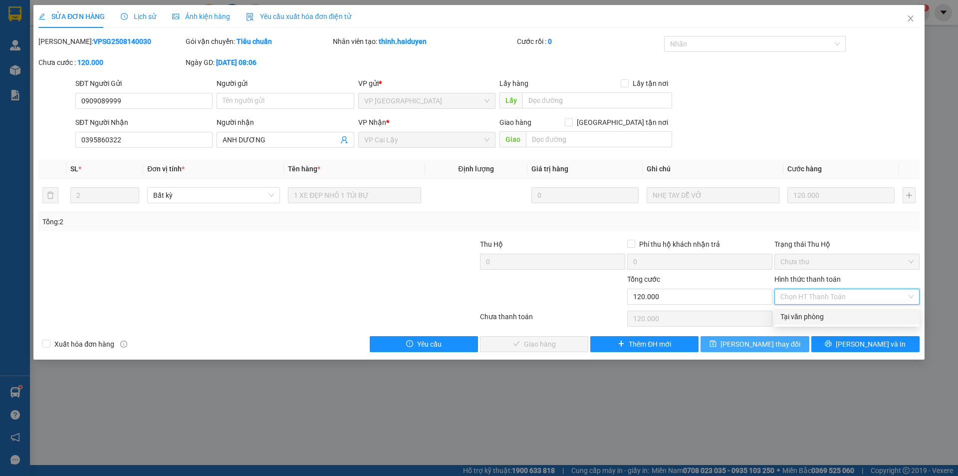
type input "0"
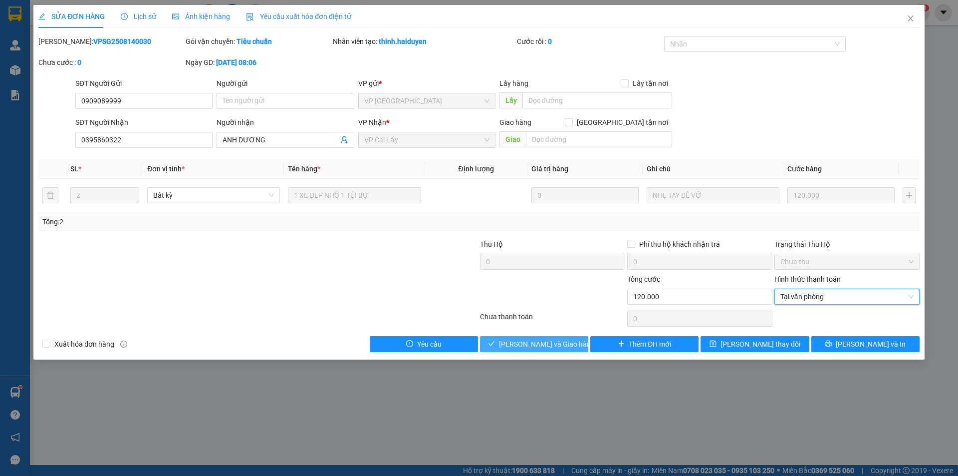
click at [574, 343] on button "[PERSON_NAME] và Giao hàng" at bounding box center [534, 344] width 108 height 16
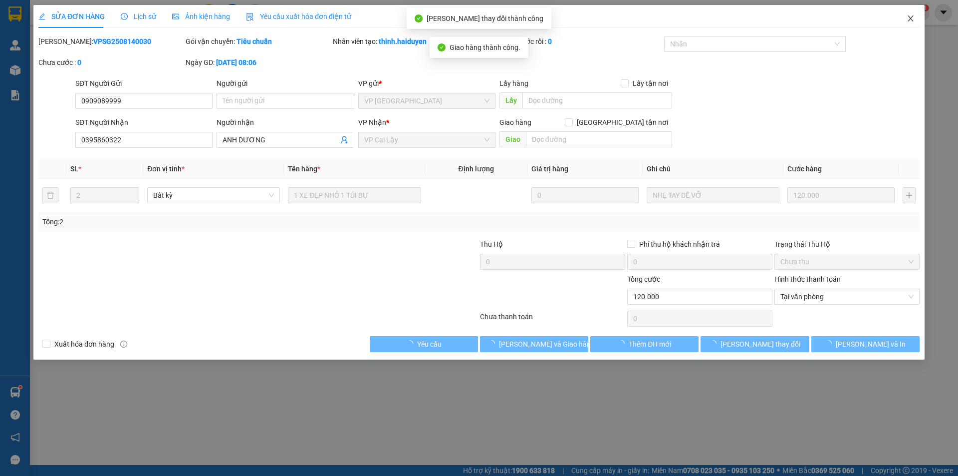
click at [910, 16] on icon "close" at bounding box center [911, 18] width 8 height 8
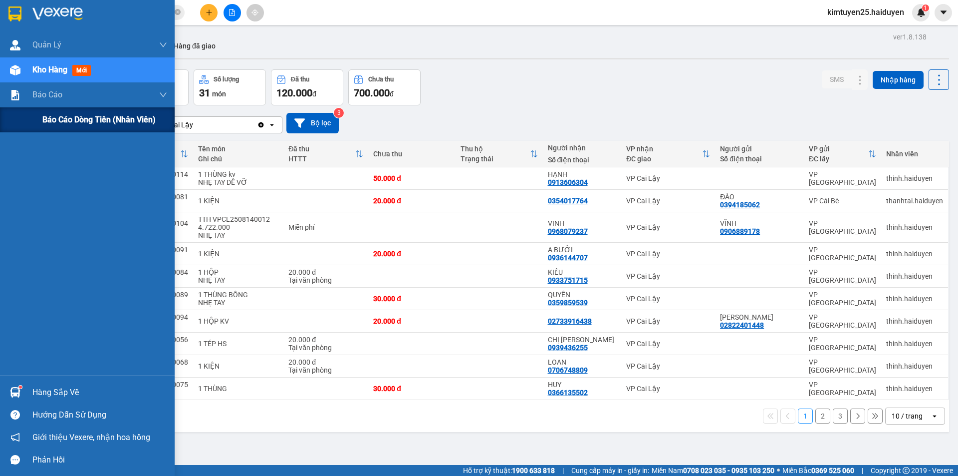
click at [49, 126] on div "Báo cáo dòng tiền (nhân viên)" at bounding box center [104, 119] width 125 height 25
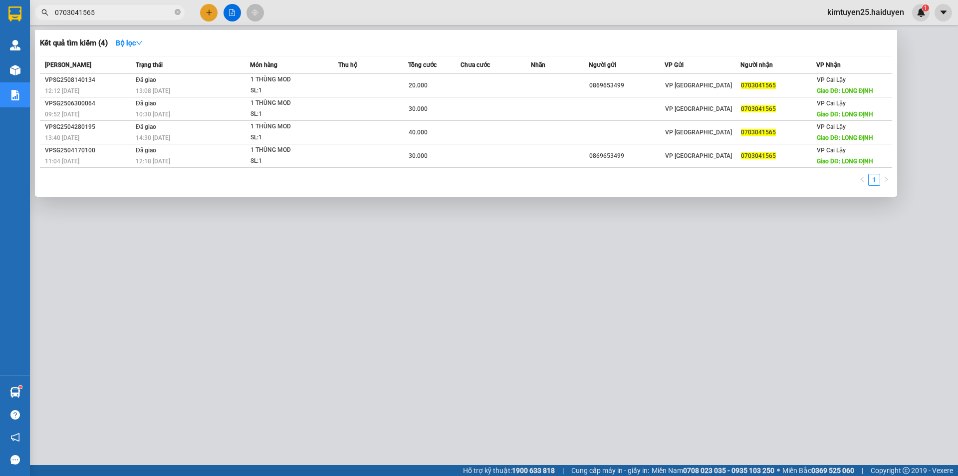
click at [123, 12] on input "0703041565" at bounding box center [114, 12] width 118 height 11
click at [438, 11] on div at bounding box center [479, 238] width 958 height 476
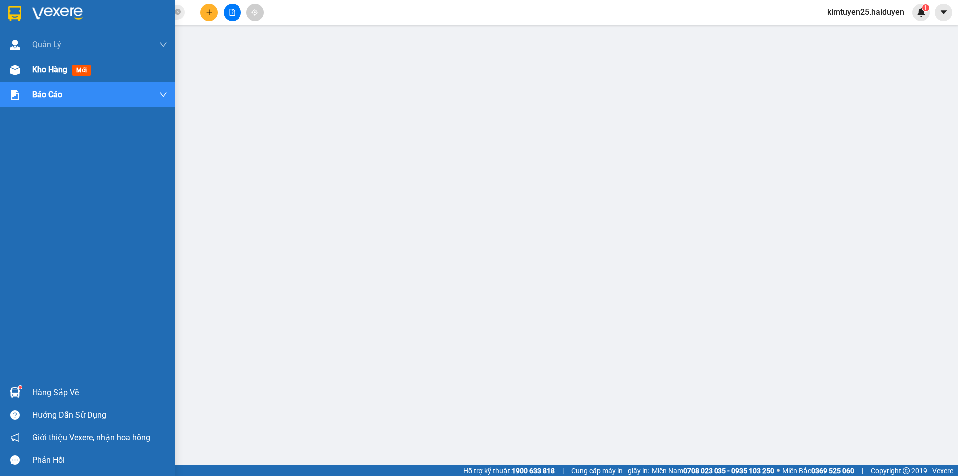
click at [27, 67] on div "Kho hàng mới" at bounding box center [87, 69] width 175 height 25
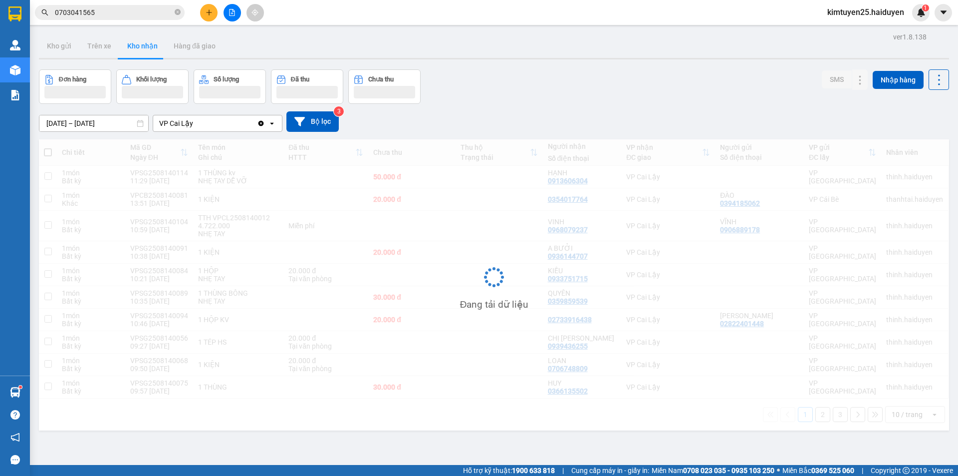
click at [210, 9] on icon "plus" at bounding box center [209, 12] width 7 height 7
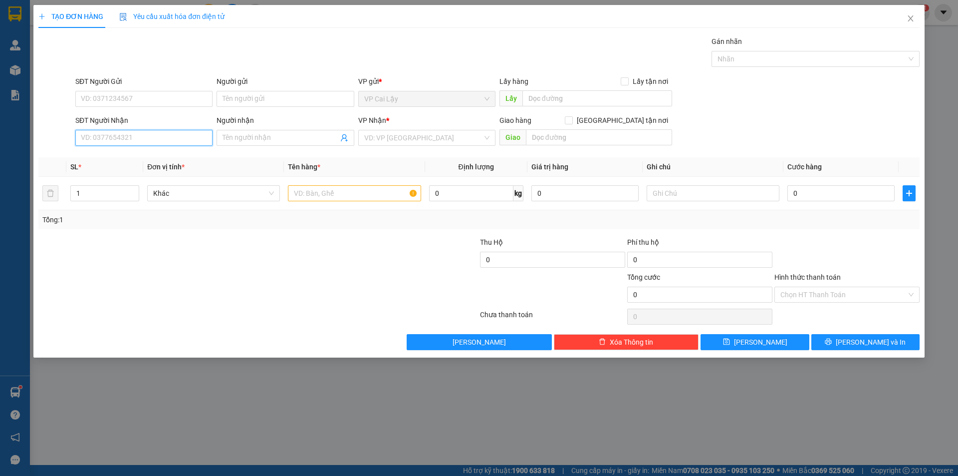
click at [186, 144] on input "SĐT Người Nhận" at bounding box center [143, 138] width 137 height 16
click at [117, 157] on div "0927750536 - CHỊ HIẾU" at bounding box center [143, 157] width 125 height 11
type input "0927750536"
type input "CHỊ HIẾU"
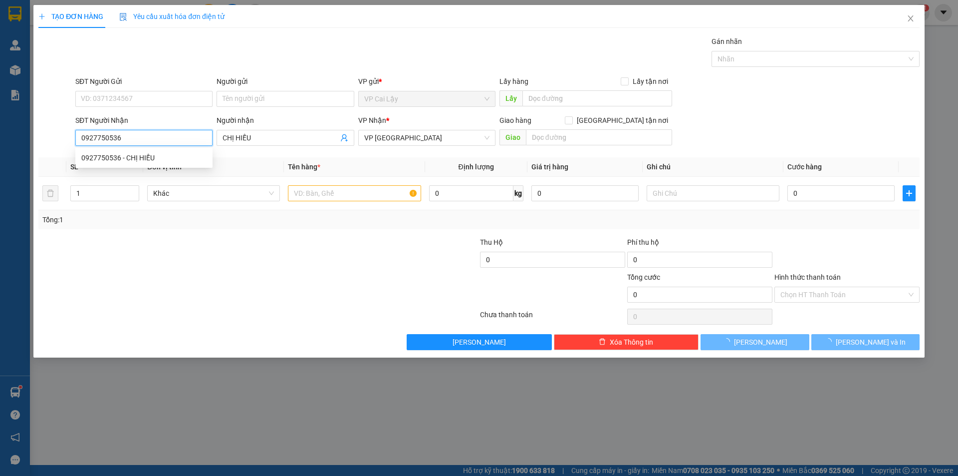
type input "30.000"
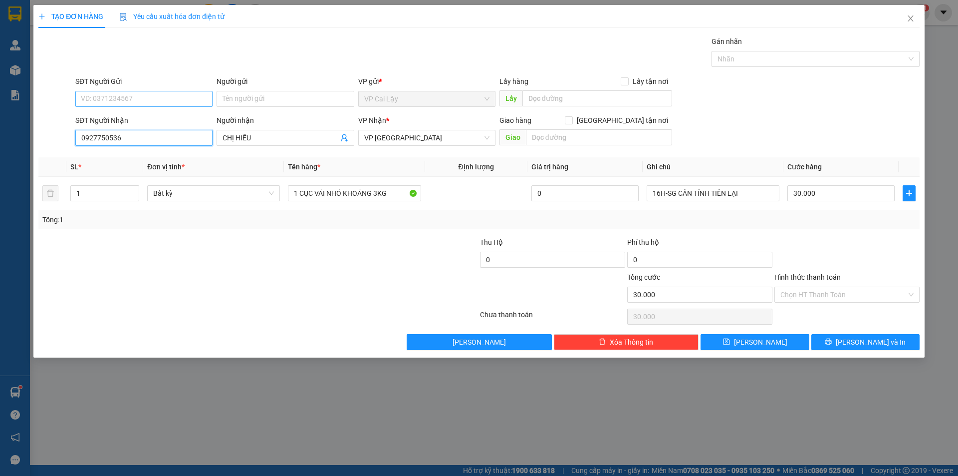
type input "0927750536"
click at [153, 101] on input "SĐT Người Gửi" at bounding box center [143, 99] width 137 height 16
click at [129, 117] on div "0869083749" at bounding box center [143, 118] width 125 height 11
type input "0869083749"
type input "NHÀ TRỌ 123"
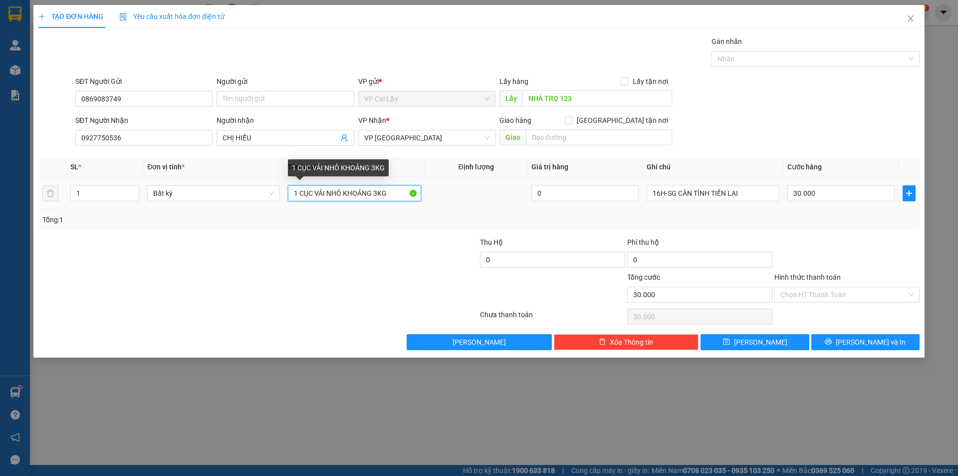
click at [344, 190] on input "1 CỤC VẢI NHỎ KHOẢNG 3KG" at bounding box center [354, 193] width 133 height 16
click at [392, 195] on input "1 CỤC VẢI NHỎ KHOẢNG 3KG" at bounding box center [354, 193] width 133 height 16
drag, startPoint x: 392, startPoint y: 195, endPoint x: 299, endPoint y: 200, distance: 92.4
click at [299, 200] on input "1 CỤC VẢI NHỎ KHOẢNG 3KG" at bounding box center [354, 193] width 133 height 16
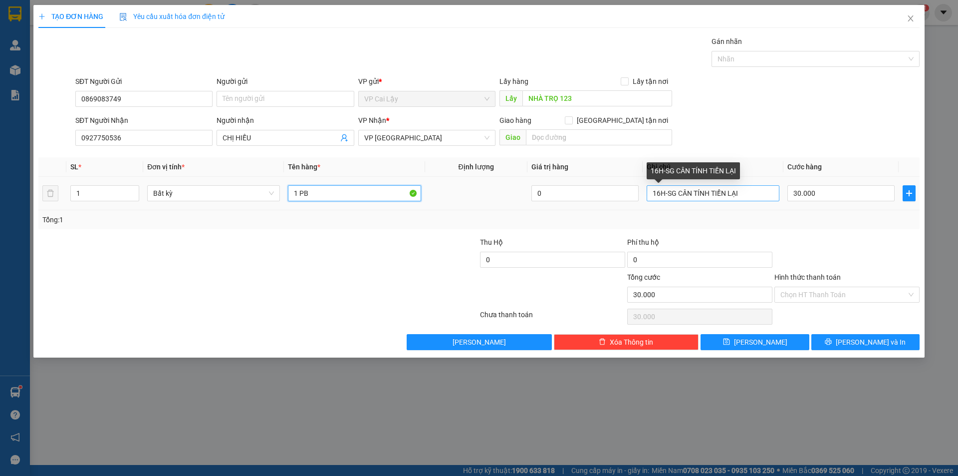
type input "1 PB"
click at [660, 195] on input "16H-SG CÂN TÍNH TIỀN LẠI" at bounding box center [713, 193] width 133 height 16
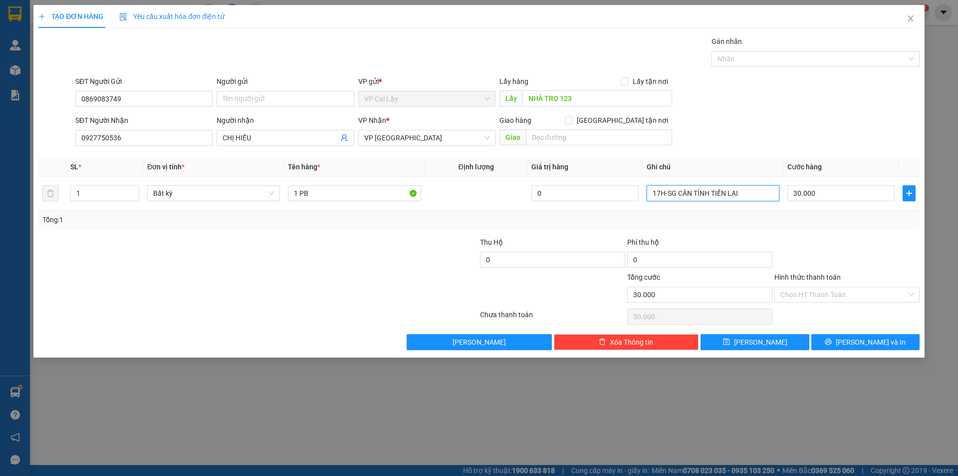
type input "17H-SG CÂN TÍNH TIỀN LẠI"
click at [896, 247] on div at bounding box center [846, 254] width 147 height 35
click at [845, 344] on button "[PERSON_NAME] và In" at bounding box center [865, 342] width 108 height 16
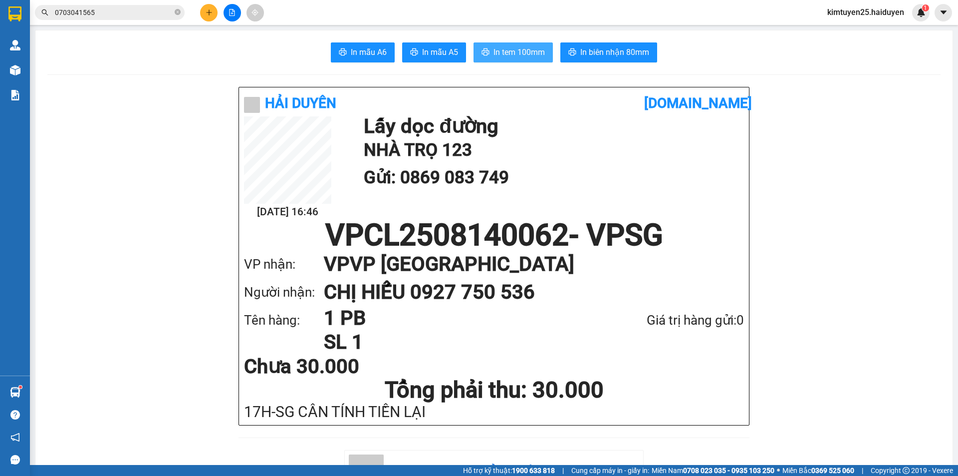
click at [543, 50] on button "In tem 100mm" at bounding box center [513, 52] width 79 height 20
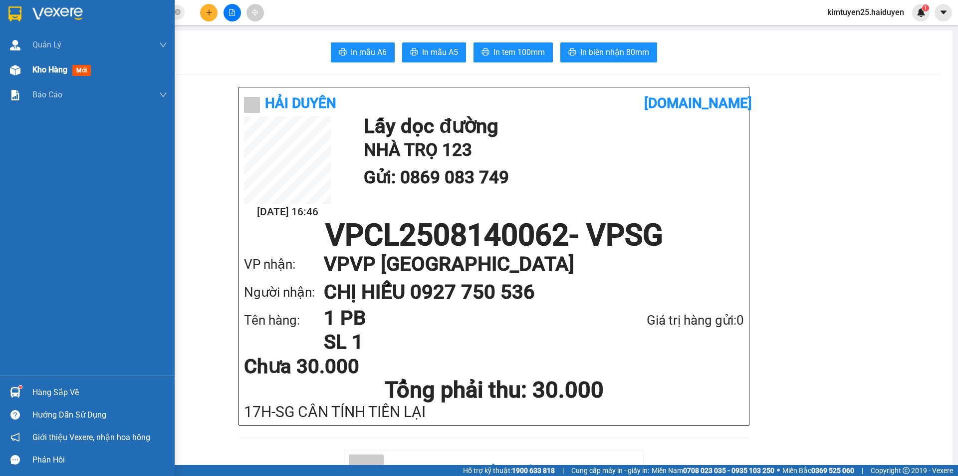
drag, startPoint x: 38, startPoint y: 76, endPoint x: 49, endPoint y: 66, distance: 14.8
click at [38, 76] on div "Kho hàng mới" at bounding box center [99, 69] width 135 height 25
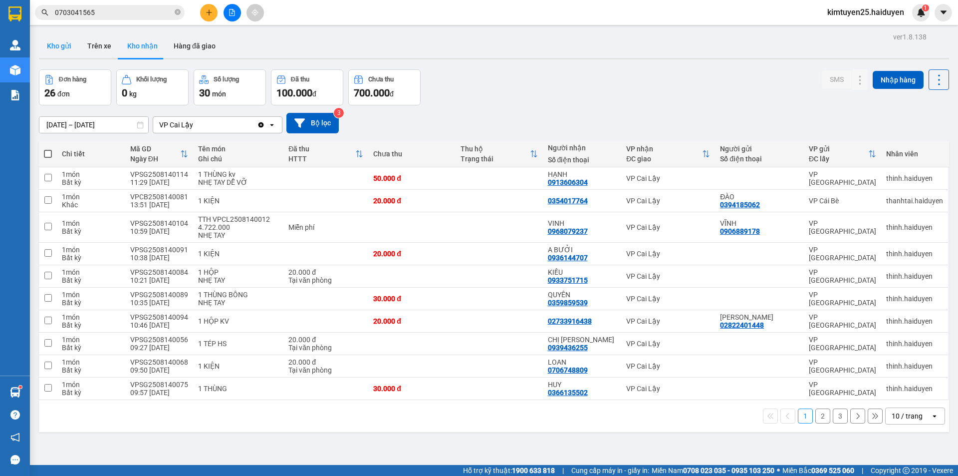
click at [60, 42] on button "Kho gửi" at bounding box center [59, 46] width 40 height 24
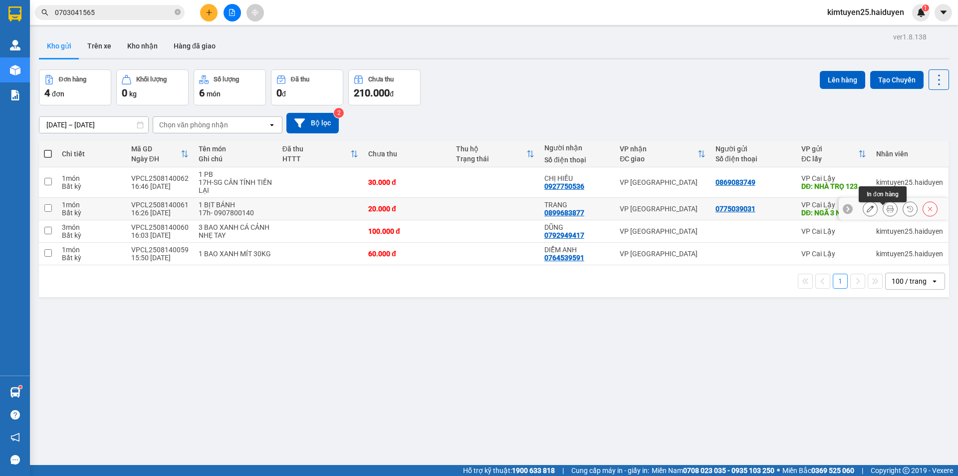
click at [887, 210] on button at bounding box center [890, 208] width 14 height 17
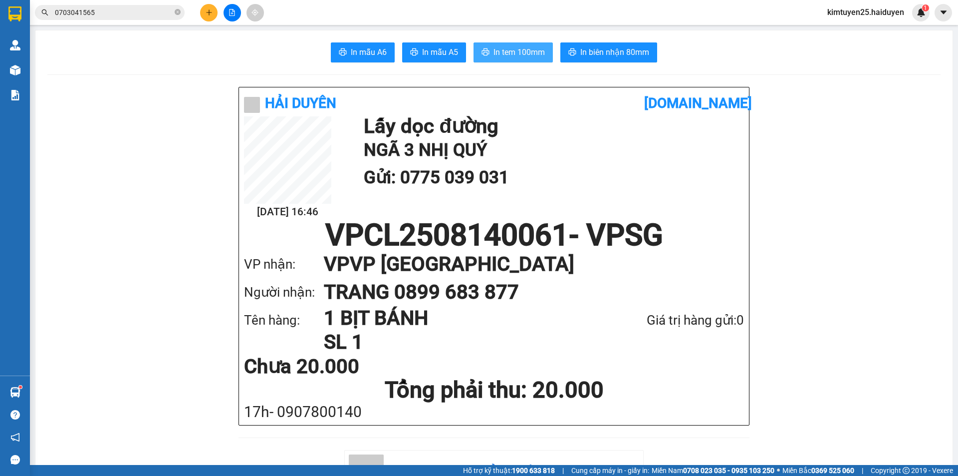
click at [521, 42] on button "In tem 100mm" at bounding box center [513, 52] width 79 height 20
click at [30, 73] on main "In mẫu A6 In mẫu A5 In tem 100mm In biên nhận 80mm Hải Duyên [DOMAIN_NAME] [DAT…" at bounding box center [479, 232] width 958 height 465
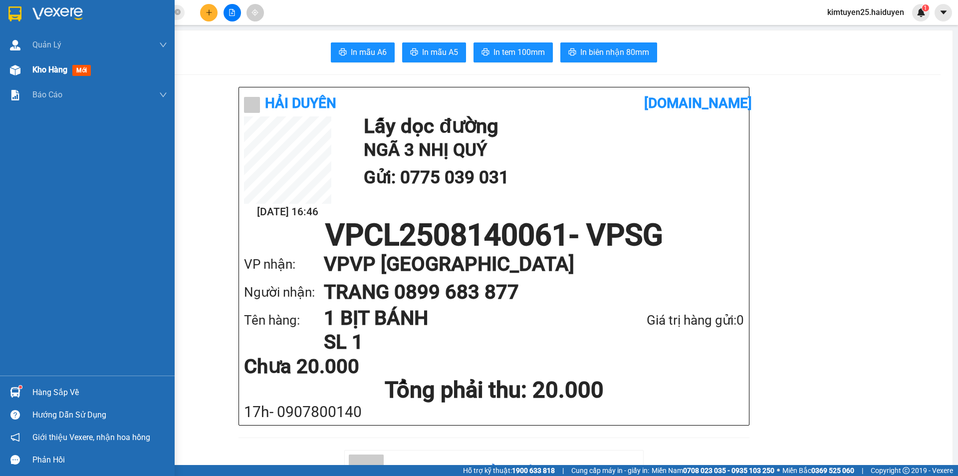
click at [27, 73] on div "Kho hàng mới" at bounding box center [87, 69] width 175 height 25
